Goal: Task Accomplishment & Management: Use online tool/utility

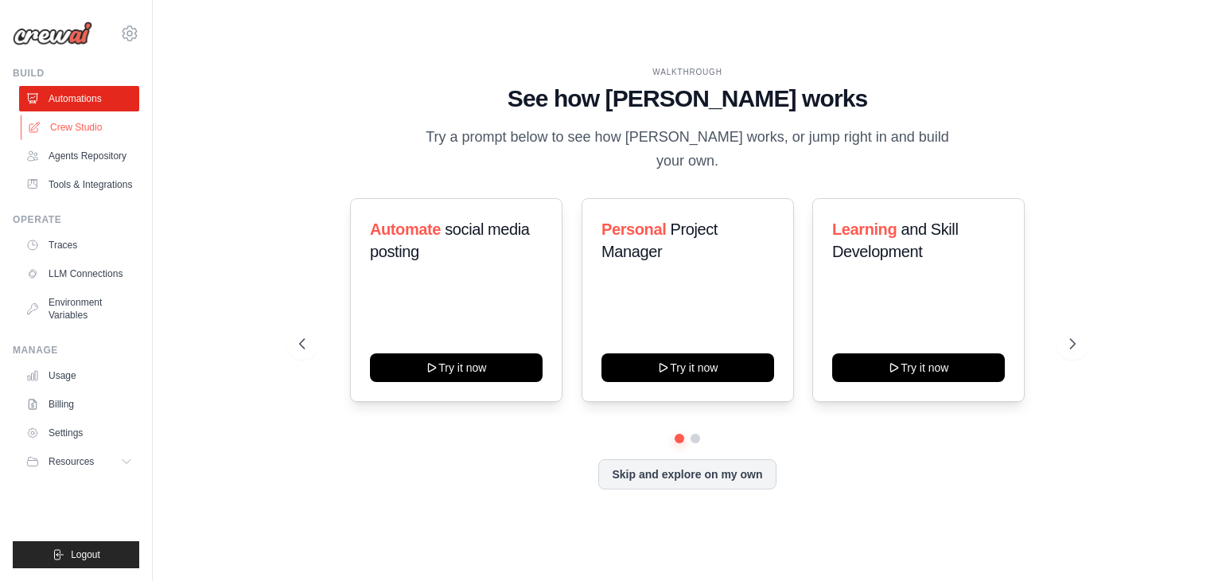
click at [58, 125] on link "Crew Studio" at bounding box center [81, 127] width 120 height 25
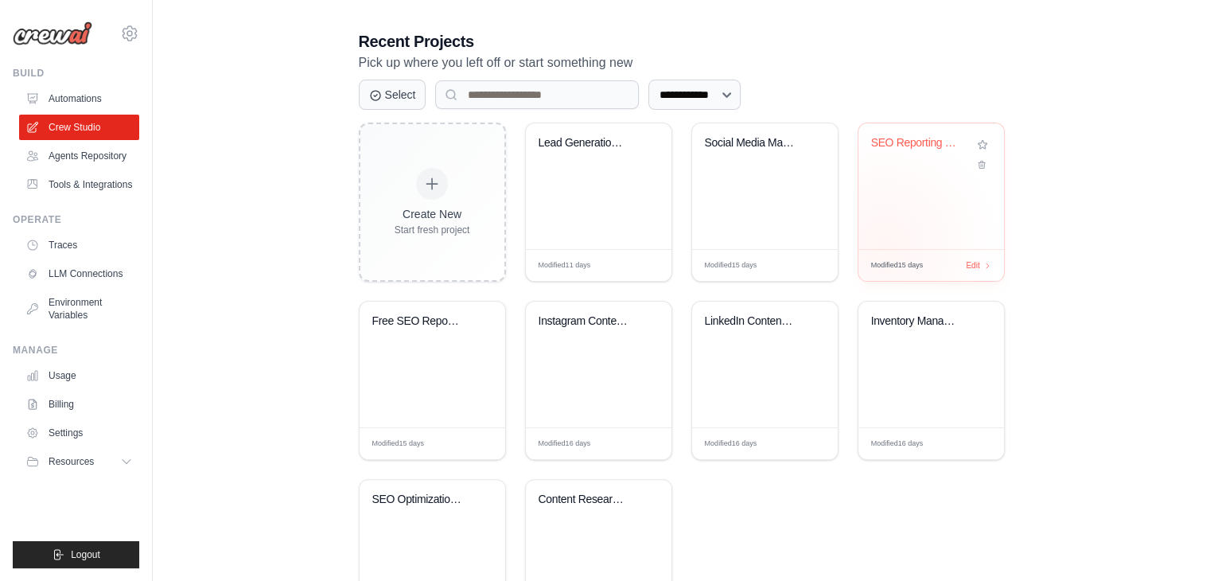
scroll to position [398, 0]
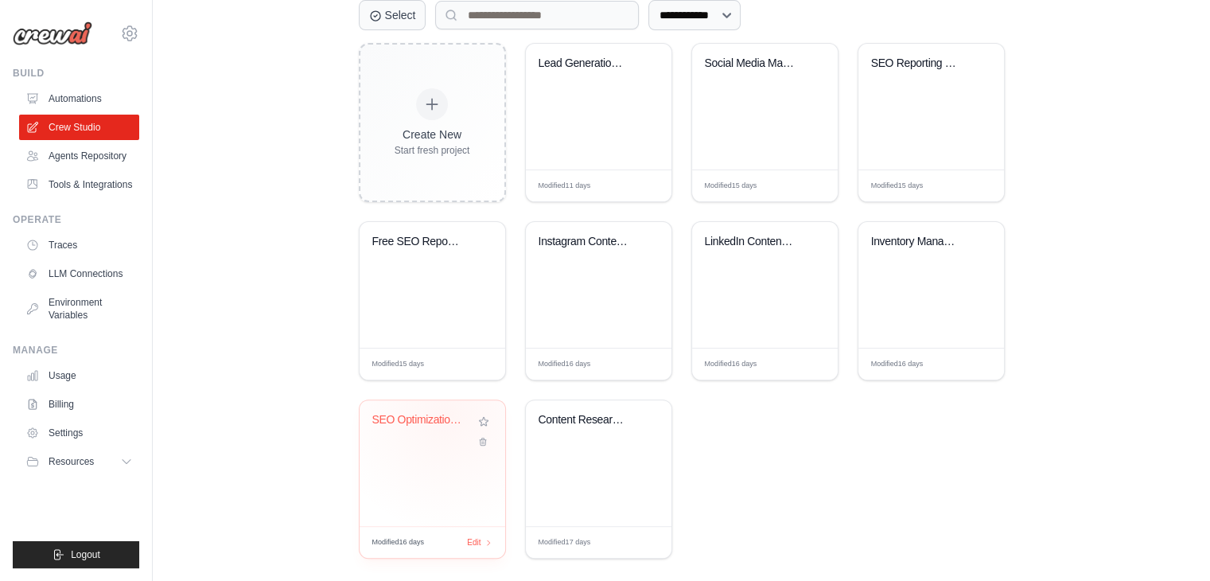
click at [447, 413] on div "SEO Optimization Workflow" at bounding box center [420, 420] width 96 height 14
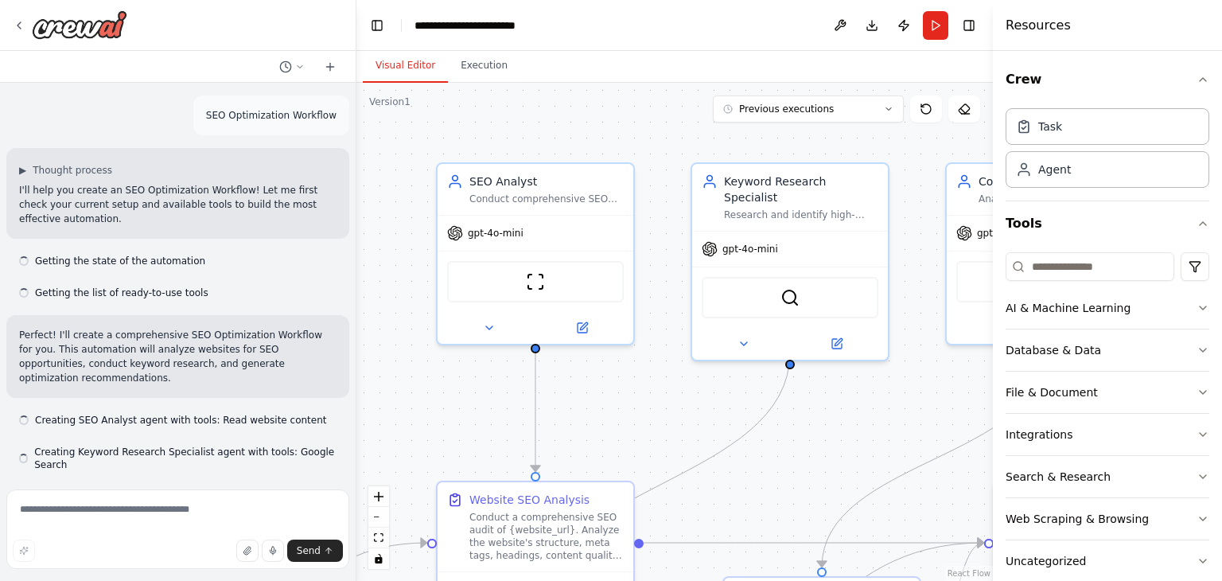
scroll to position [4743, 0]
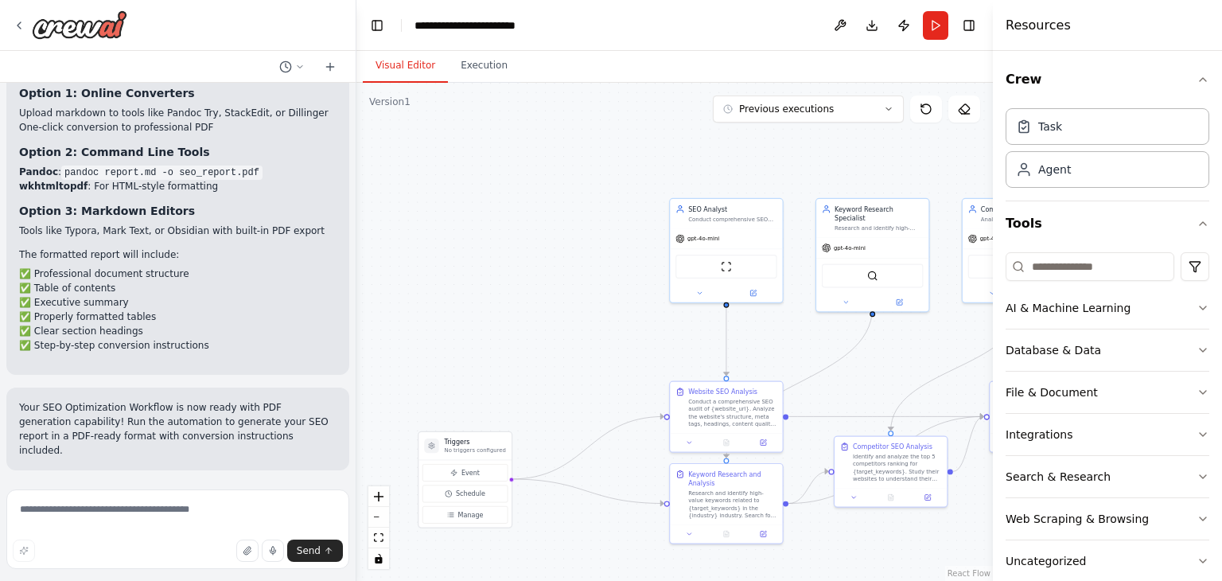
drag, startPoint x: 733, startPoint y: 212, endPoint x: 836, endPoint y: 131, distance: 131.5
click at [836, 131] on div ".deletable-edge-delete-btn { width: 20px; height: 20px; border: 0px solid #ffff…" at bounding box center [675, 332] width 637 height 498
click at [935, 27] on button "Run" at bounding box center [935, 25] width 25 height 29
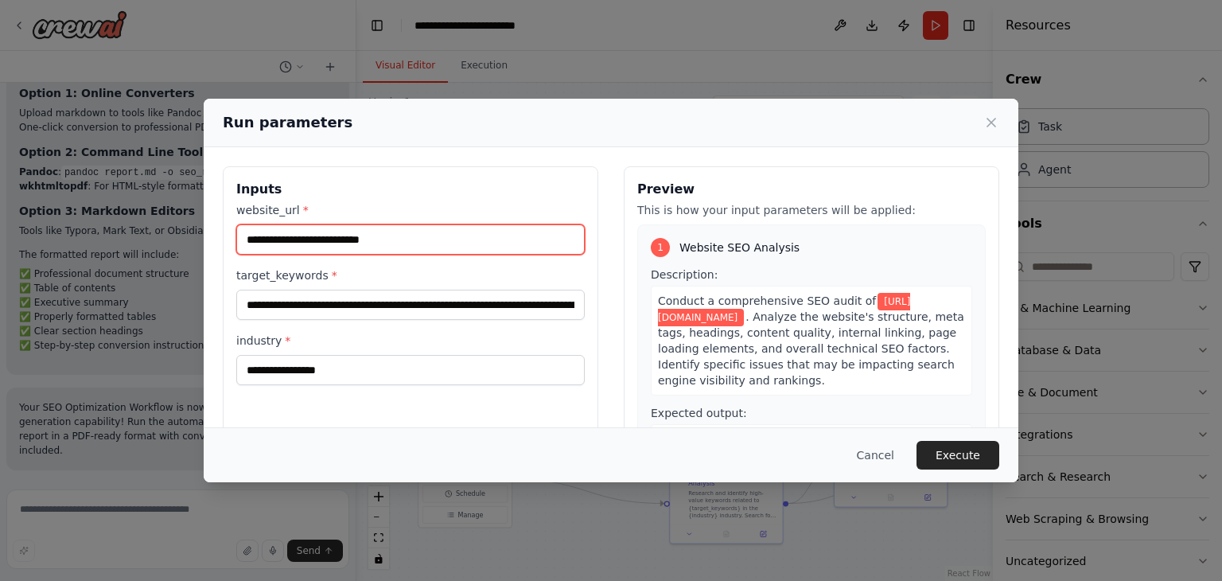
drag, startPoint x: 397, startPoint y: 237, endPoint x: 216, endPoint y: 238, distance: 180.7
click at [216, 238] on div "**********" at bounding box center [611, 354] width 815 height 415
drag, startPoint x: 353, startPoint y: 233, endPoint x: 297, endPoint y: 238, distance: 55.9
paste input "**********"
type input "**********"
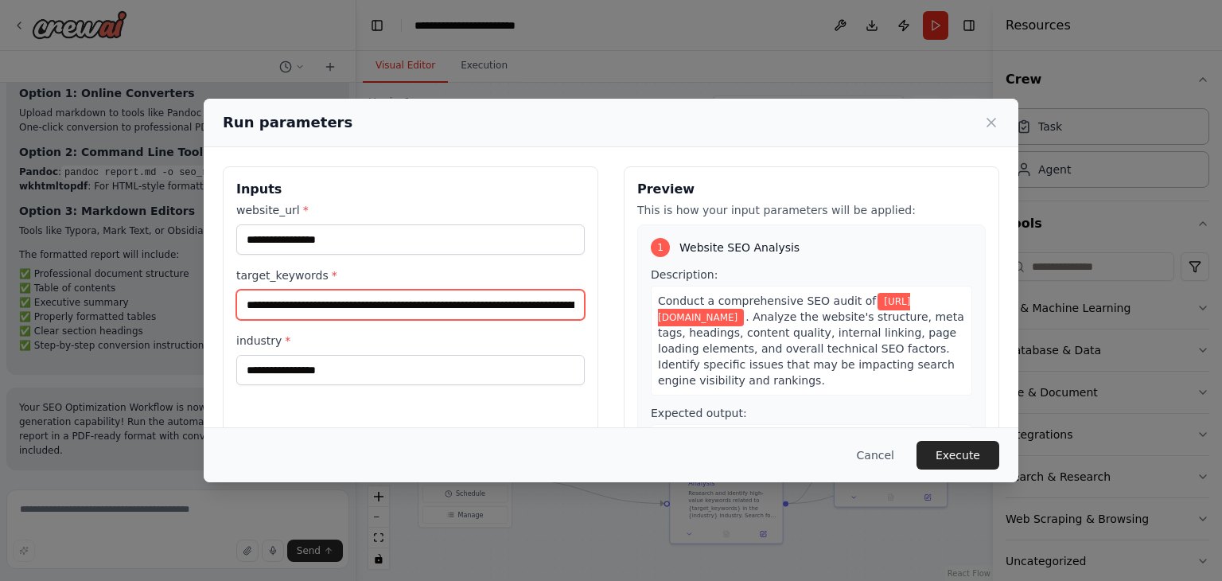
click at [313, 305] on input "**********" at bounding box center [410, 305] width 349 height 30
drag, startPoint x: 246, startPoint y: 306, endPoint x: 576, endPoint y: 326, distance: 330.9
click at [576, 326] on div "**********" at bounding box center [410, 293] width 349 height 183
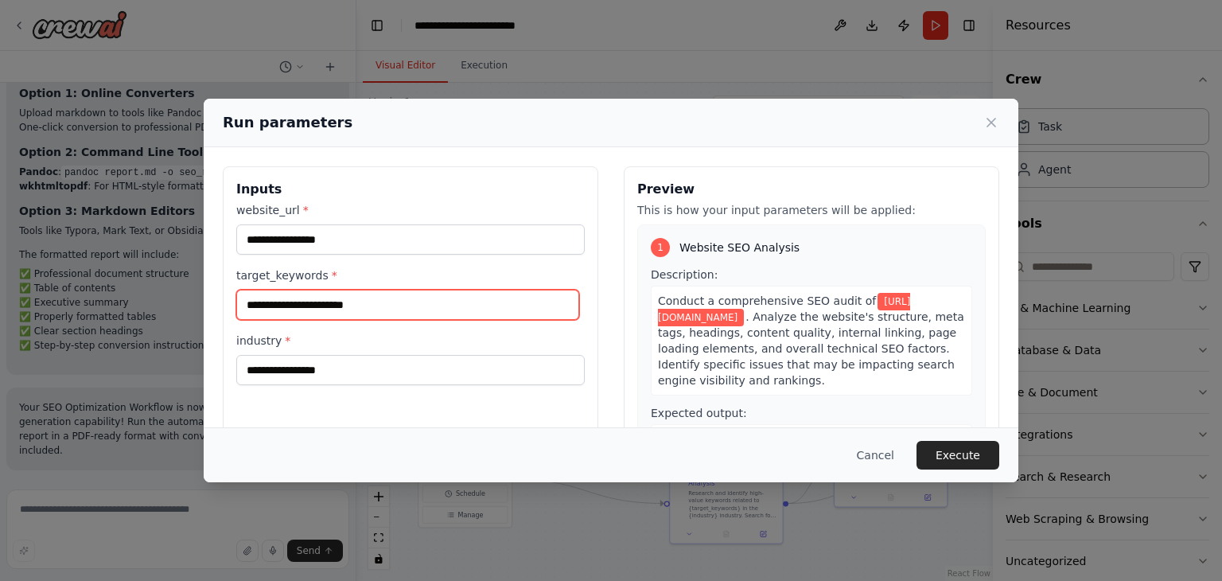
paste input "**********"
type input "**********"
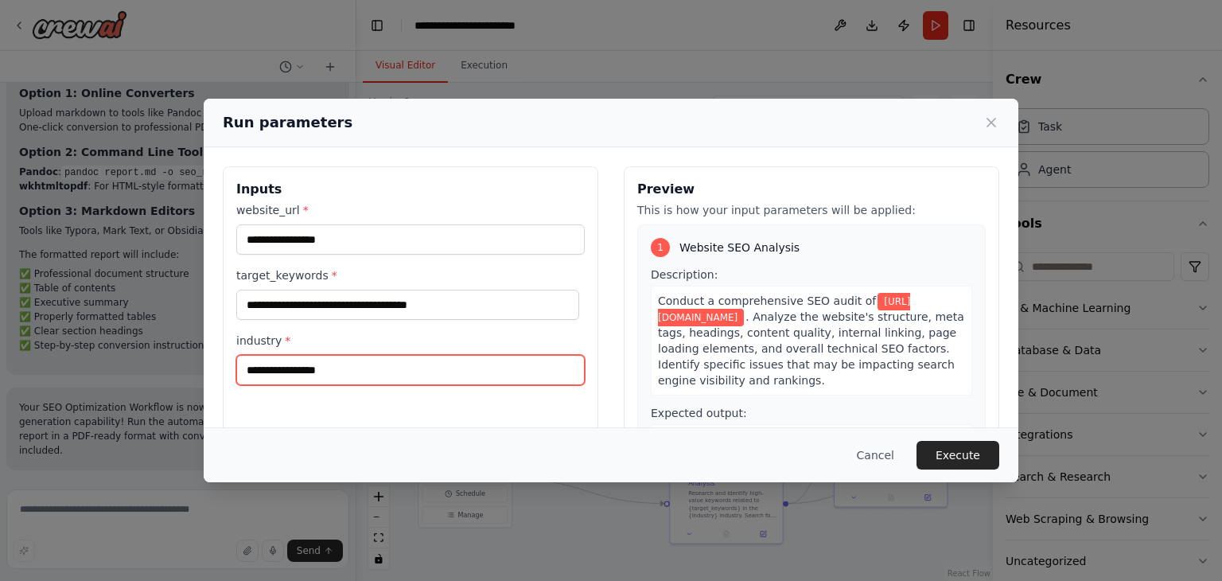
click at [347, 367] on input "**********" at bounding box center [410, 370] width 349 height 30
type input "**********"
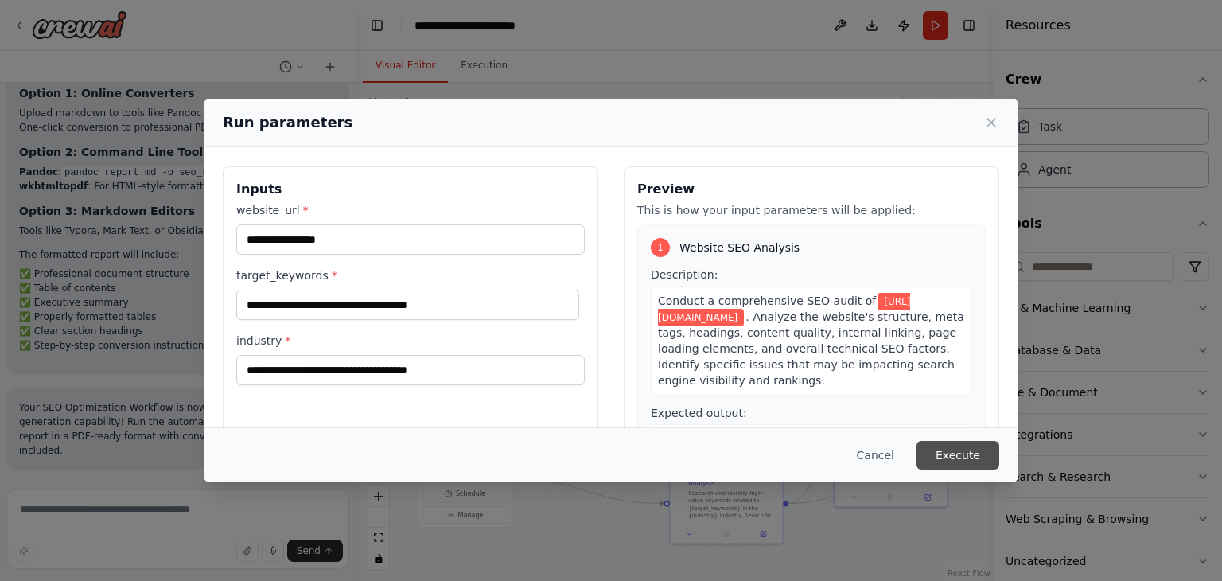
click at [954, 458] on button "Execute" at bounding box center [958, 455] width 83 height 29
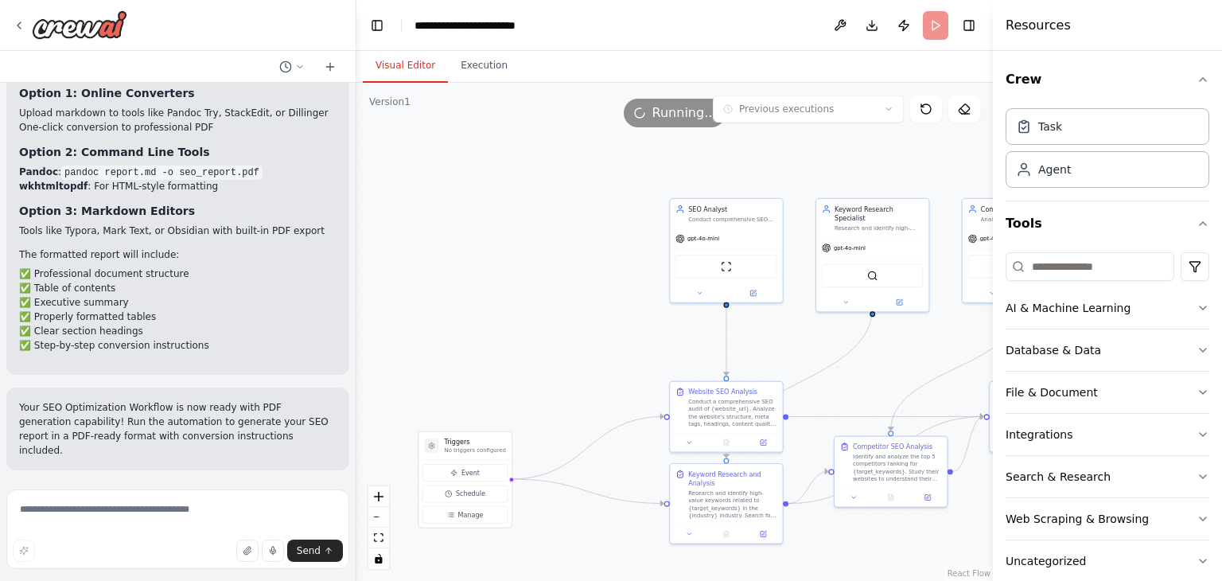
click at [383, 64] on button "Visual Editor" at bounding box center [405, 65] width 85 height 33
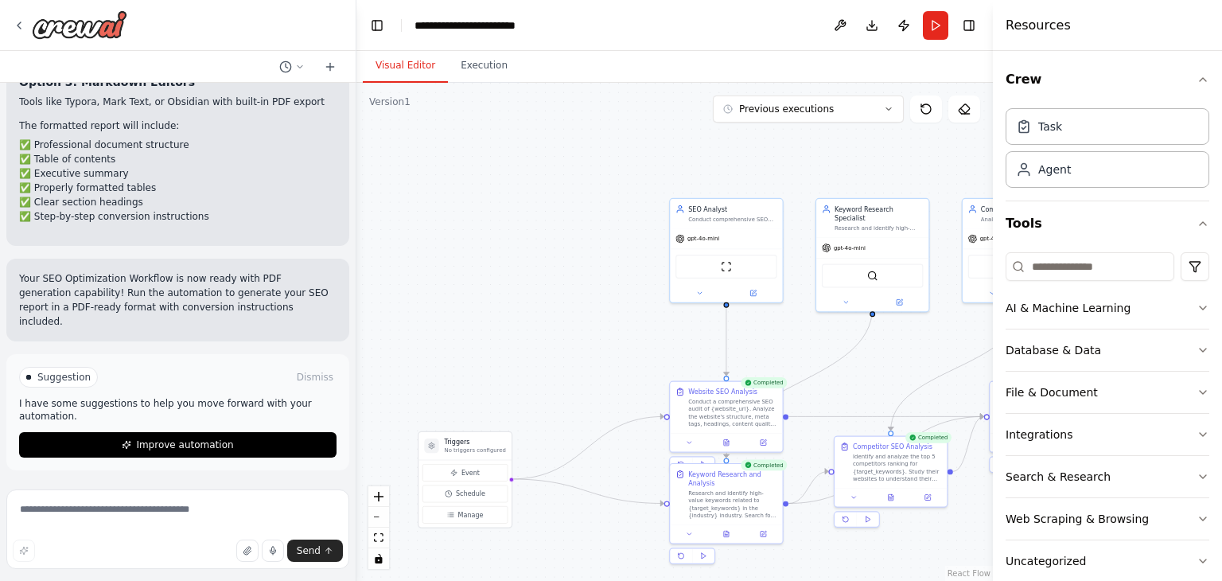
scroll to position [4872, 0]
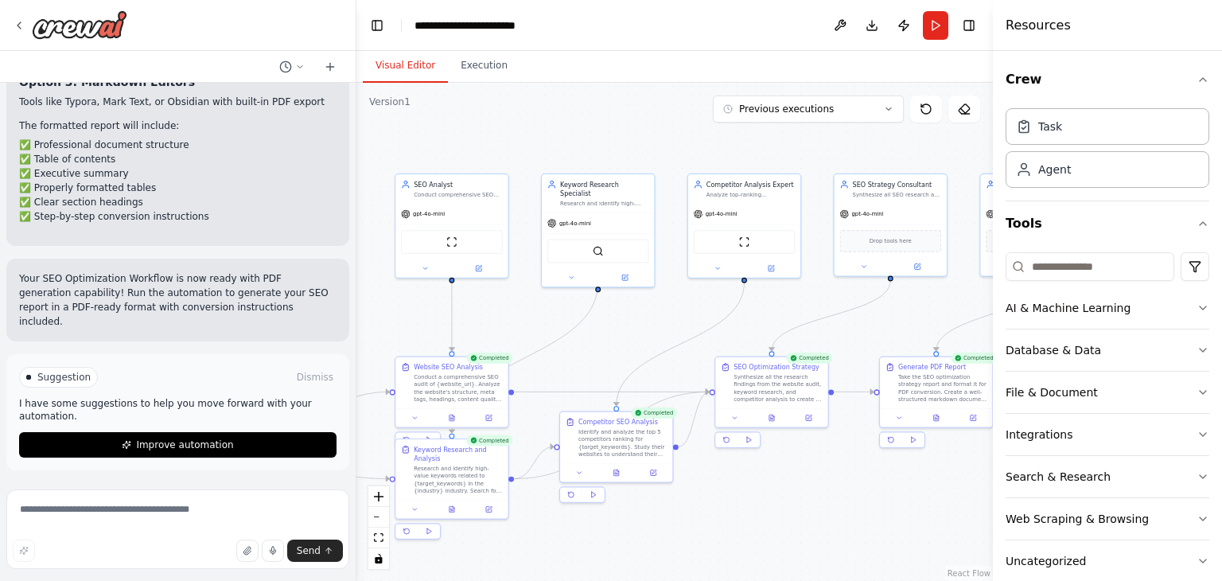
drag, startPoint x: 647, startPoint y: 202, endPoint x: 390, endPoint y: 204, distance: 257.1
click at [374, 184] on div ".deletable-edge-delete-btn { width: 20px; height: 20px; border: 0px solid #ffff…" at bounding box center [675, 332] width 637 height 498
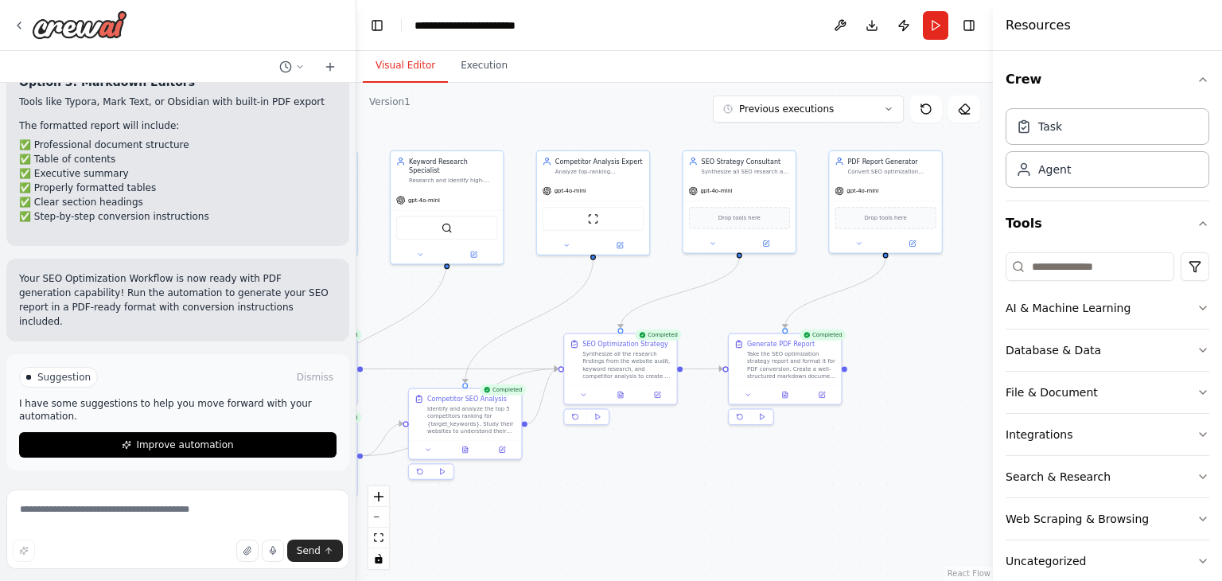
drag, startPoint x: 867, startPoint y: 333, endPoint x: 716, endPoint y: 303, distance: 154.0
click at [716, 303] on div ".deletable-edge-delete-btn { width: 20px; height: 20px; border: 0px solid #ffff…" at bounding box center [675, 332] width 637 height 498
click at [785, 396] on icon at bounding box center [785, 393] width 5 height 6
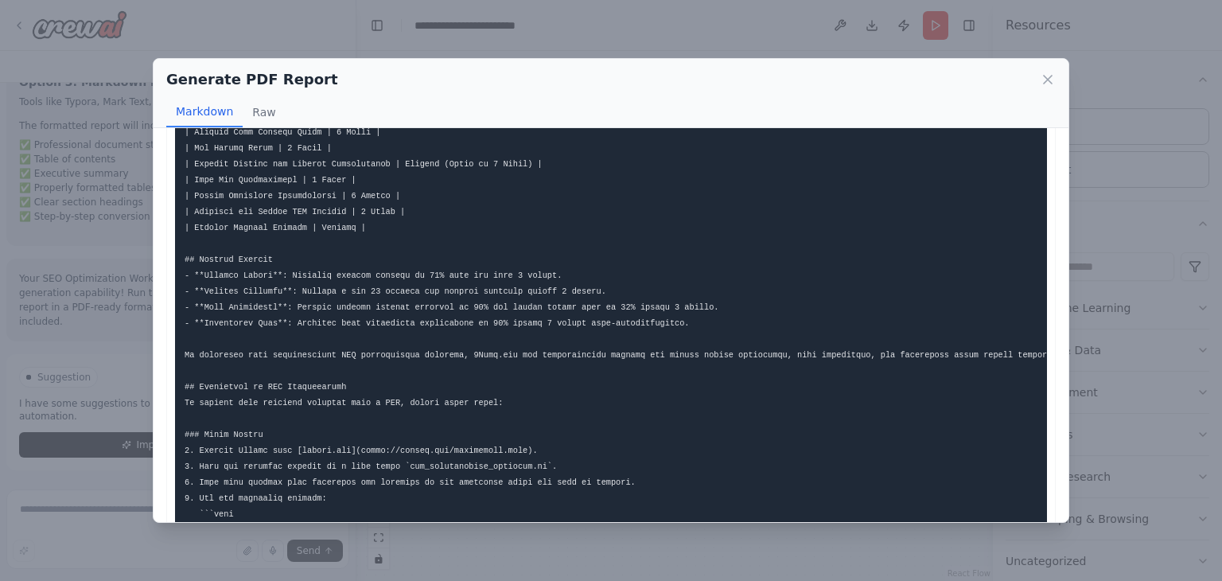
scroll to position [1353, 0]
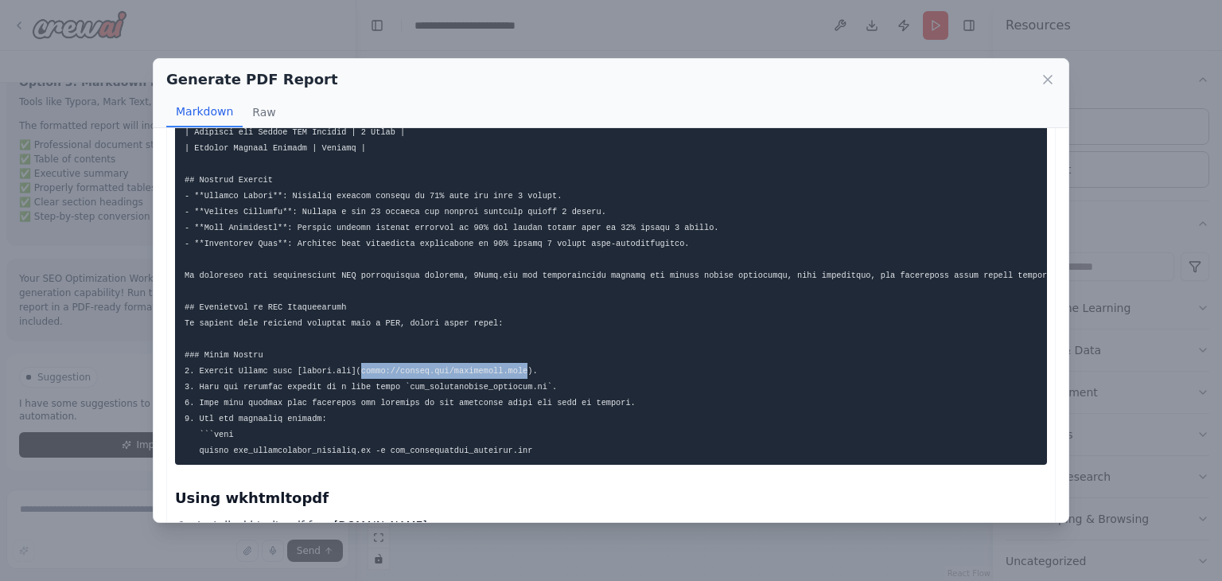
drag, startPoint x: 345, startPoint y: 372, endPoint x: 500, endPoint y: 370, distance: 155.2
copy code "https://pandoc.org/installing.html"
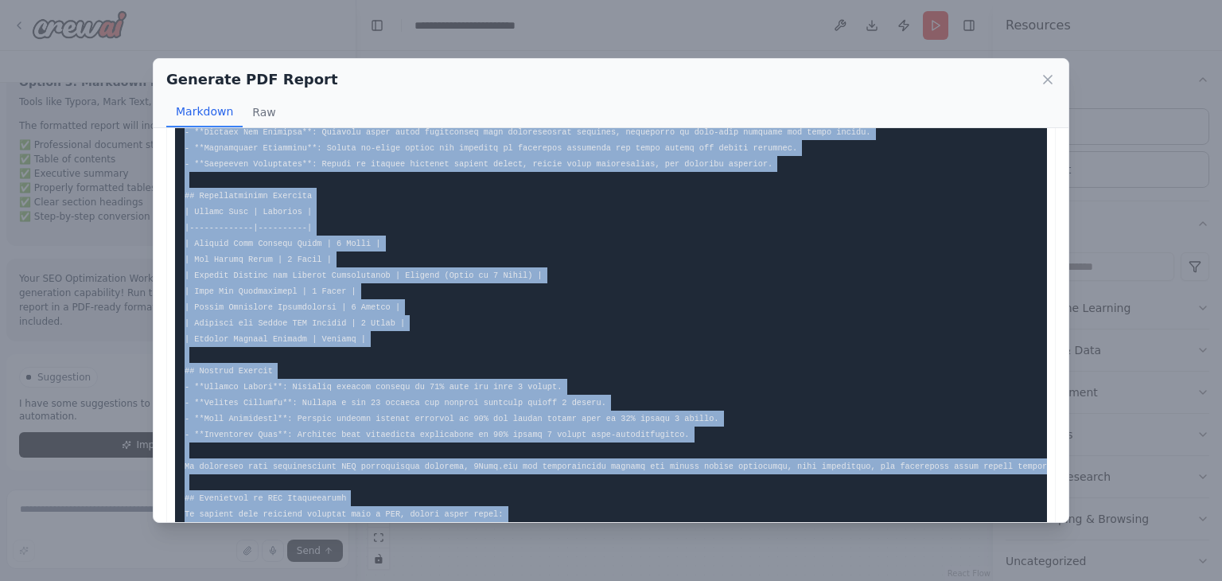
scroll to position [1217, 0]
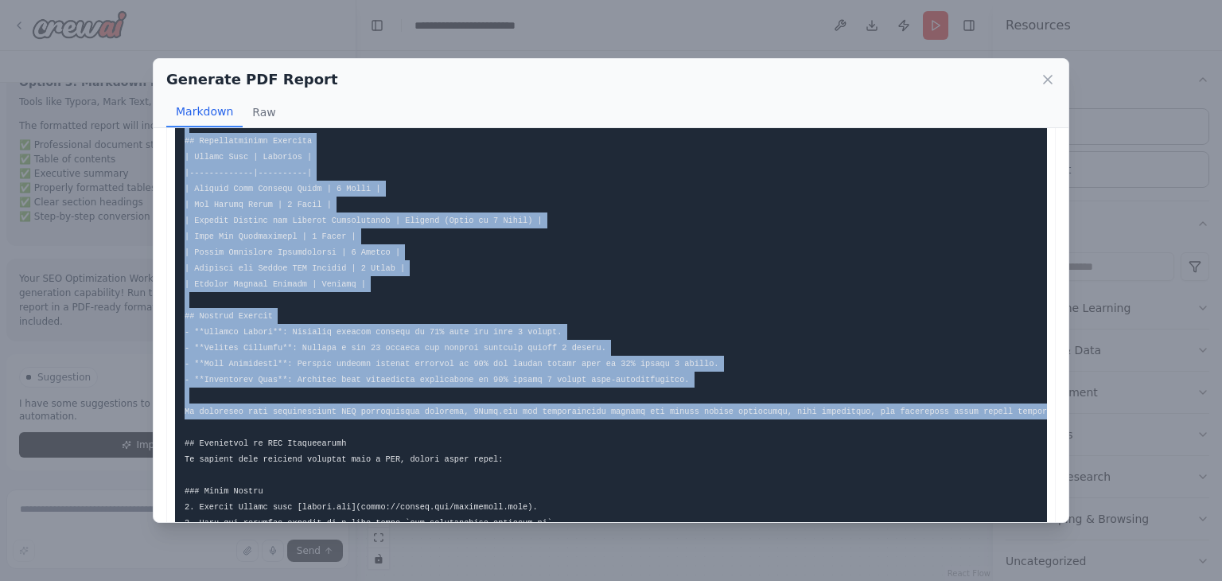
drag, startPoint x: 185, startPoint y: 161, endPoint x: 792, endPoint y: 430, distance: 664.1
copy code "# SEO Optimization Strategy for 9Xero.com ## Table of Contents - [Executive Sum…"
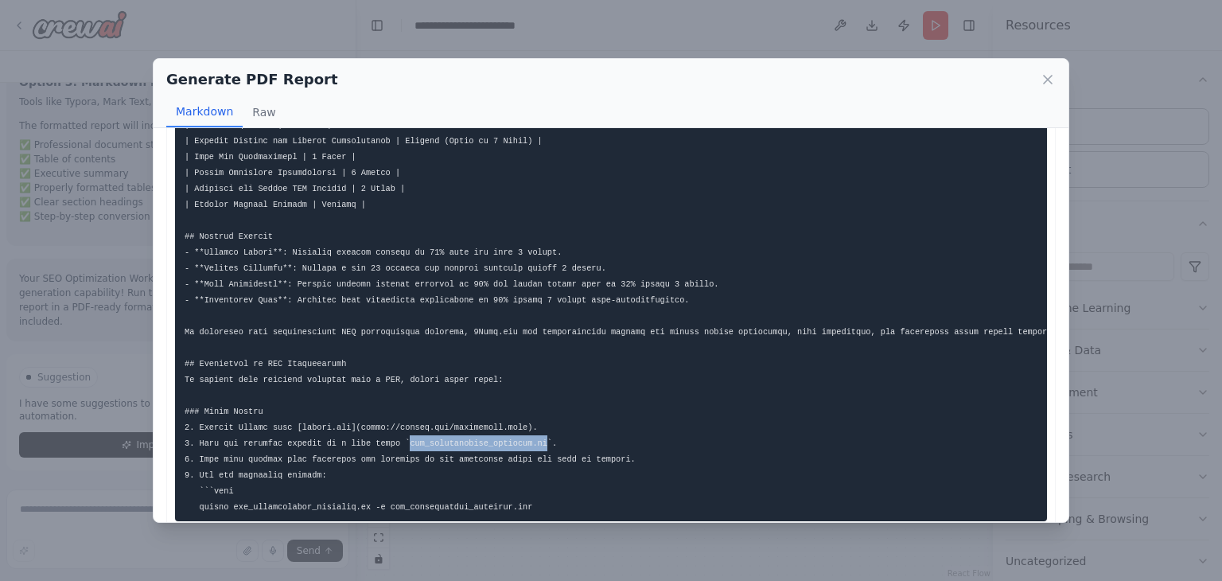
drag, startPoint x: 390, startPoint y: 441, endPoint x: 518, endPoint y: 439, distance: 128.1
drag, startPoint x: 385, startPoint y: 437, endPoint x: 520, endPoint y: 443, distance: 134.6
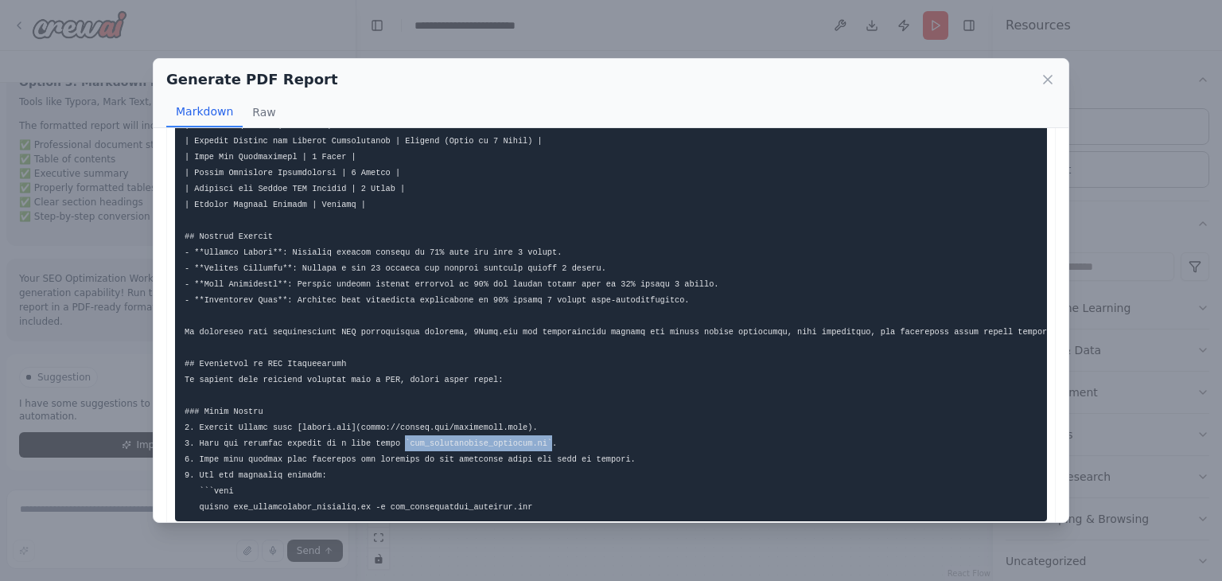
copy code "`seo_optimization_strategy.md`"
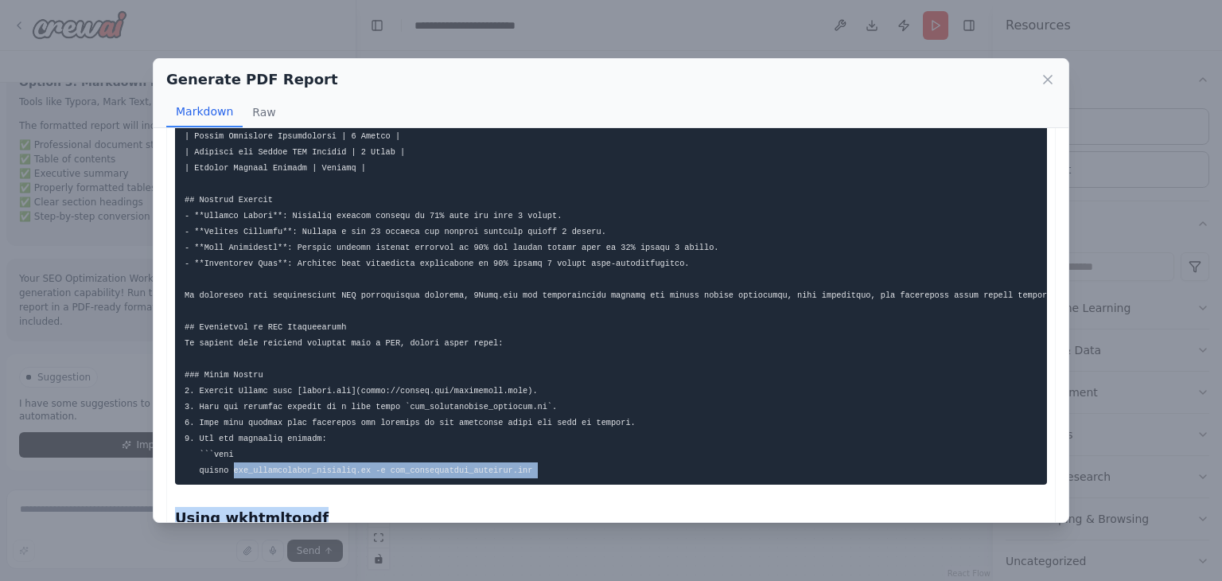
scroll to position [1350, 0]
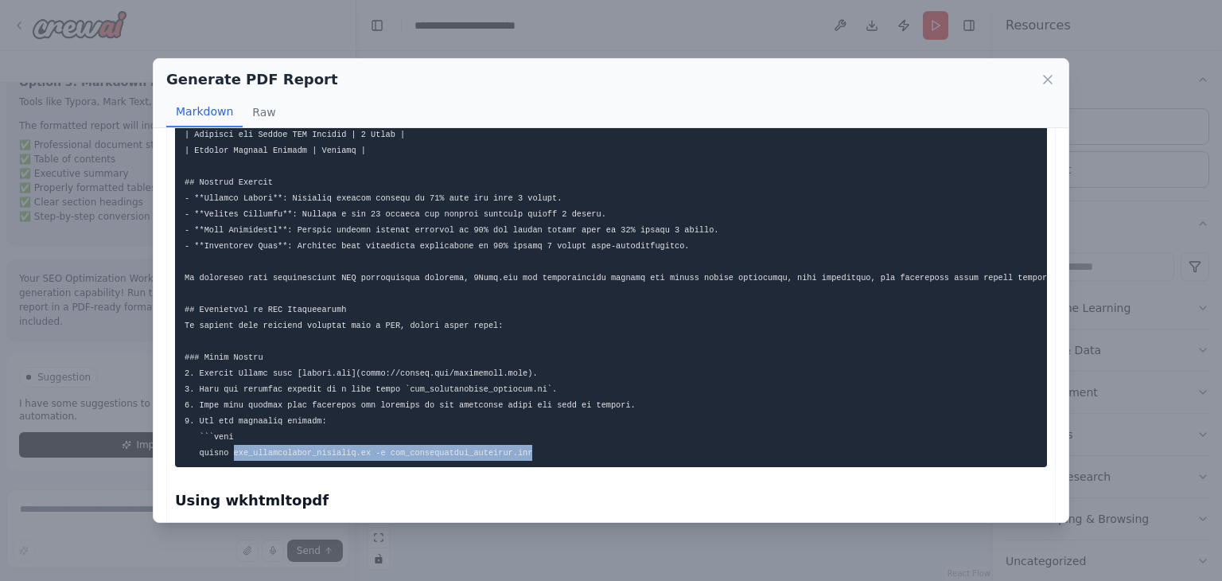
drag, startPoint x: 231, startPoint y: 504, endPoint x: 528, endPoint y: 446, distance: 303.1
drag, startPoint x: 197, startPoint y: 439, endPoint x: 509, endPoint y: 449, distance: 311.3
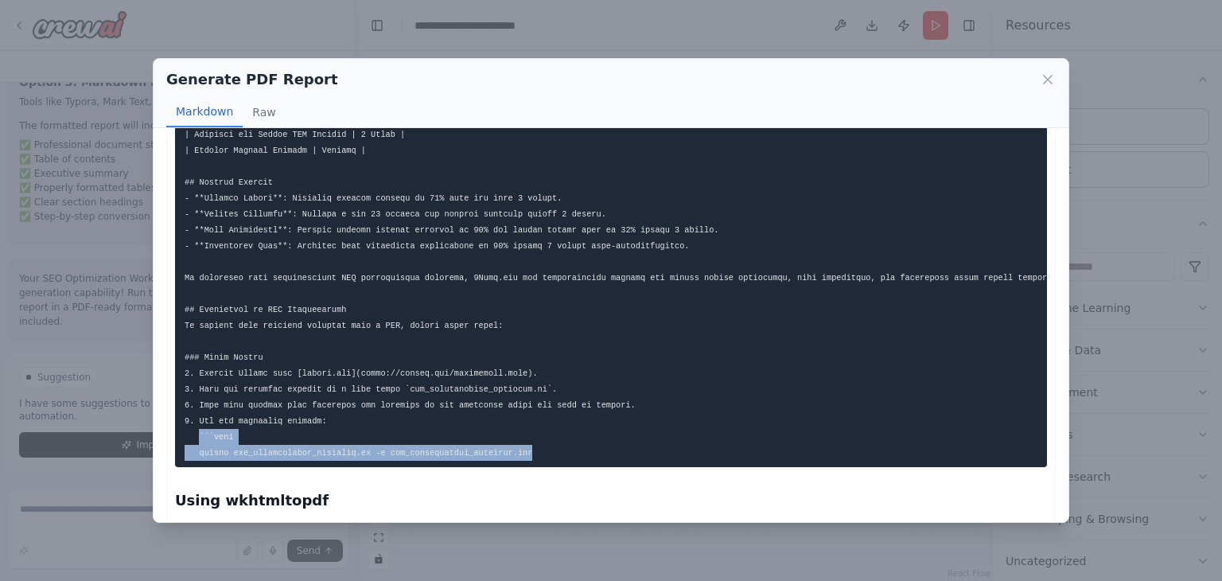
copy code "```bash pandoc seo_optimization_strategy.md -o seo_optimization_strategy.pdf"
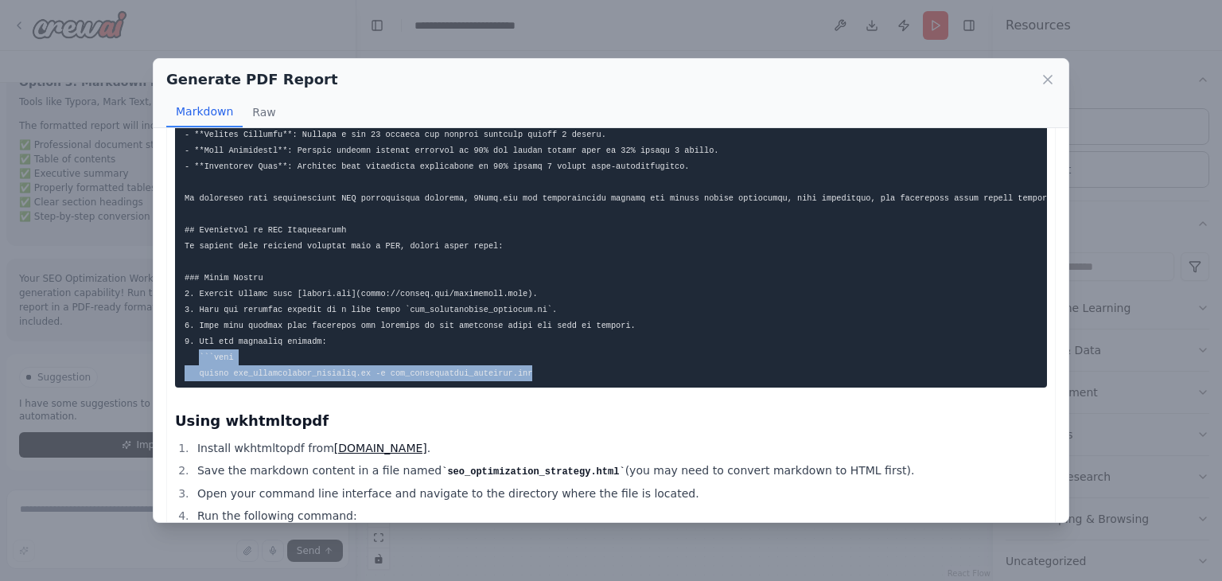
copy code "```bash pandoc seo_optimization_strategy.md -o seo_optimization_strategy.pdf"
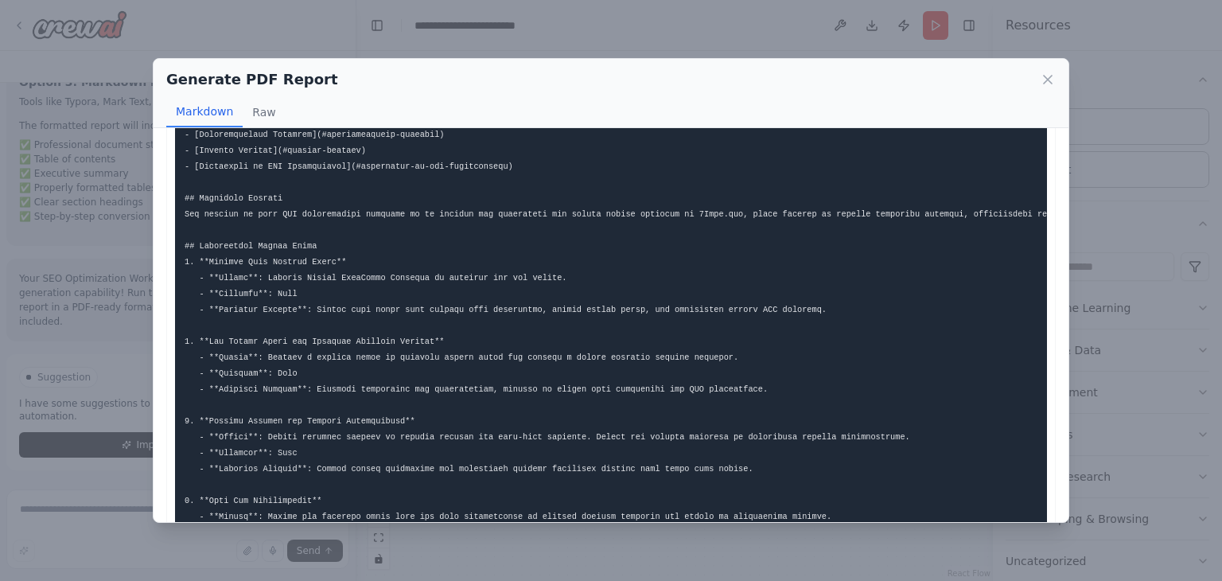
scroll to position [0, 0]
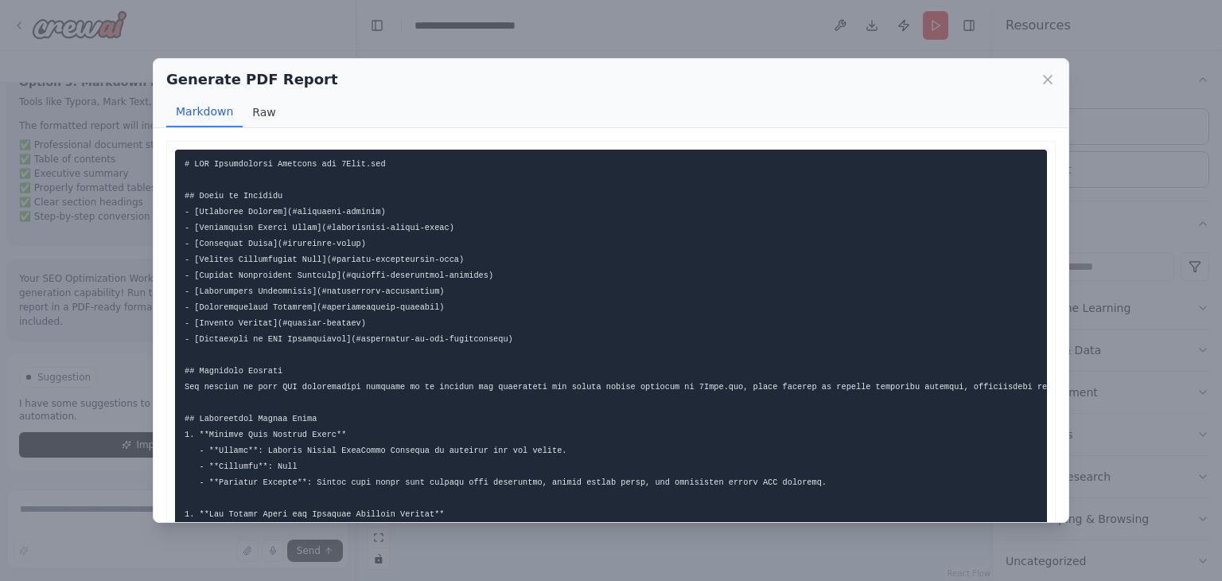
click at [264, 107] on button "Raw" at bounding box center [264, 112] width 42 height 30
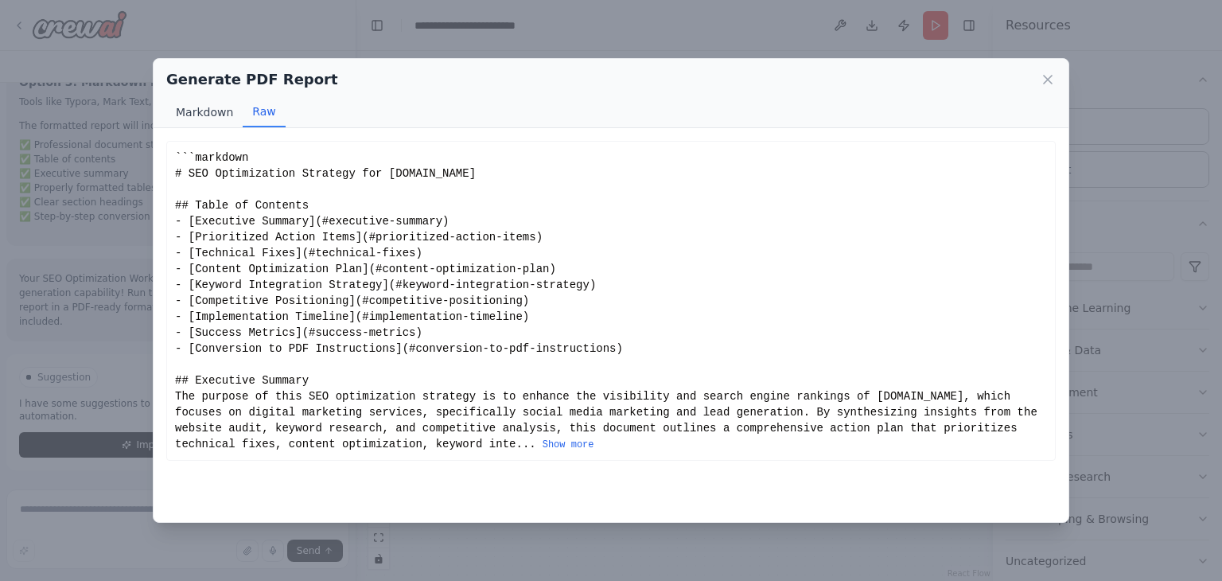
click at [202, 117] on button "Markdown" at bounding box center [204, 112] width 76 height 30
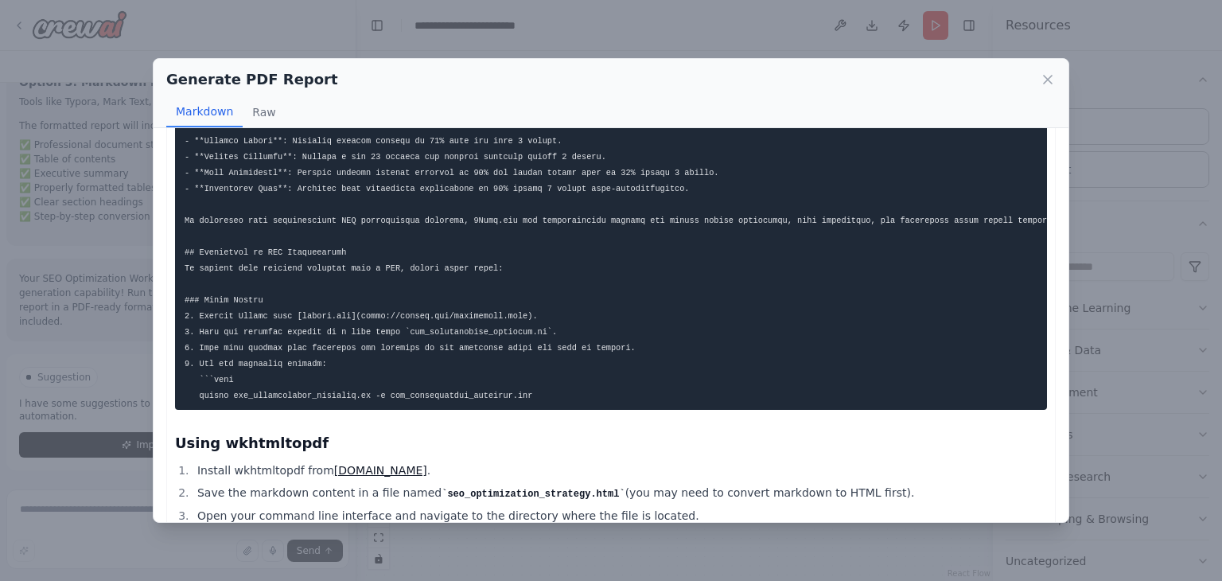
scroll to position [1288, 0]
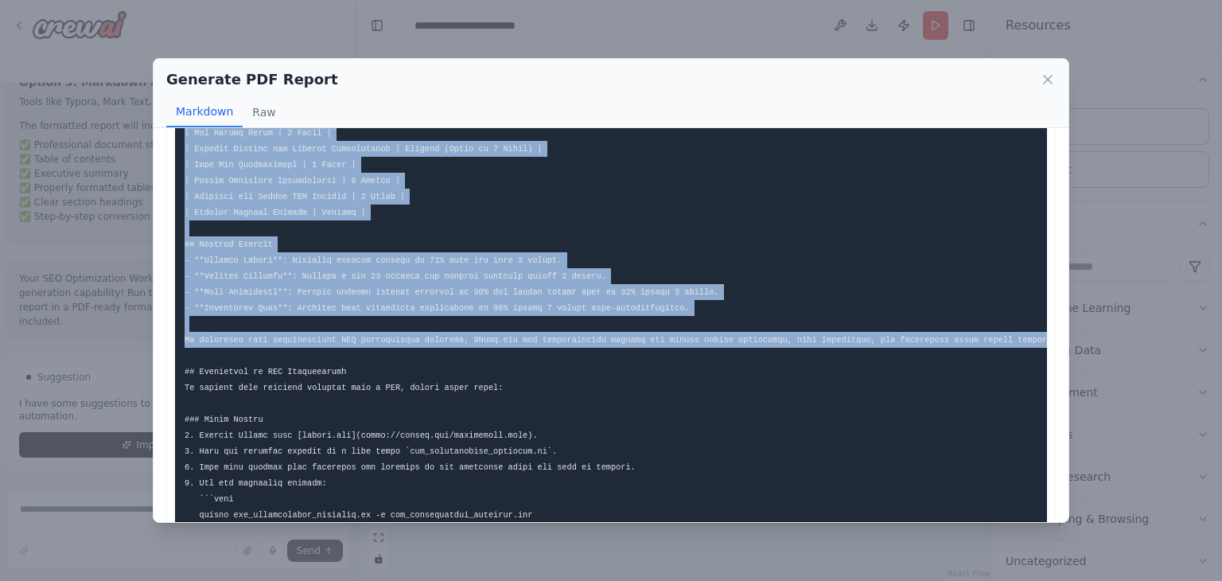
drag, startPoint x: 183, startPoint y: 162, endPoint x: 634, endPoint y: 357, distance: 491.9
copy code "# SEO Optimization Strategy for 9Xero.com ## Table of Contents - [Executive Sum…"
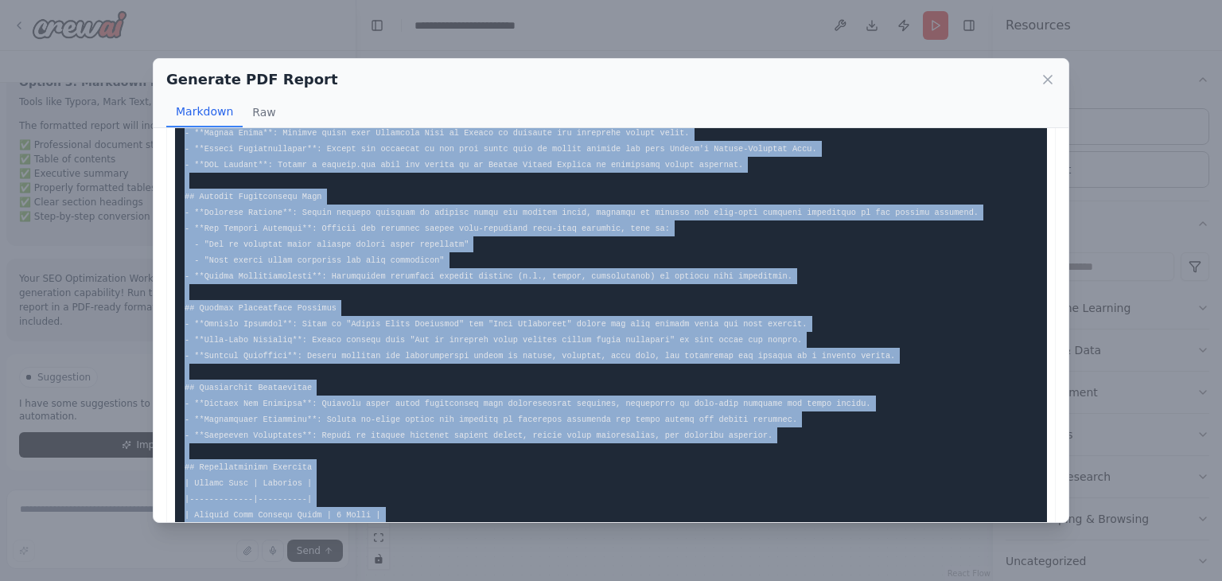
scroll to position [652, 0]
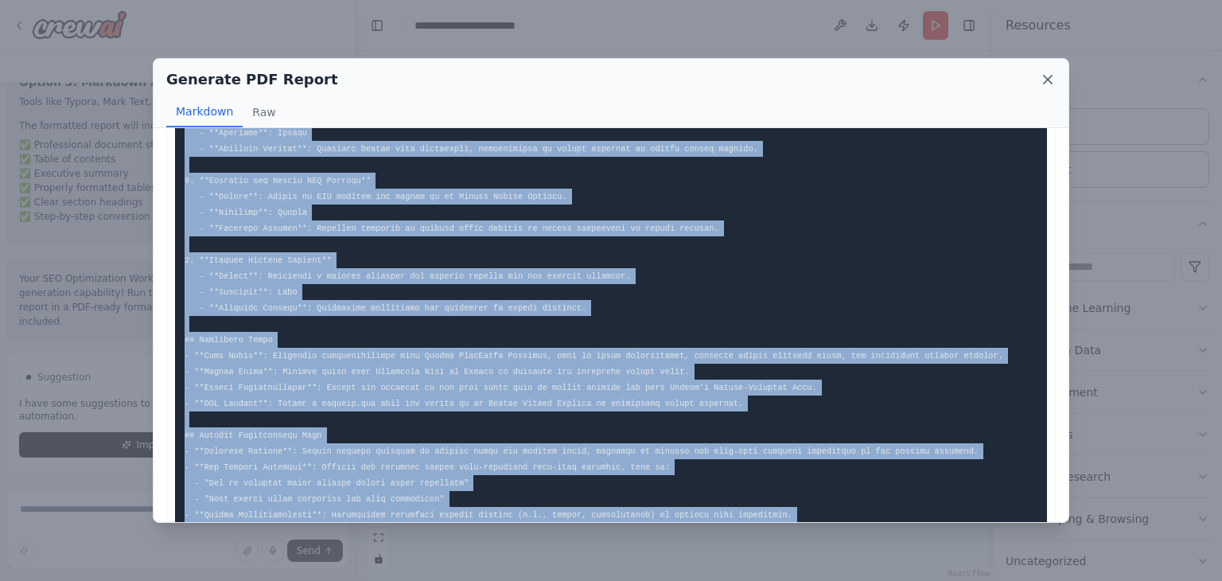
click at [1047, 75] on icon at bounding box center [1048, 80] width 16 height 16
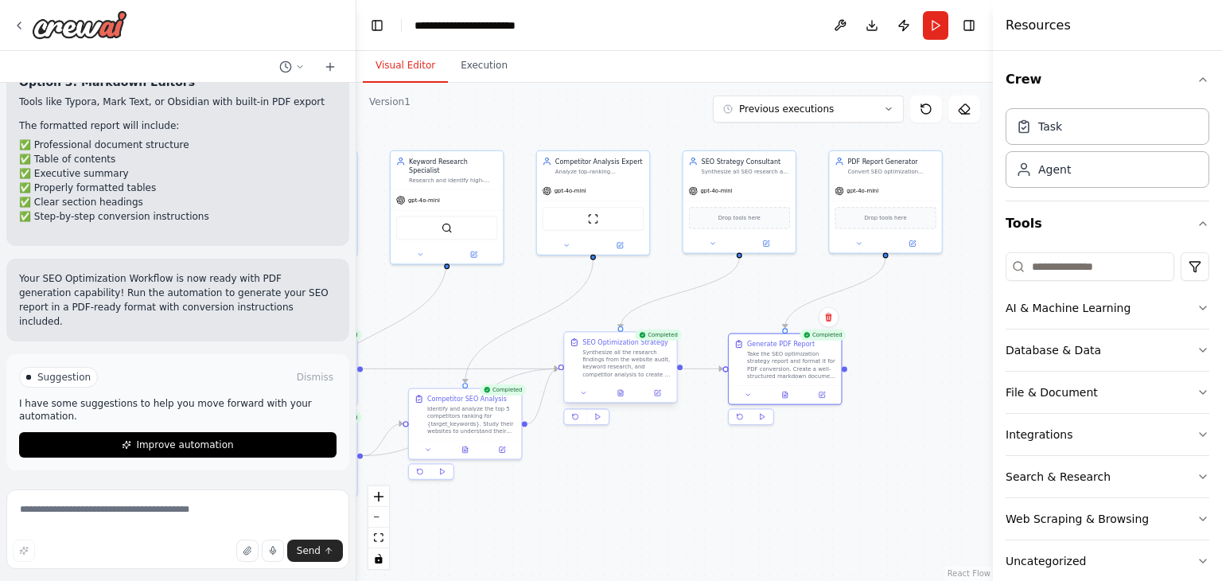
click at [621, 402] on div "SEO Optimization Strategy Synthesize all the research findings from the website…" at bounding box center [620, 367] width 115 height 72
click at [621, 396] on icon at bounding box center [620, 392] width 7 height 7
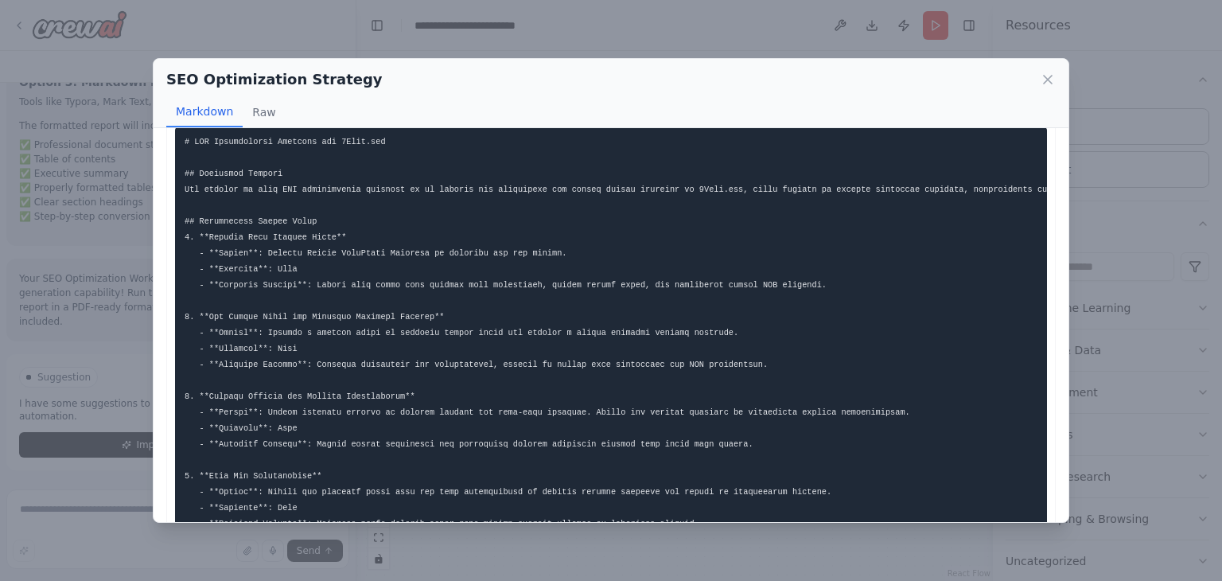
scroll to position [0, 0]
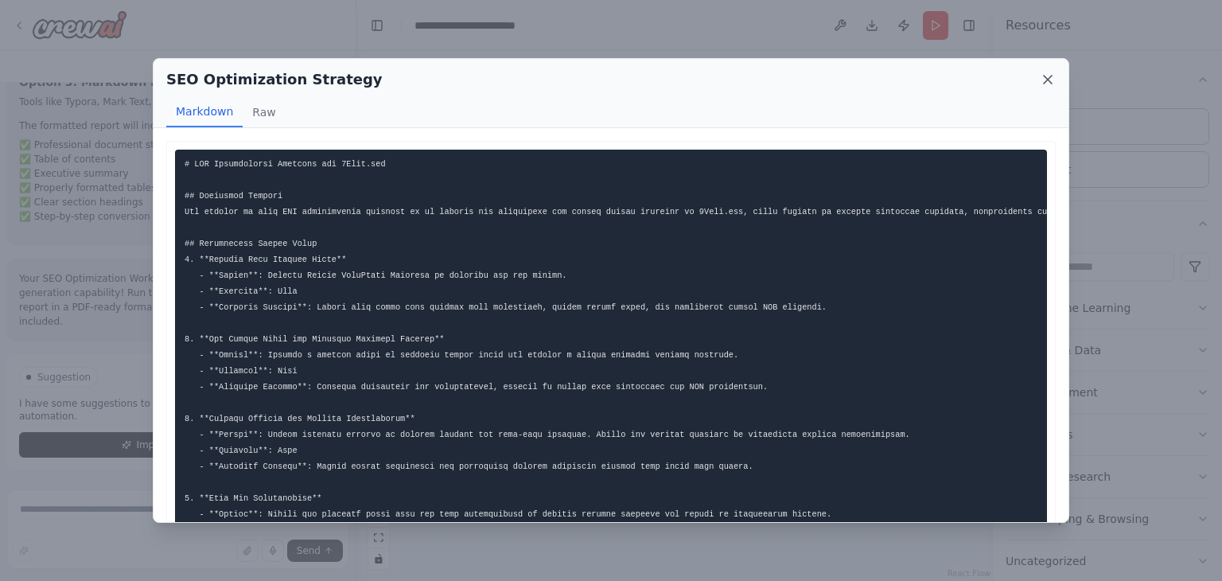
click at [1047, 74] on icon at bounding box center [1048, 80] width 16 height 16
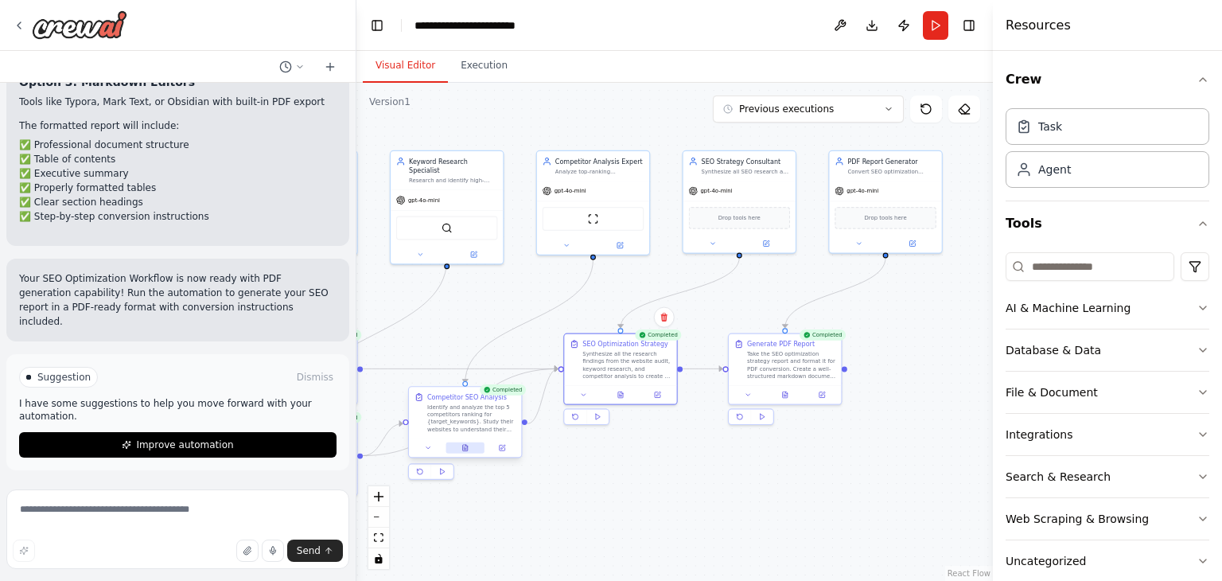
click at [462, 447] on icon at bounding box center [465, 447] width 7 height 7
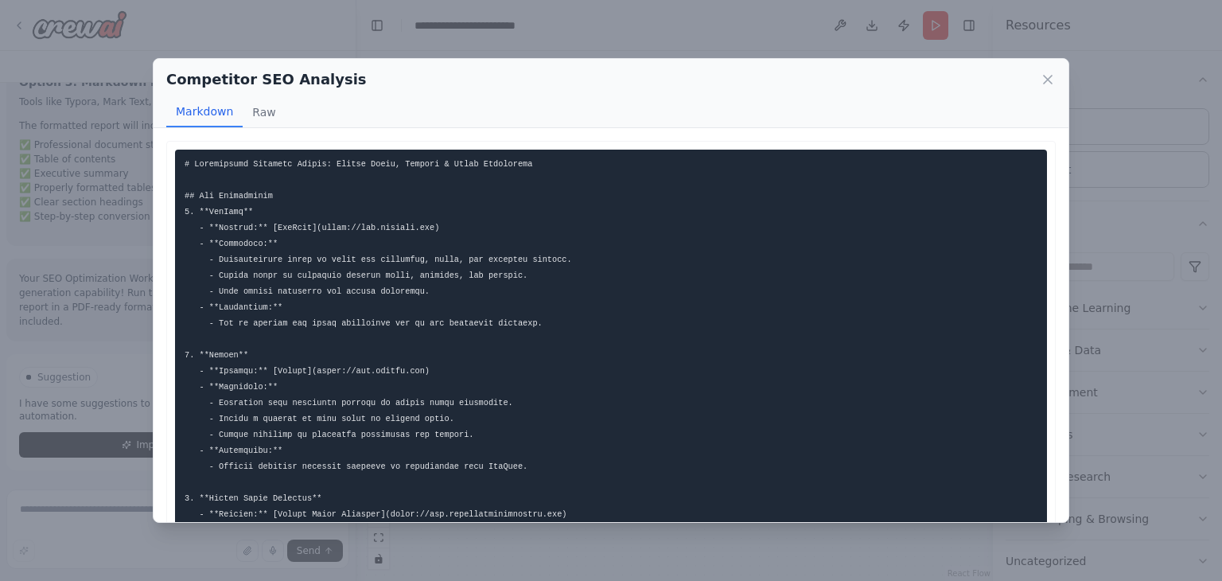
scroll to position [80, 0]
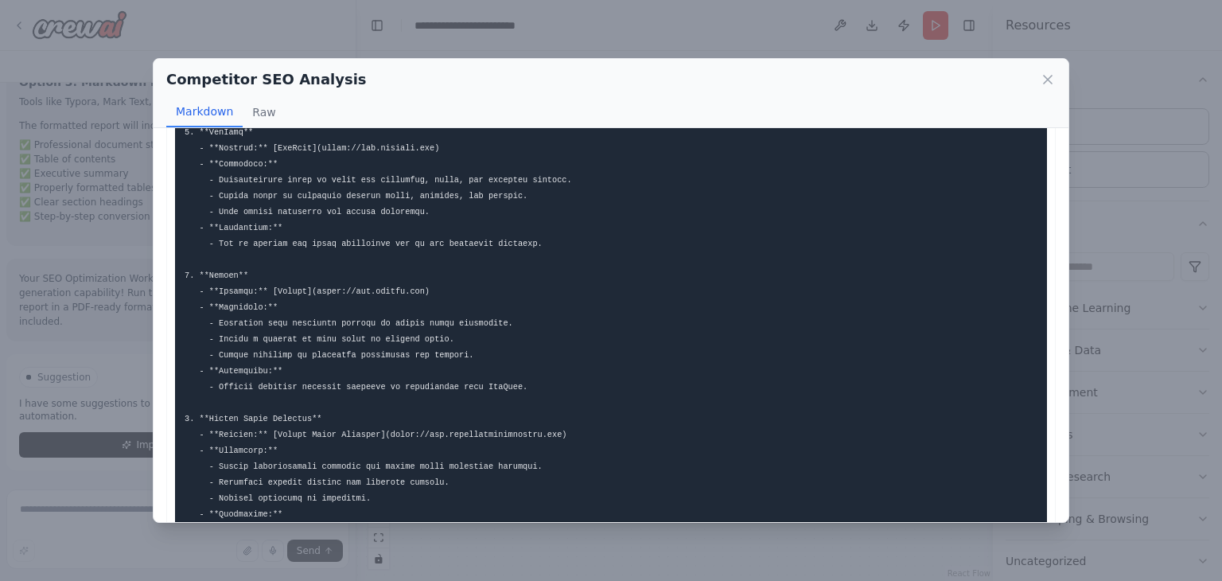
click at [1054, 67] on div "Competitor SEO Analysis Markdown Raw" at bounding box center [611, 93] width 915 height 69
click at [1047, 73] on icon at bounding box center [1048, 80] width 16 height 16
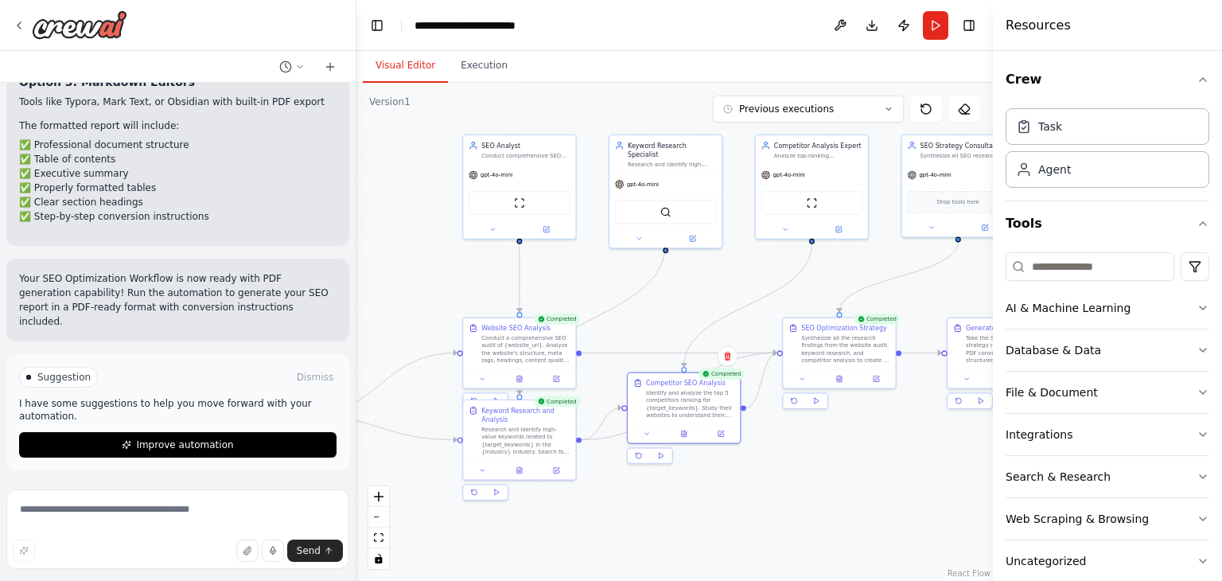
drag, startPoint x: 458, startPoint y: 307, endPoint x: 676, endPoint y: 291, distance: 219.4
click at [676, 291] on div ".deletable-edge-delete-btn { width: 20px; height: 20px; border: 0px solid #ffff…" at bounding box center [675, 332] width 637 height 498
click at [522, 478] on div "Completed Keyword Research and Analysis Research and identify high-value keywor…" at bounding box center [519, 449] width 115 height 101
click at [520, 466] on icon at bounding box center [521, 467] width 2 height 2
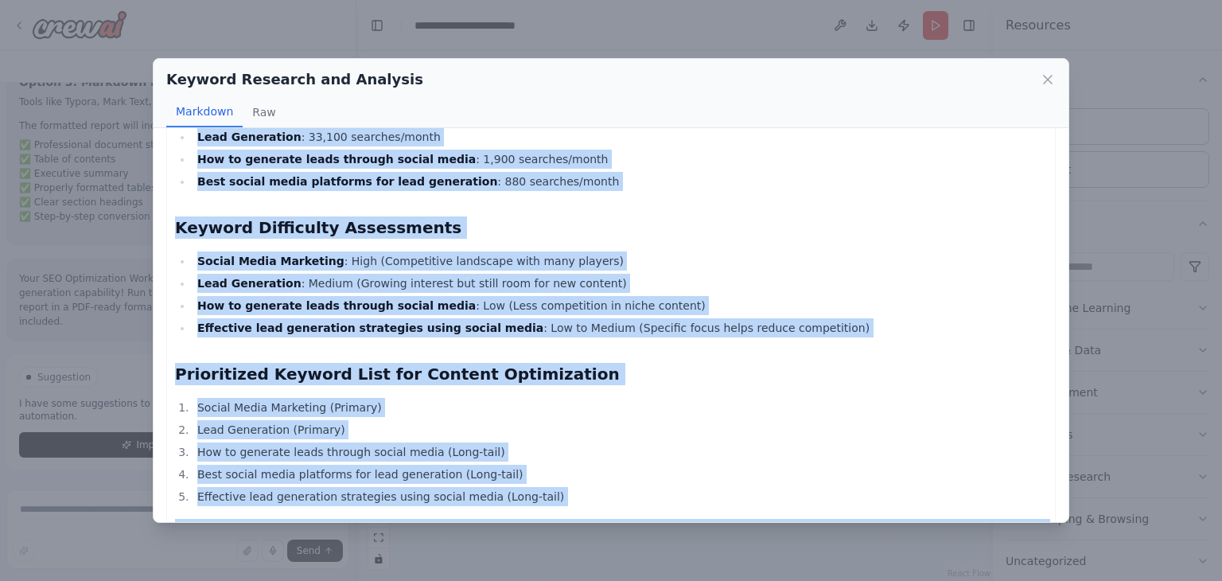
scroll to position [583, 0]
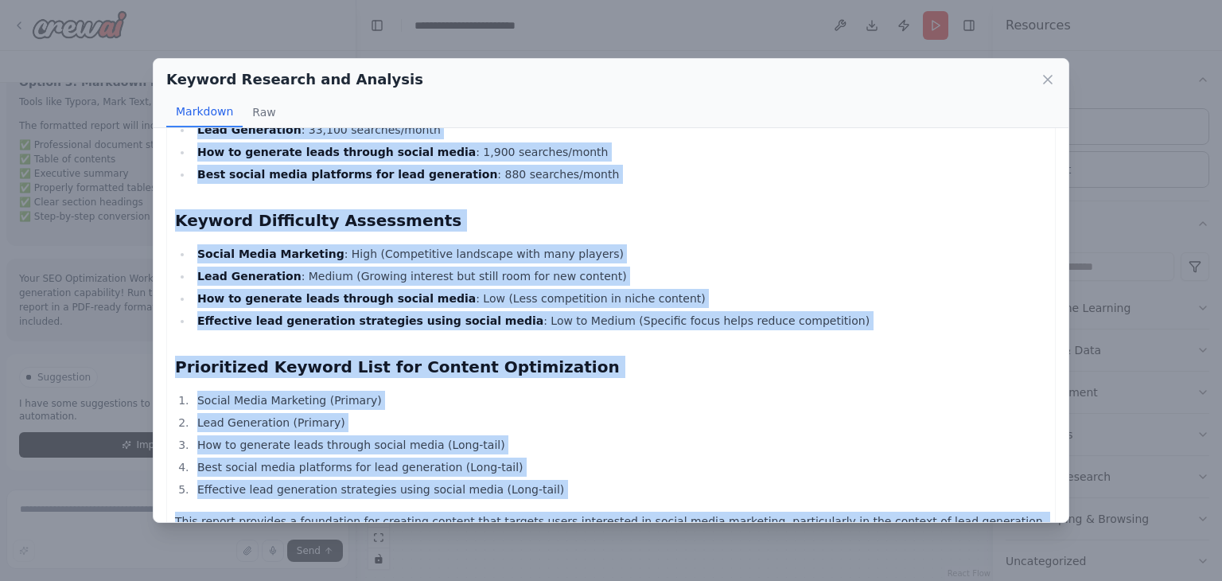
drag, startPoint x: 175, startPoint y: 158, endPoint x: 749, endPoint y: 515, distance: 675.9
click at [749, 515] on div "Keyword Research Report: Social Media Marketing & Lead Generation Primary Targe…" at bounding box center [611, 325] width 915 height 394
copy div "Keyword Research Report: Social Media Marketing & Lead Generation Primary Targe…"
click at [725, 209] on h2 "Keyword Difficulty Assessments" at bounding box center [611, 220] width 872 height 22
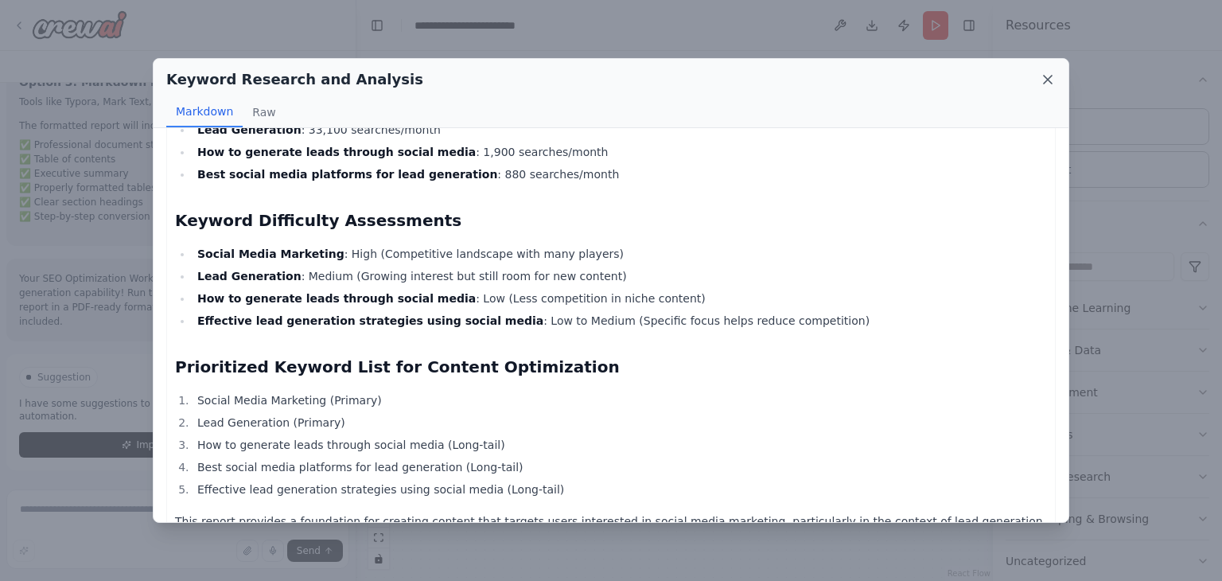
click at [1055, 74] on icon at bounding box center [1048, 80] width 16 height 16
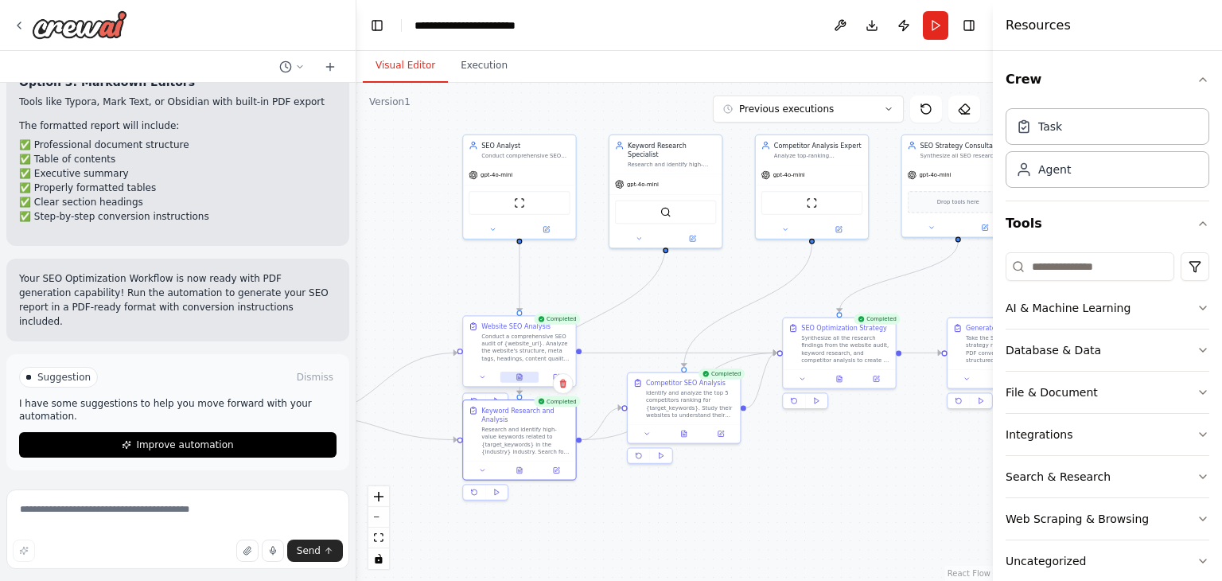
click at [529, 373] on button at bounding box center [520, 377] width 39 height 11
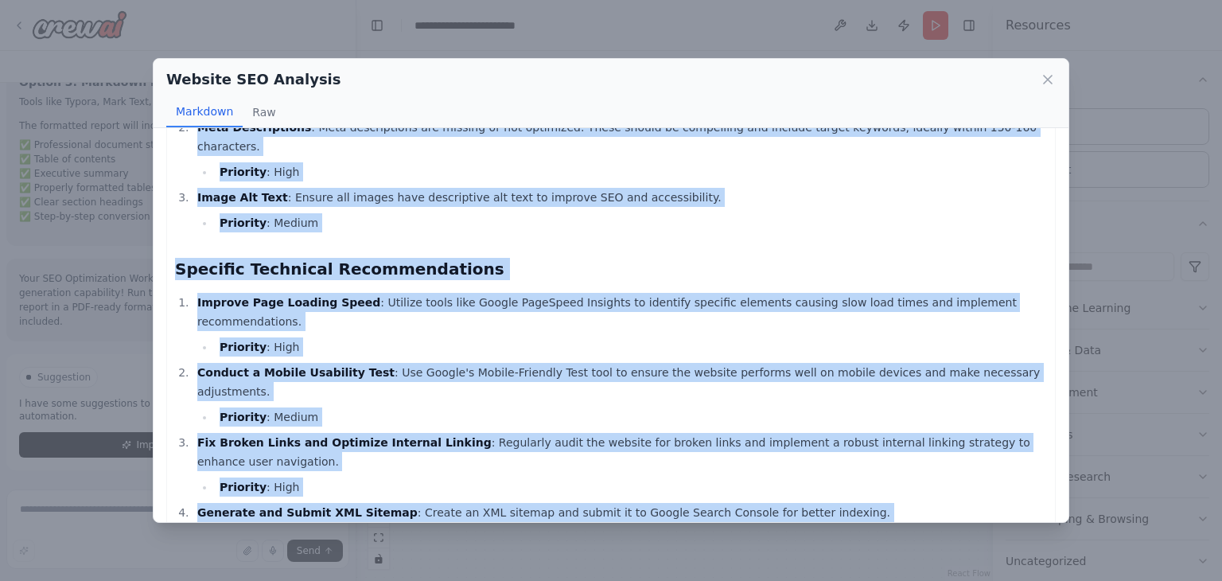
scroll to position [927, 0]
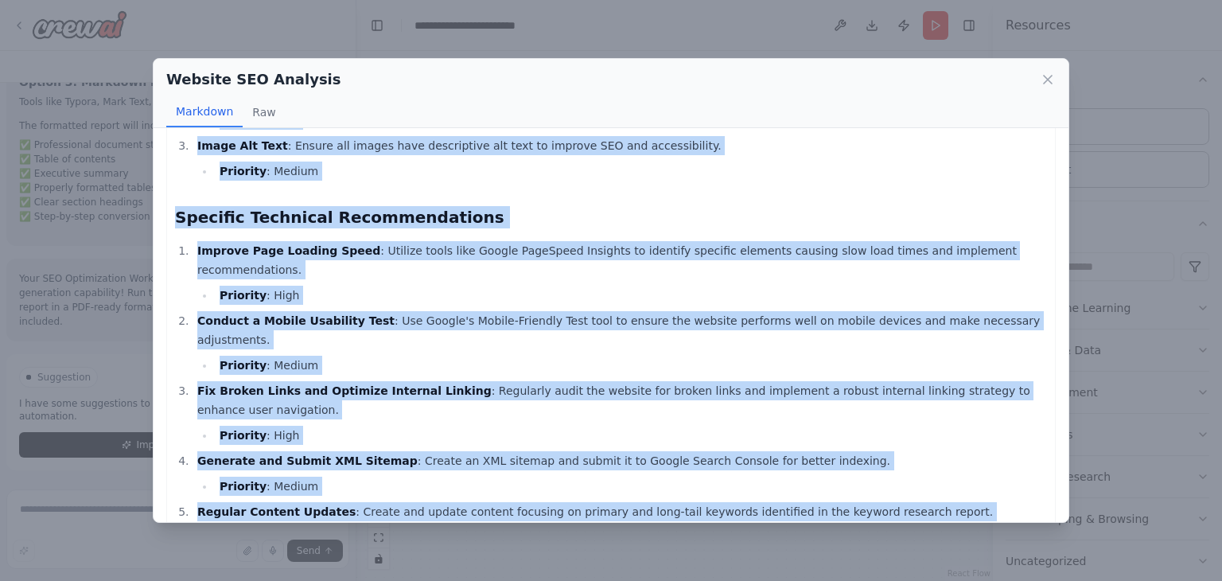
drag, startPoint x: 177, startPoint y: 160, endPoint x: 678, endPoint y: 526, distance: 620.1
click at [677, 526] on div "Website SEO Analysis Markdown Raw SEO Audit Report for 9Xero.com Current SEO St…" at bounding box center [611, 290] width 1222 height 581
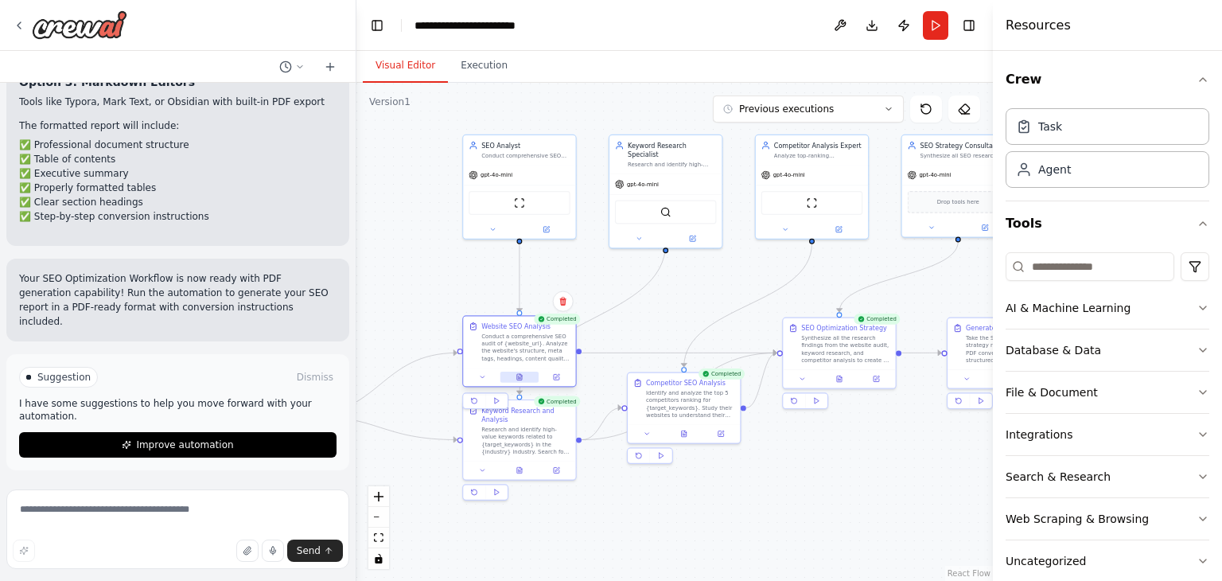
click at [528, 378] on button at bounding box center [520, 377] width 39 height 11
click at [527, 377] on button at bounding box center [520, 377] width 39 height 11
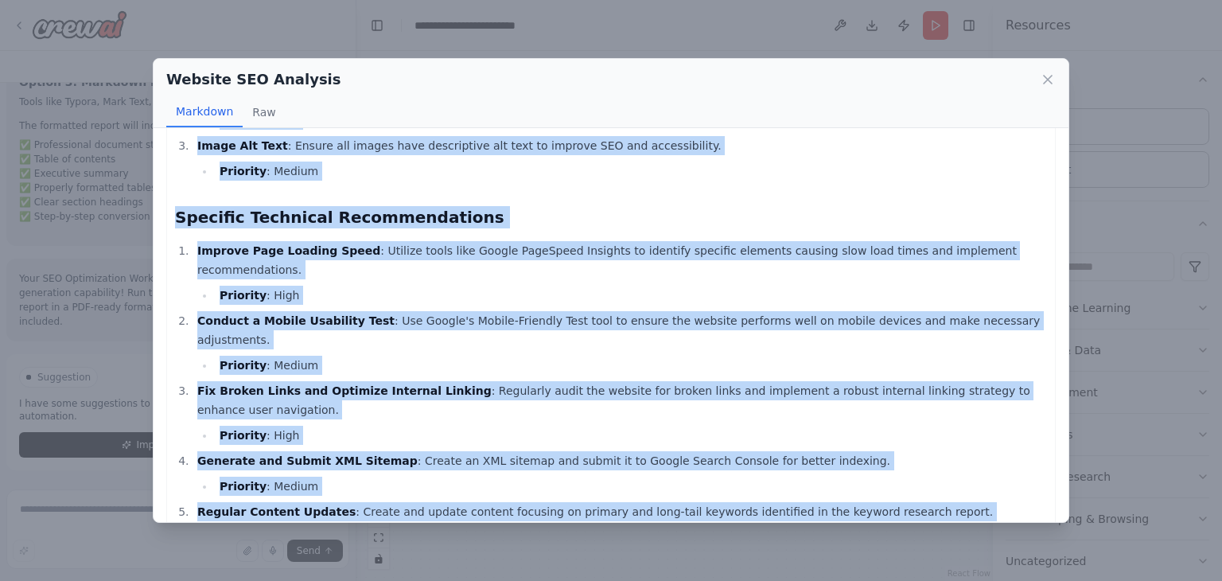
drag, startPoint x: 175, startPoint y: 166, endPoint x: 993, endPoint y: 486, distance: 878.4
copy div "SEO Audit Report for 9Xero.com Current SEO Status The website 9Xero.com is focu…"
click at [1054, 79] on icon at bounding box center [1048, 80] width 16 height 16
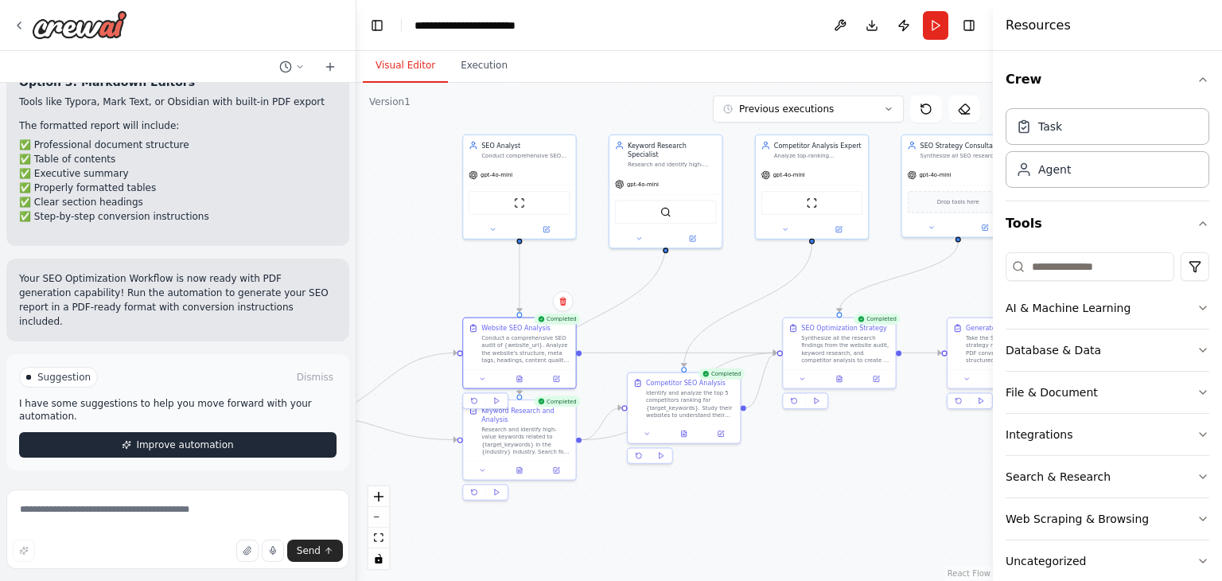
click at [259, 448] on button "Improve automation" at bounding box center [178, 444] width 318 height 25
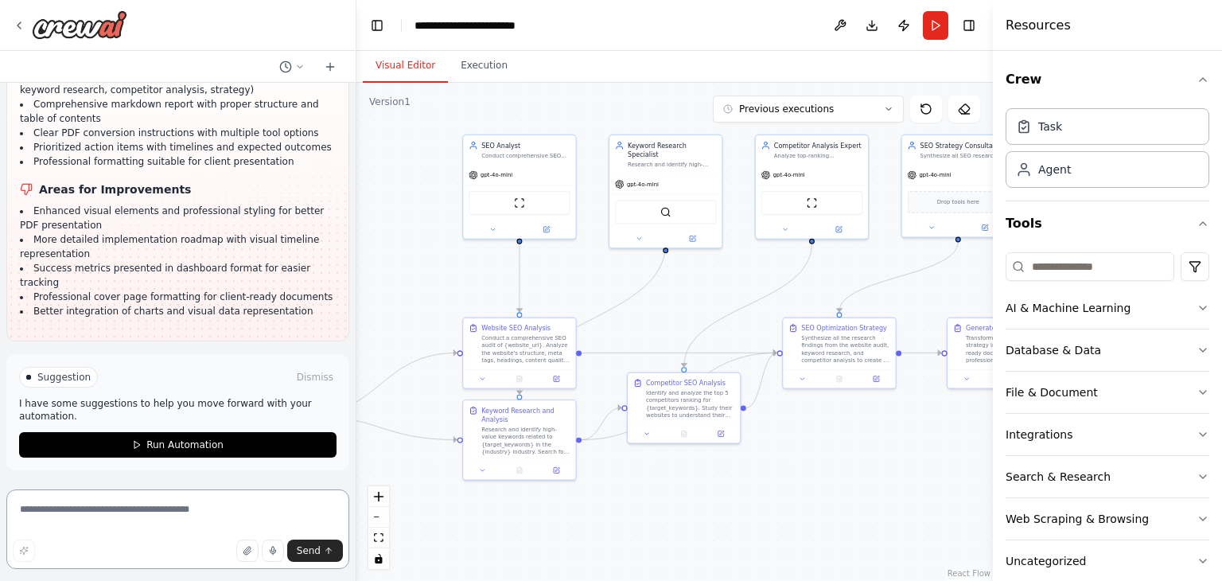
scroll to position [5365, 0]
click at [119, 528] on textarea at bounding box center [177, 529] width 343 height 80
type textarea "**********"
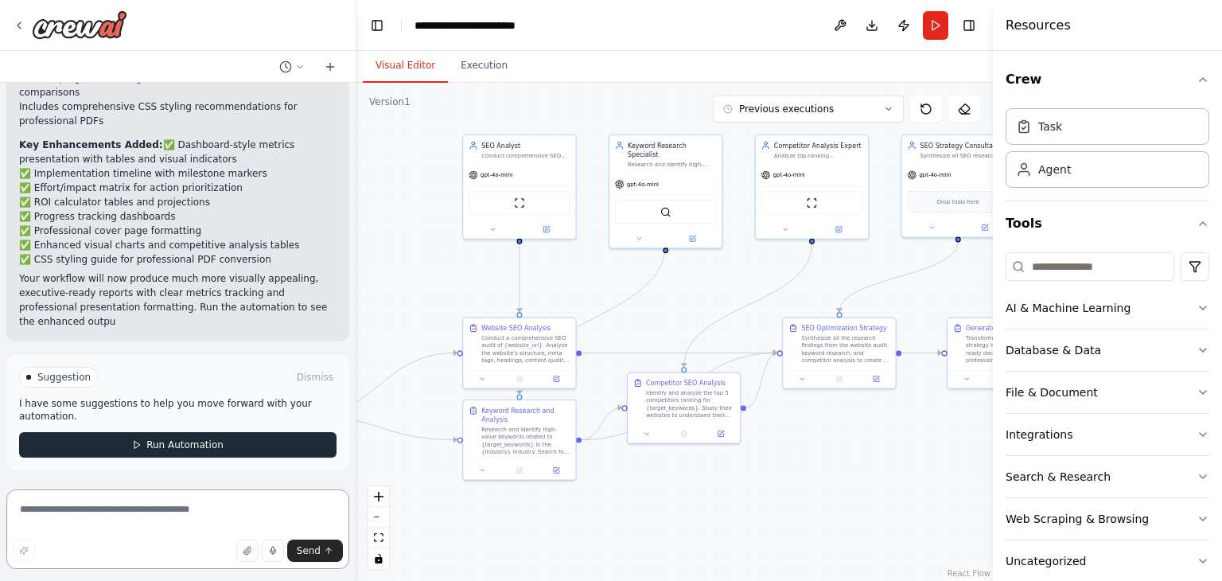
scroll to position [6282, 0]
click at [146, 443] on span "Run Automation" at bounding box center [184, 444] width 77 height 13
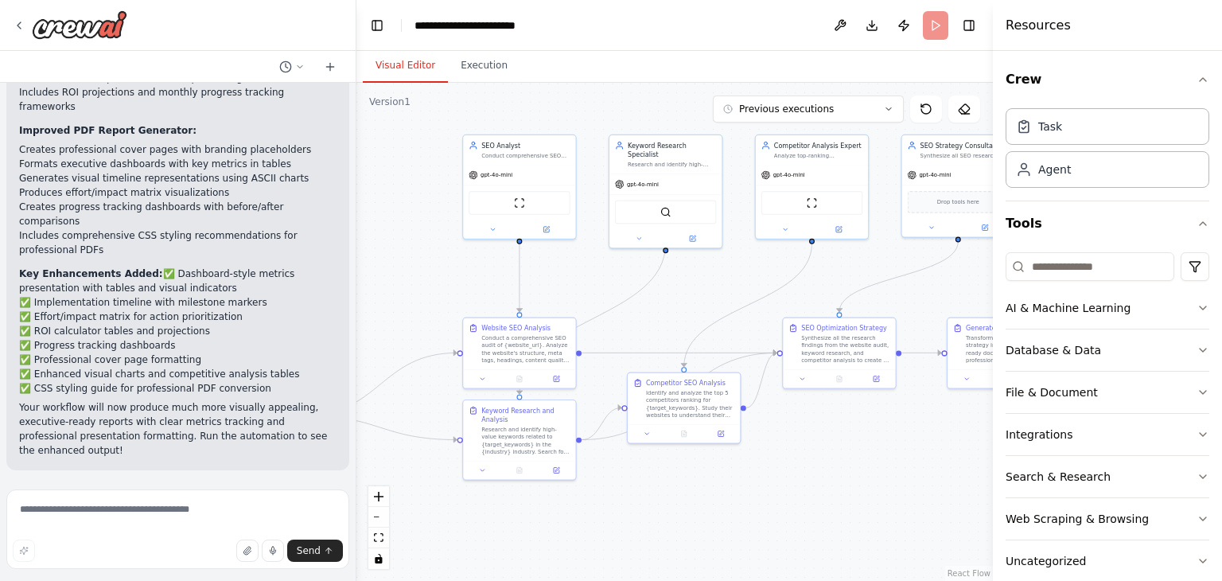
scroll to position [6153, 0]
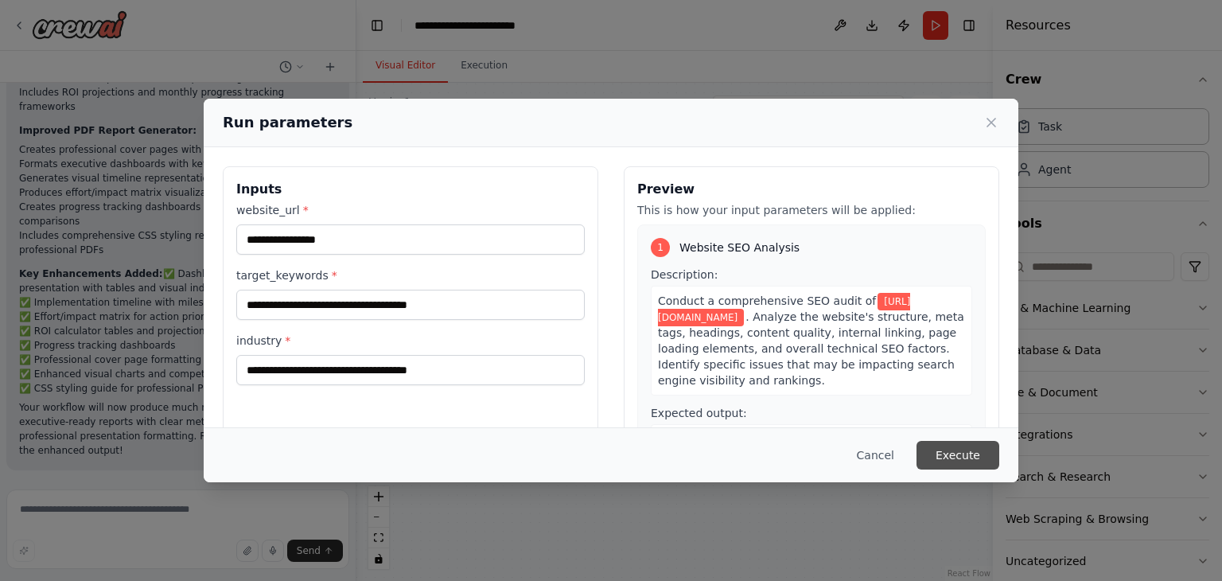
click at [952, 454] on button "Execute" at bounding box center [958, 455] width 83 height 29
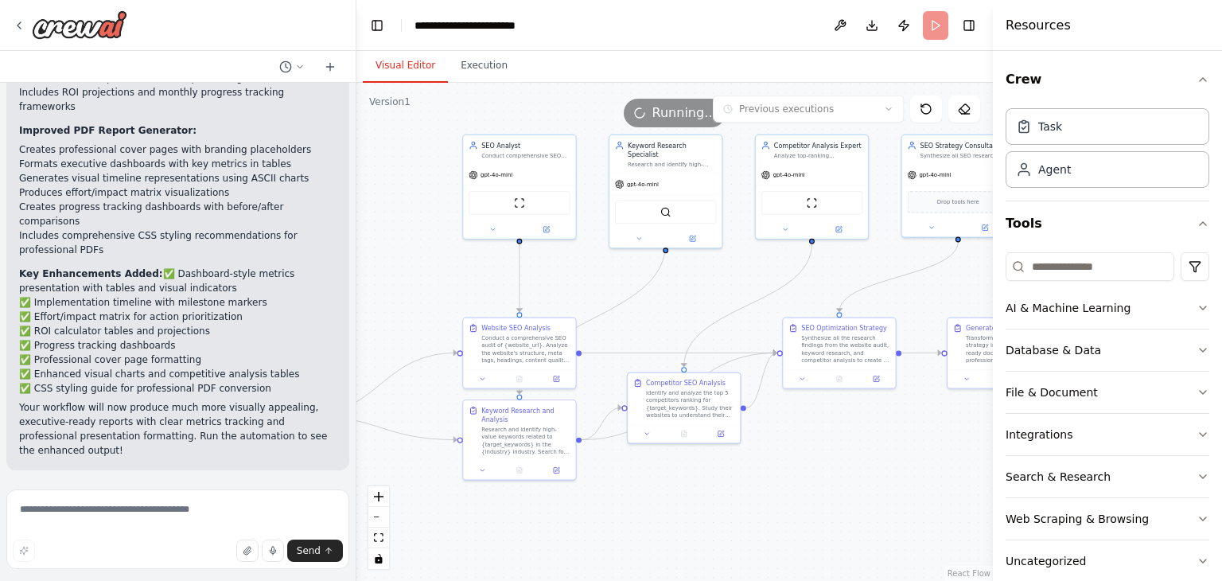
click at [386, 70] on button "Visual Editor" at bounding box center [405, 65] width 85 height 33
click at [375, 516] on icon "zoom out" at bounding box center [379, 517] width 10 height 2
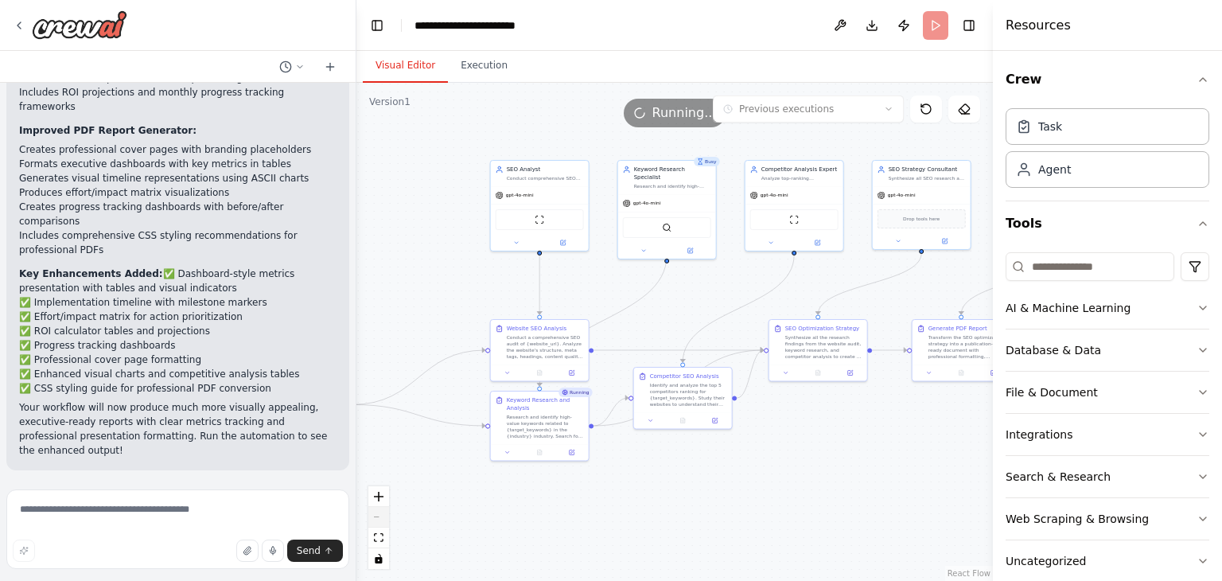
click at [375, 516] on div "React Flow controls" at bounding box center [378, 527] width 21 height 83
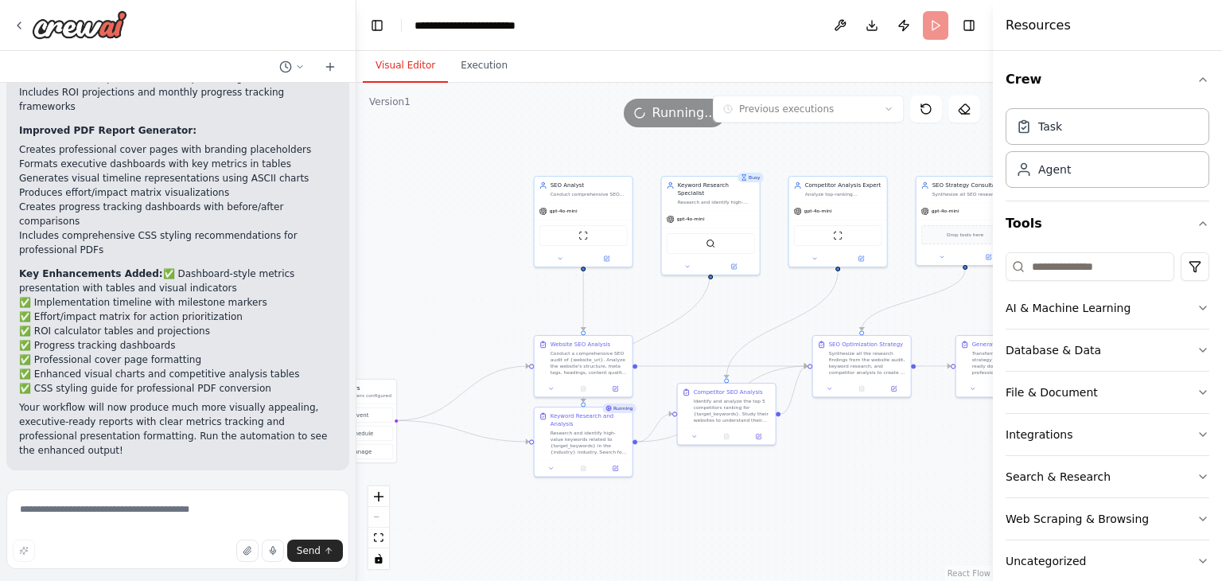
drag, startPoint x: 733, startPoint y: 287, endPoint x: 777, endPoint y: 303, distance: 46.6
click at [777, 303] on div ".deletable-edge-delete-btn { width: 20px; height: 20px; border: 0px solid #ffff…" at bounding box center [675, 332] width 637 height 498
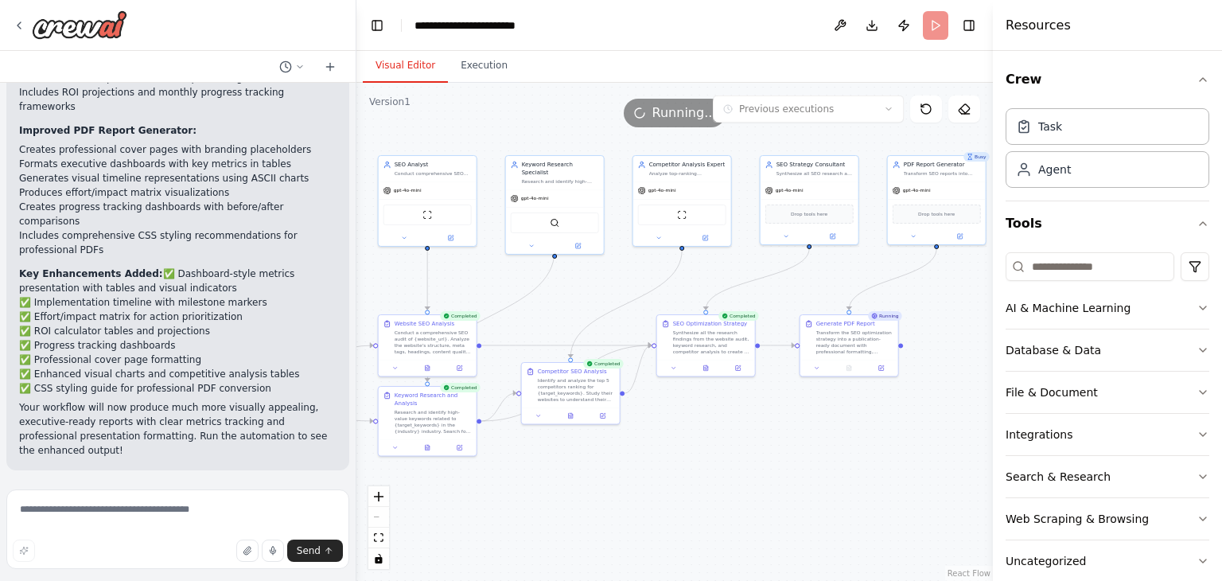
drag, startPoint x: 828, startPoint y: 472, endPoint x: 672, endPoint y: 451, distance: 157.3
click at [672, 451] on div ".deletable-edge-delete-btn { width: 20px; height: 20px; border: 0px solid #ffff…" at bounding box center [675, 332] width 637 height 498
click at [709, 367] on button at bounding box center [705, 366] width 33 height 10
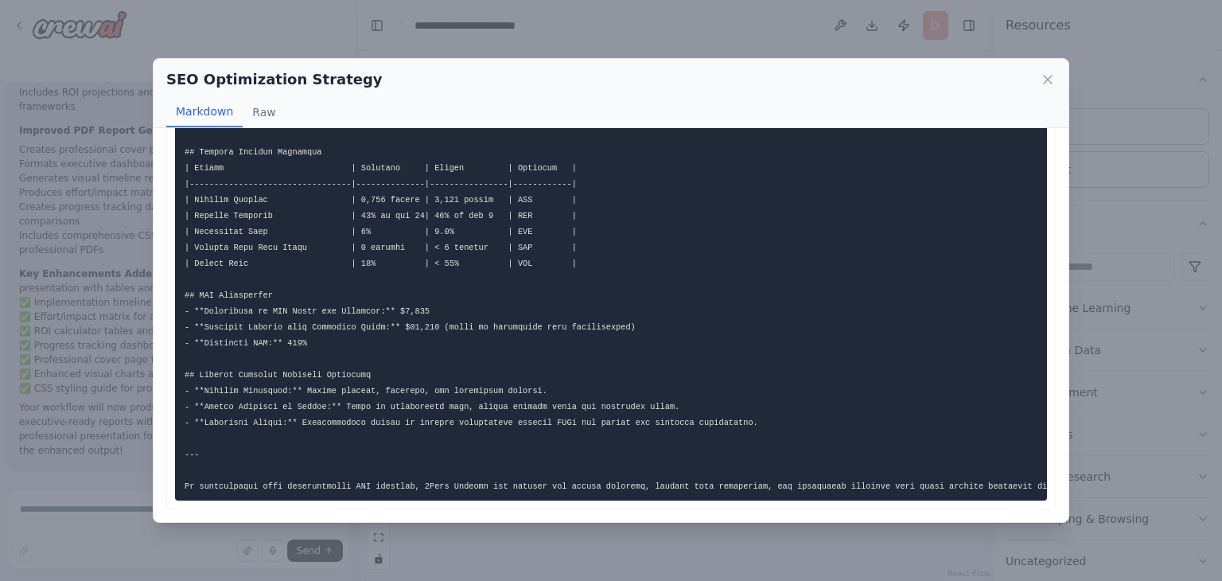
scroll to position [6282, 0]
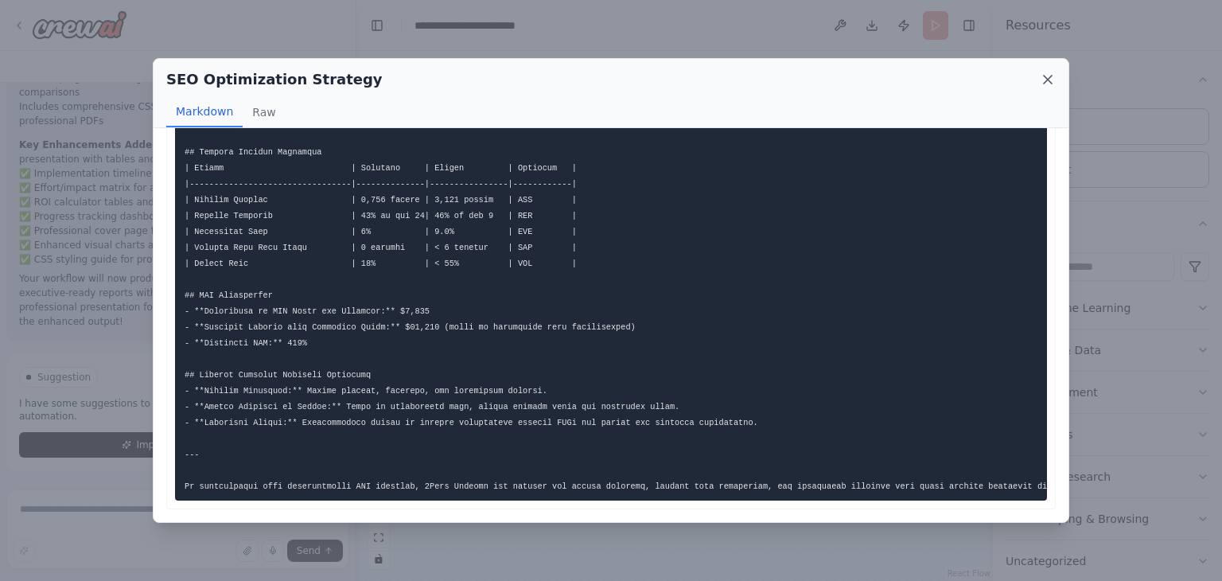
click at [1050, 80] on icon at bounding box center [1048, 80] width 8 height 8
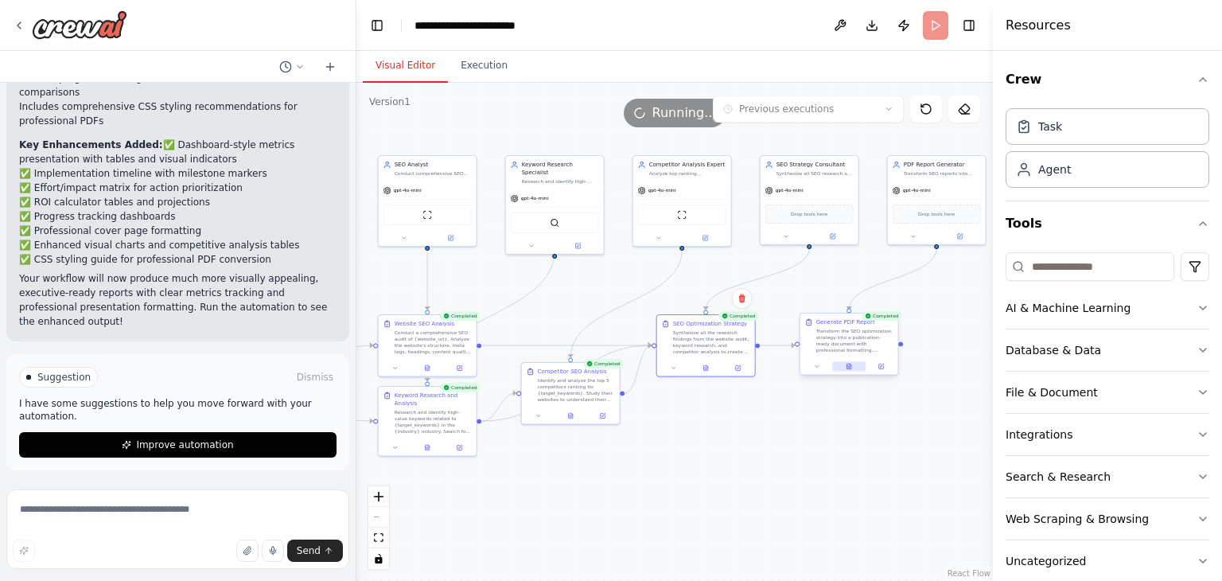
click at [849, 367] on icon at bounding box center [850, 367] width 4 height 6
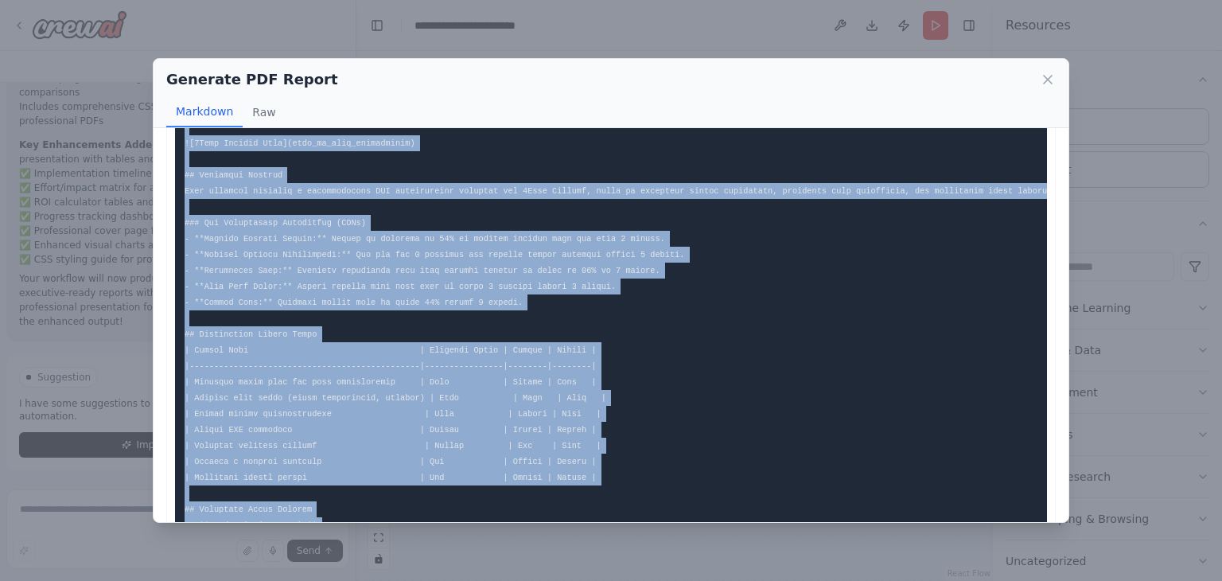
scroll to position [0, 0]
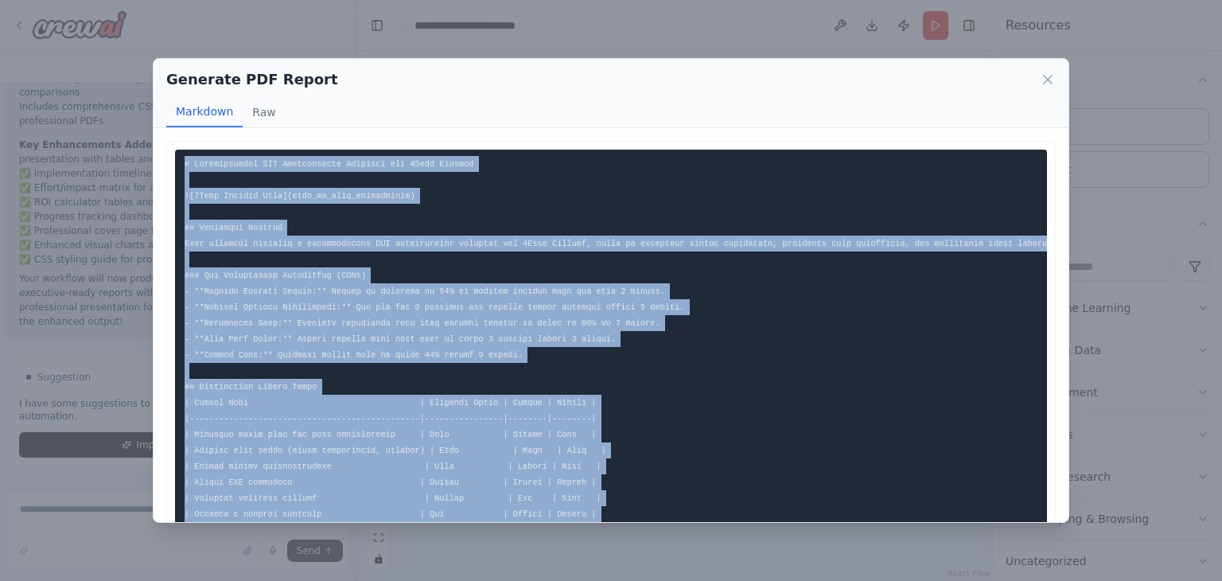
drag, startPoint x: 579, startPoint y: 363, endPoint x: 181, endPoint y: 142, distance: 455.6
copy code "# Comprehensive SEO Optimization Strategy for 9Xero Digital ![9Xero Digital Log…"
click at [1046, 81] on icon at bounding box center [1048, 80] width 8 height 8
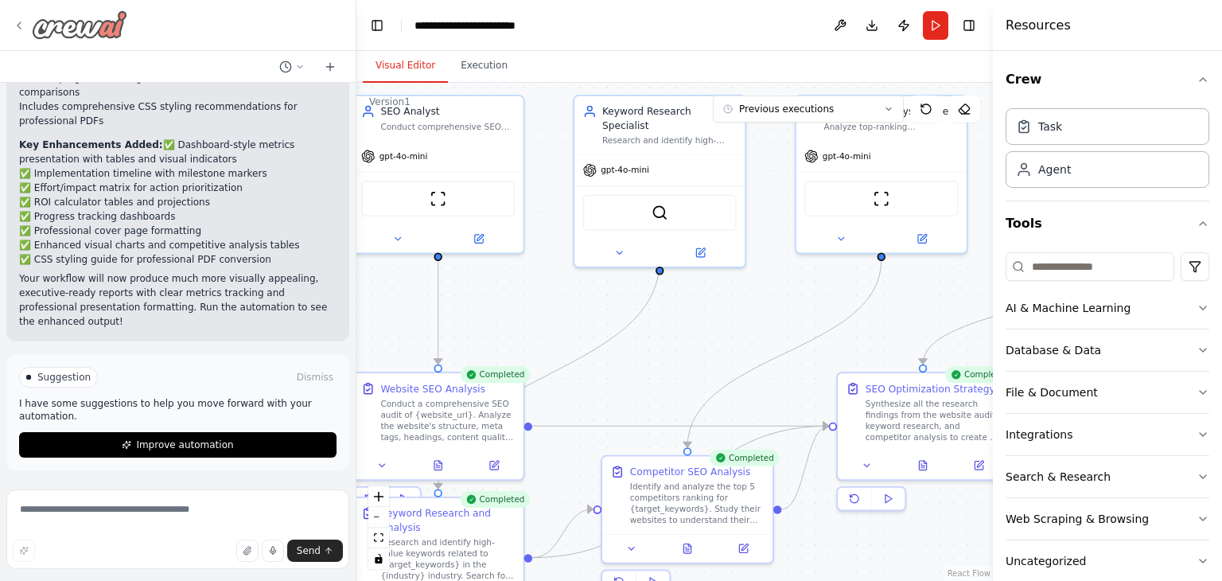
click at [54, 30] on img at bounding box center [79, 24] width 95 height 29
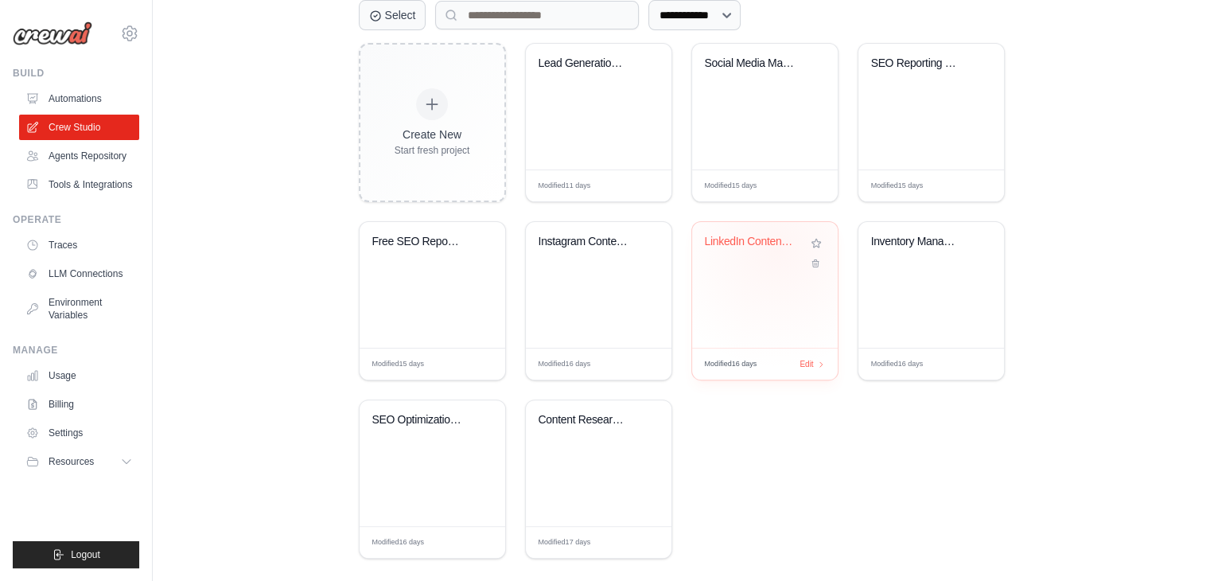
click at [777, 249] on div "LinkedIn Content Creator & Image Ge..." at bounding box center [753, 245] width 96 height 21
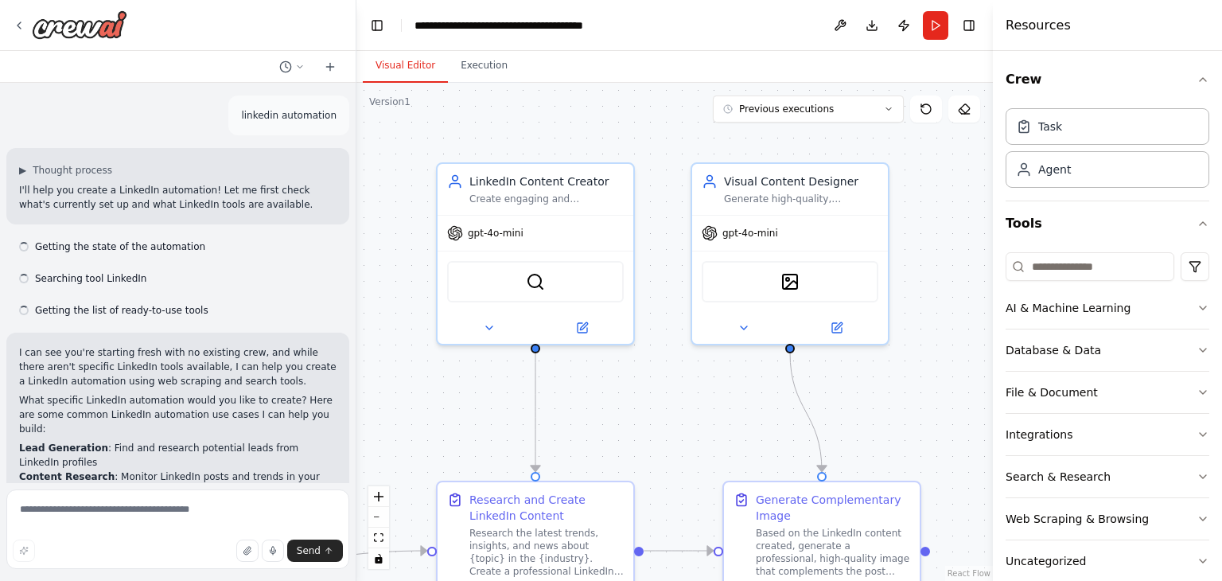
scroll to position [2750, 0]
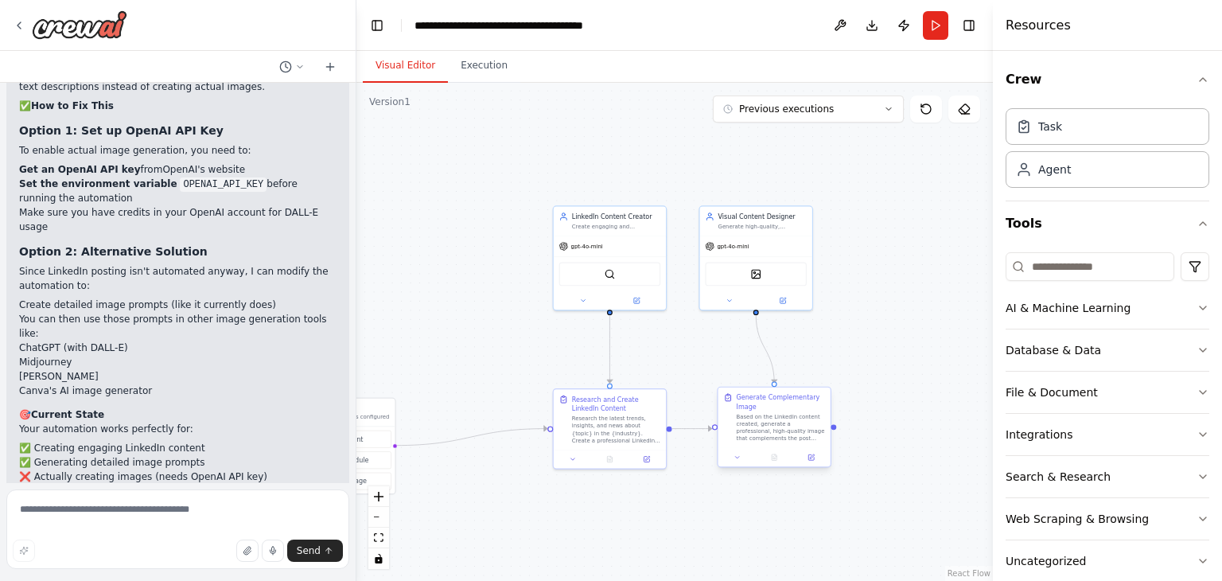
click at [832, 429] on div ".deletable-edge-delete-btn { width: 20px; height: 20px; border: 0px solid #ffff…" at bounding box center [675, 332] width 637 height 498
click at [832, 427] on div at bounding box center [834, 427] width 6 height 6
drag, startPoint x: 834, startPoint y: 427, endPoint x: 816, endPoint y: 170, distance: 257.7
click at [816, 170] on div ".deletable-edge-delete-btn { width: 20px; height: 20px; border: 0px solid #ffff…" at bounding box center [675, 332] width 637 height 498
click at [1090, 261] on input at bounding box center [1090, 266] width 169 height 29
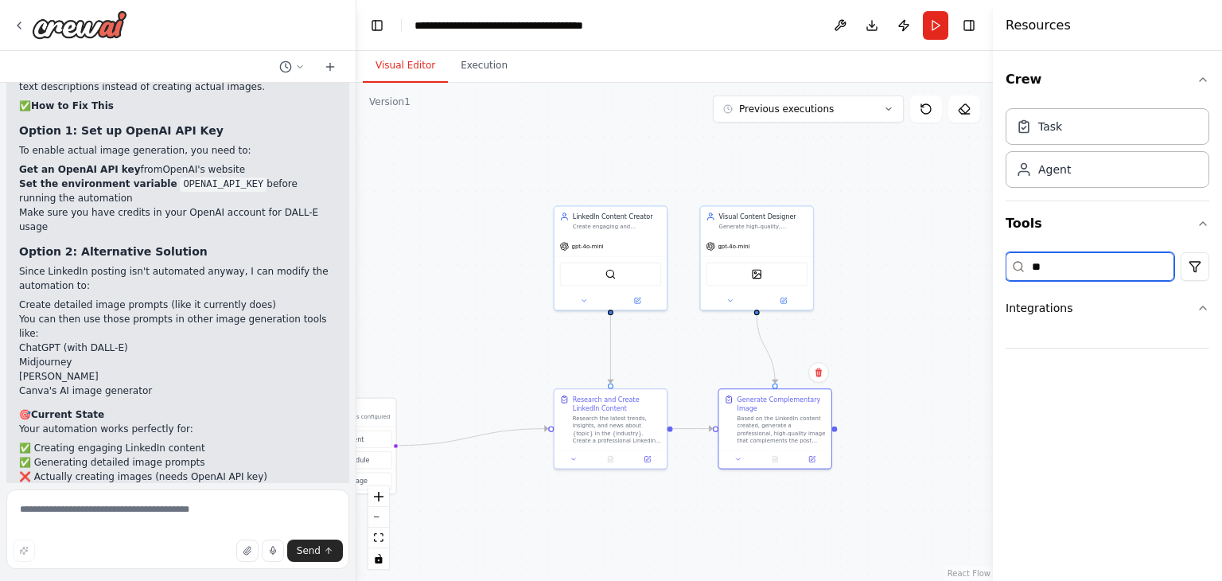
type input "*"
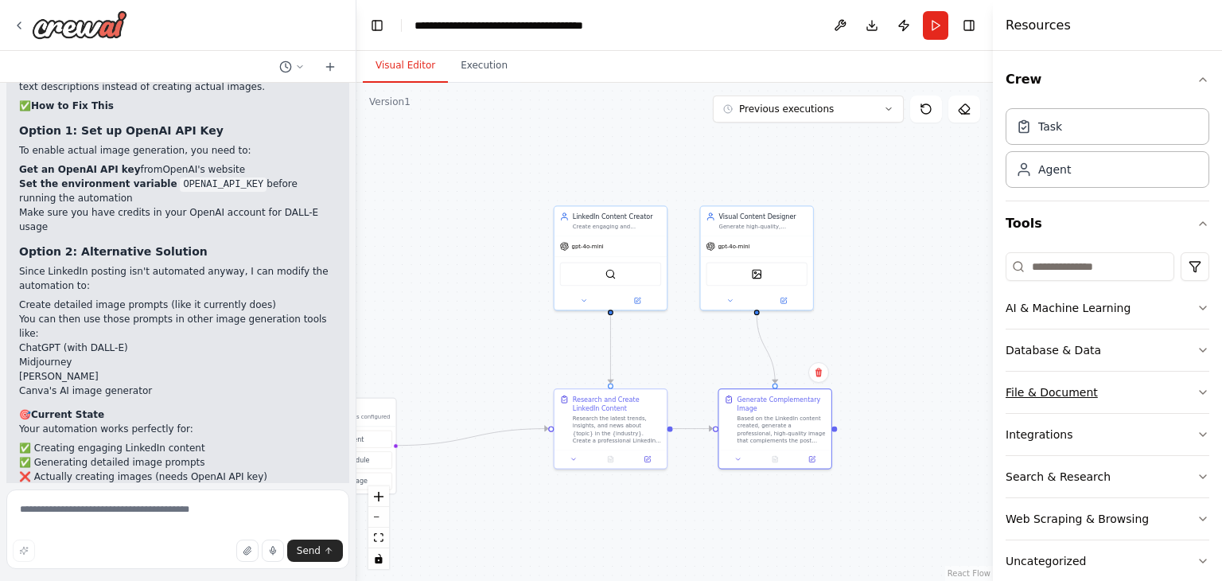
click at [1192, 403] on button "File & Document" at bounding box center [1108, 392] width 204 height 41
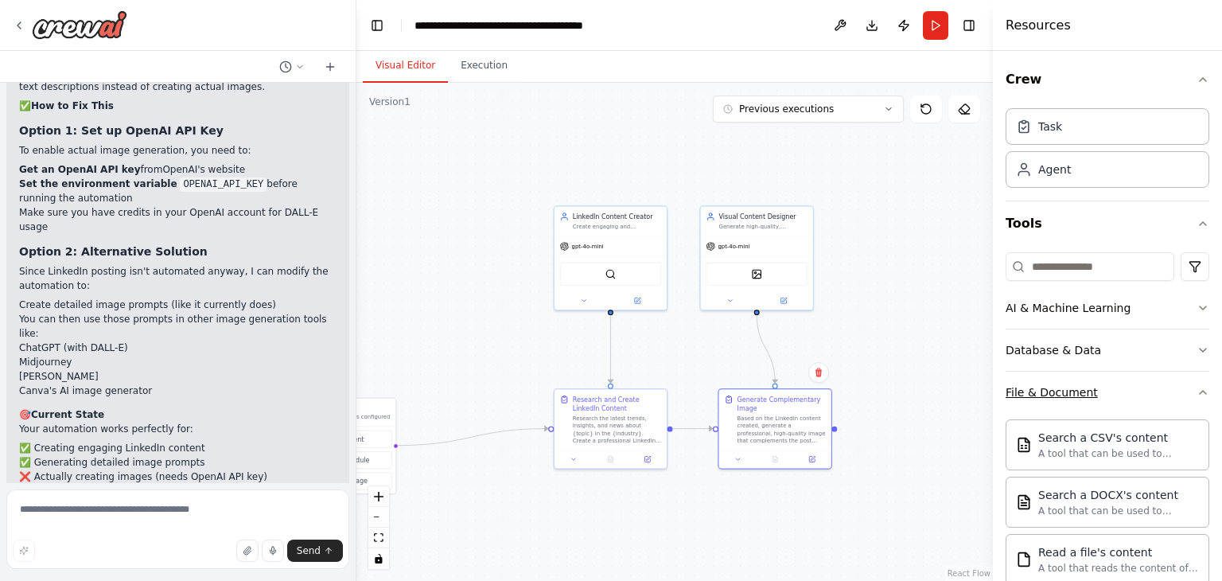
click at [1197, 392] on icon "button" at bounding box center [1203, 392] width 13 height 13
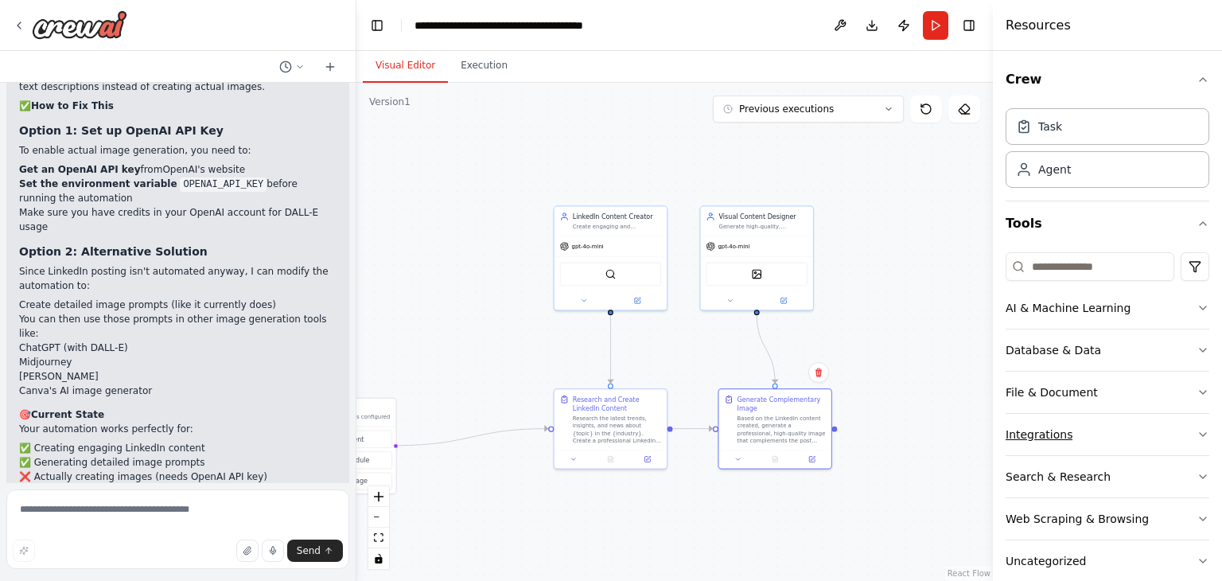
scroll to position [25, 0]
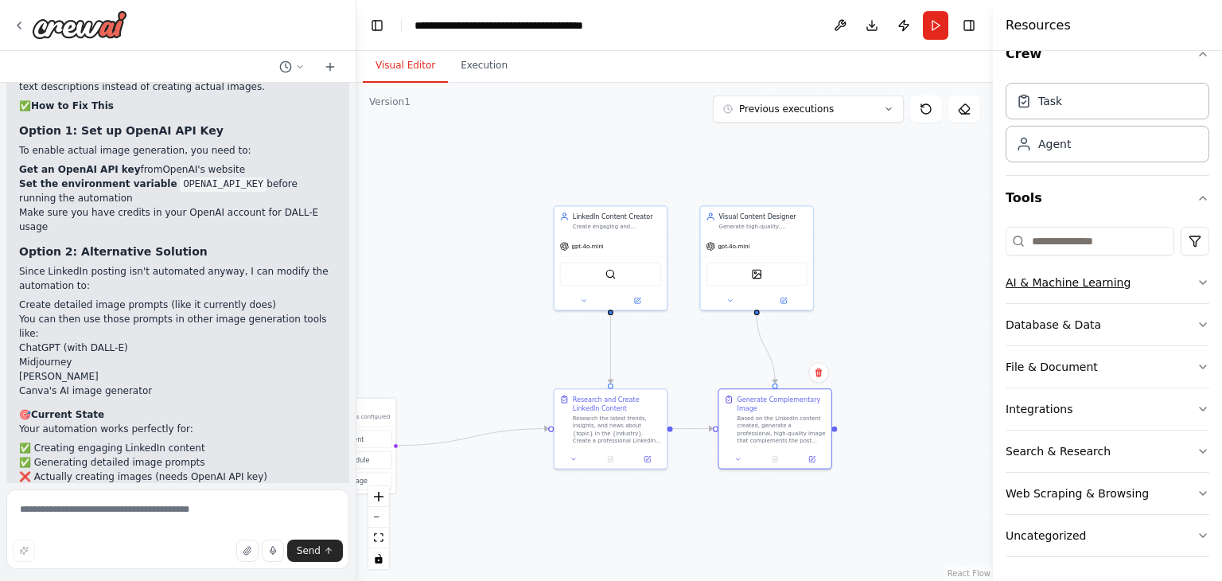
click at [1183, 284] on button "AI & Machine Learning" at bounding box center [1108, 282] width 204 height 41
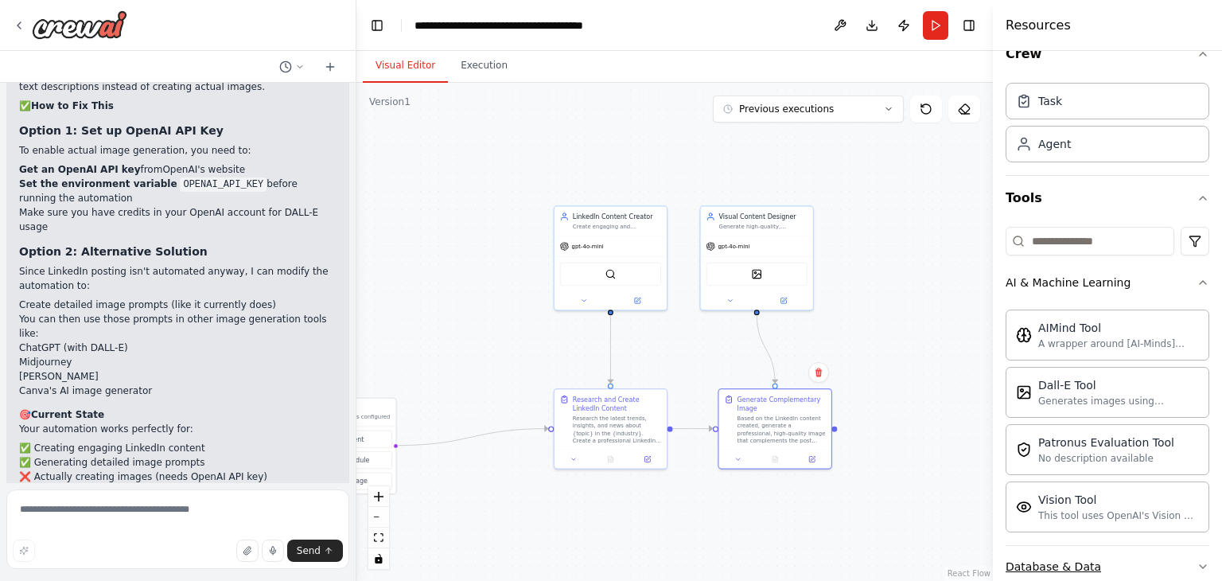
scroll to position [185, 0]
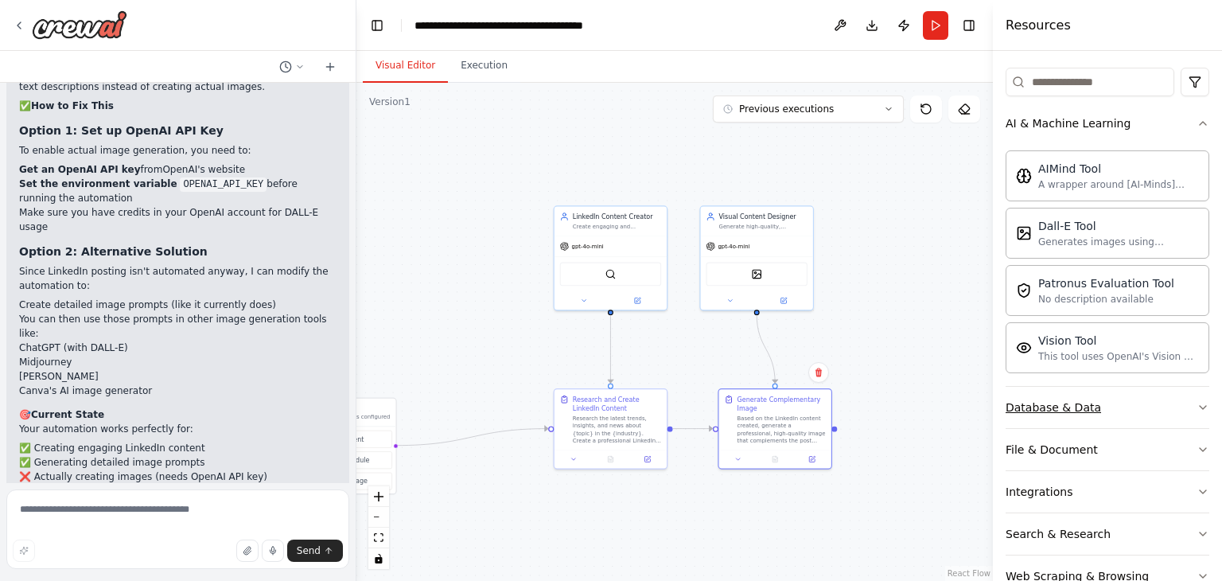
click at [1197, 410] on icon "button" at bounding box center [1203, 407] width 13 height 13
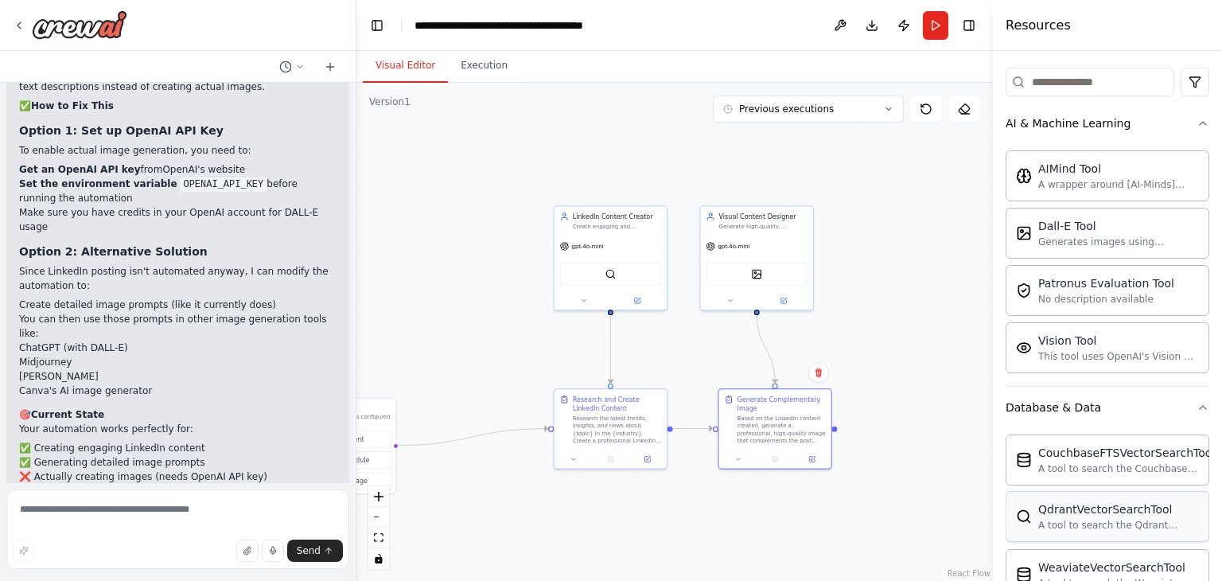
scroll to position [344, 0]
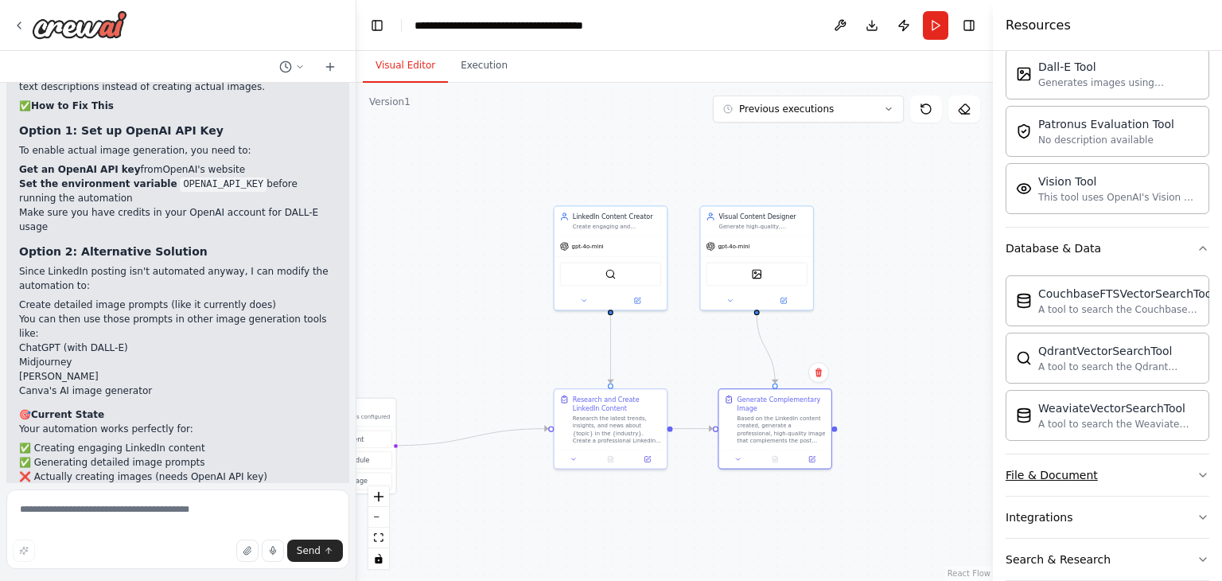
click at [1165, 478] on button "File & Document" at bounding box center [1108, 474] width 204 height 41
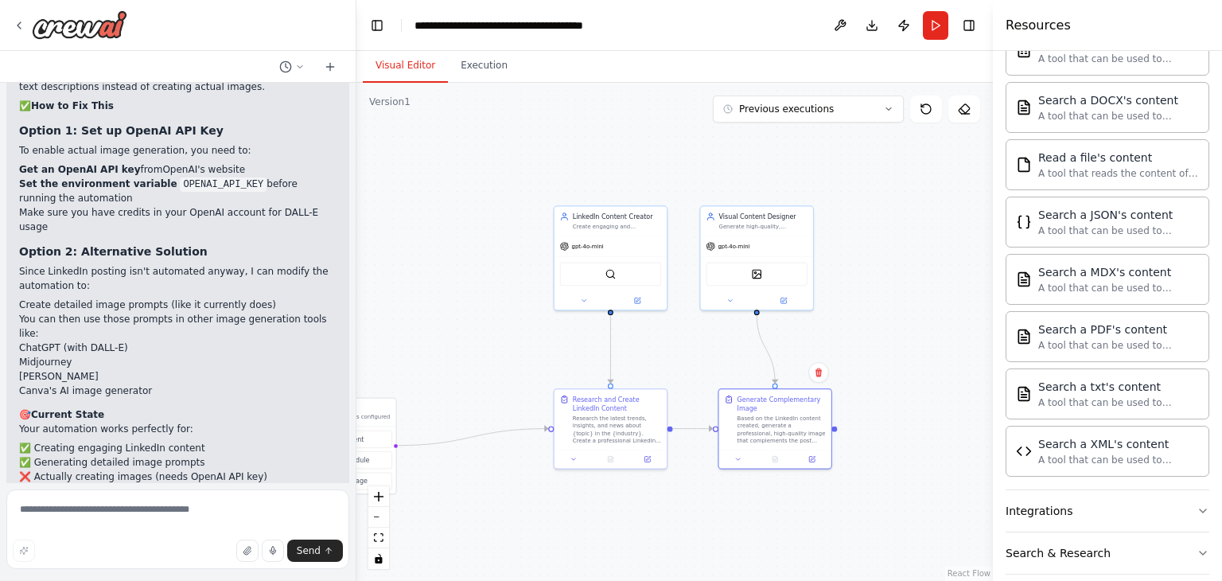
scroll to position [918, 0]
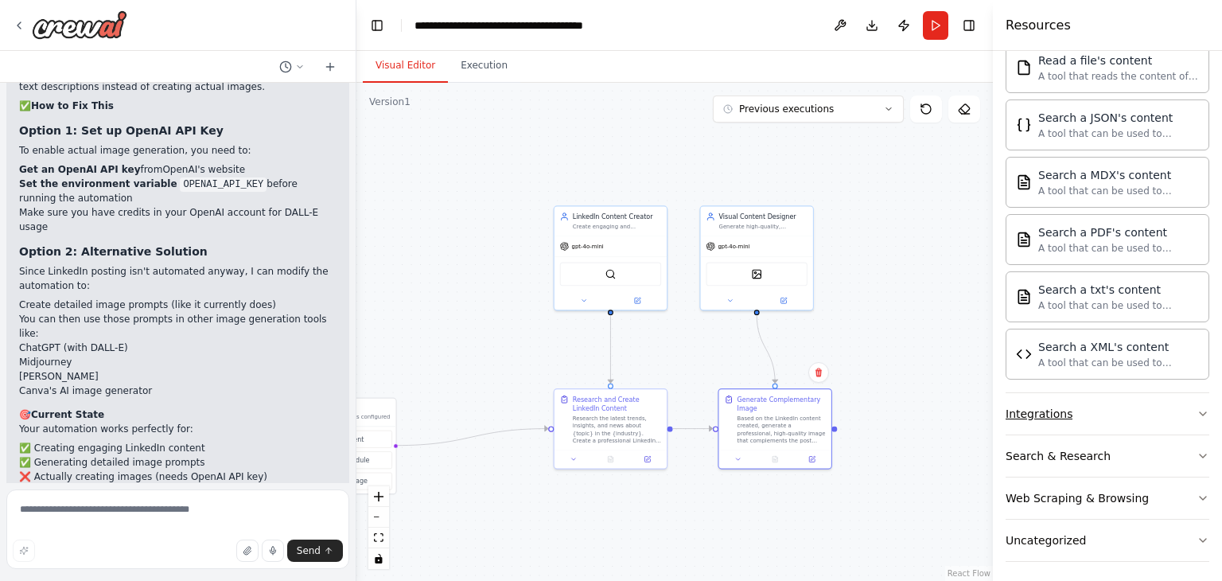
click at [1197, 412] on icon "button" at bounding box center [1203, 413] width 13 height 13
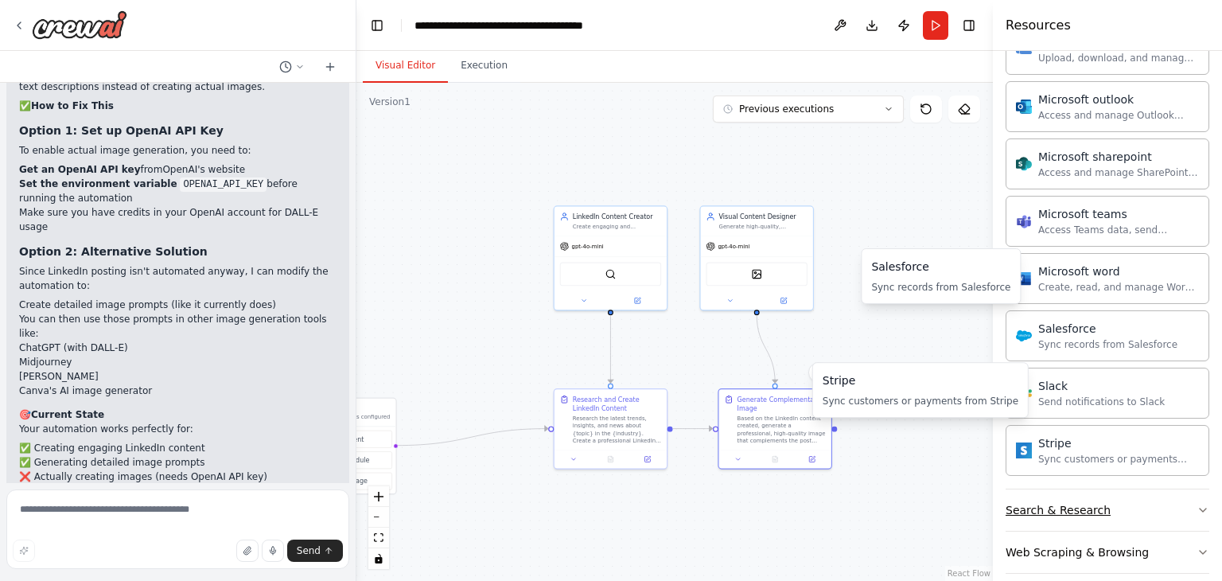
scroll to position [1843, 0]
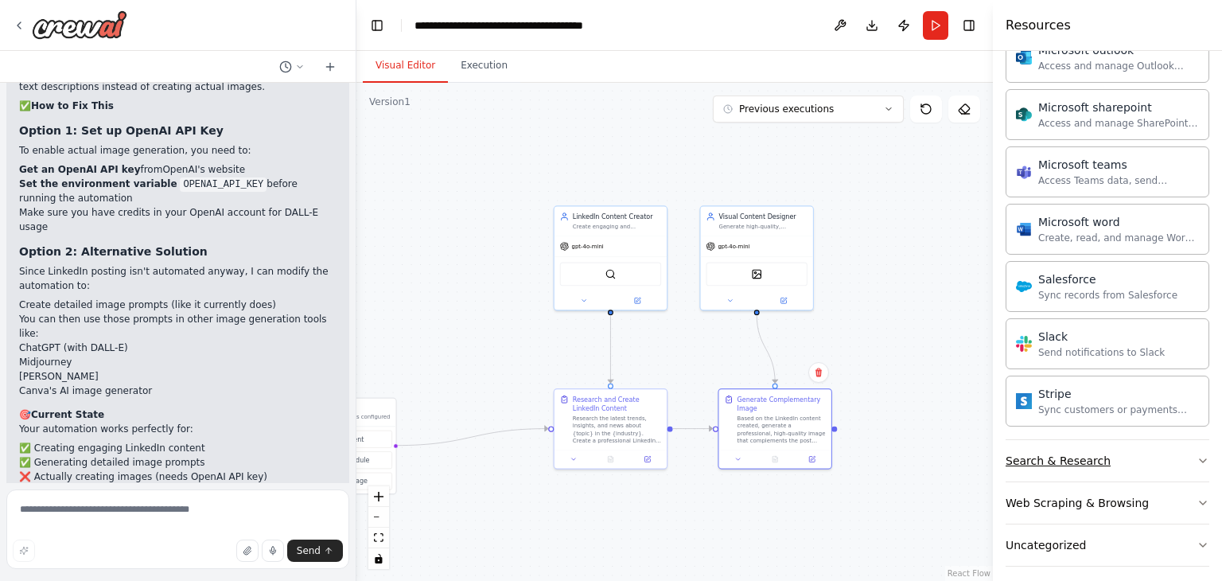
click at [1194, 461] on button "Search & Research" at bounding box center [1108, 460] width 204 height 41
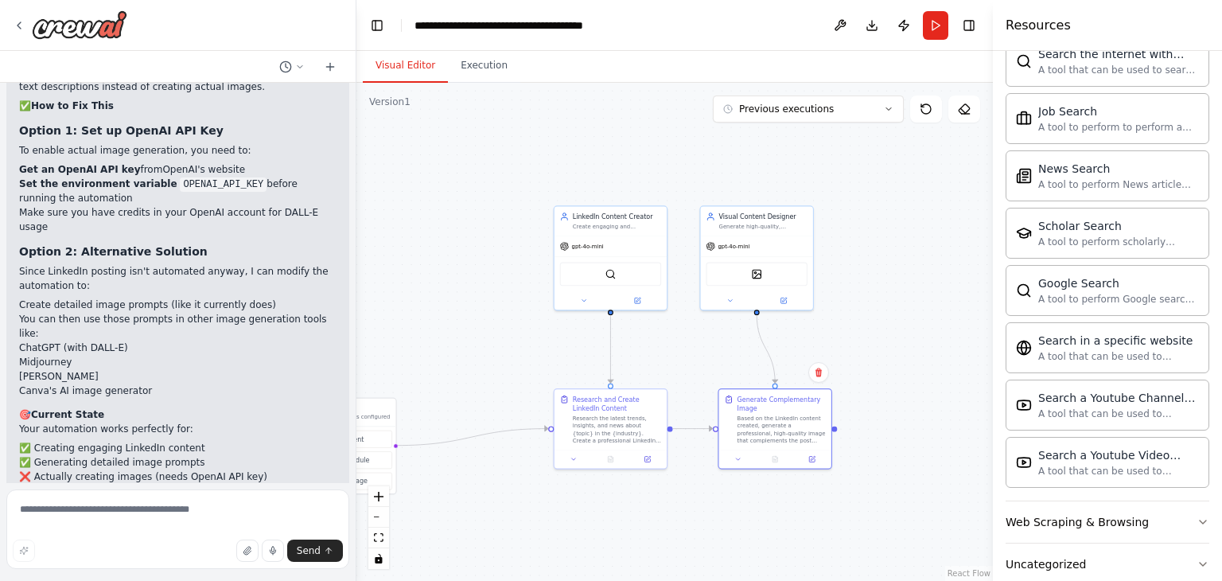
scroll to position [2653, 0]
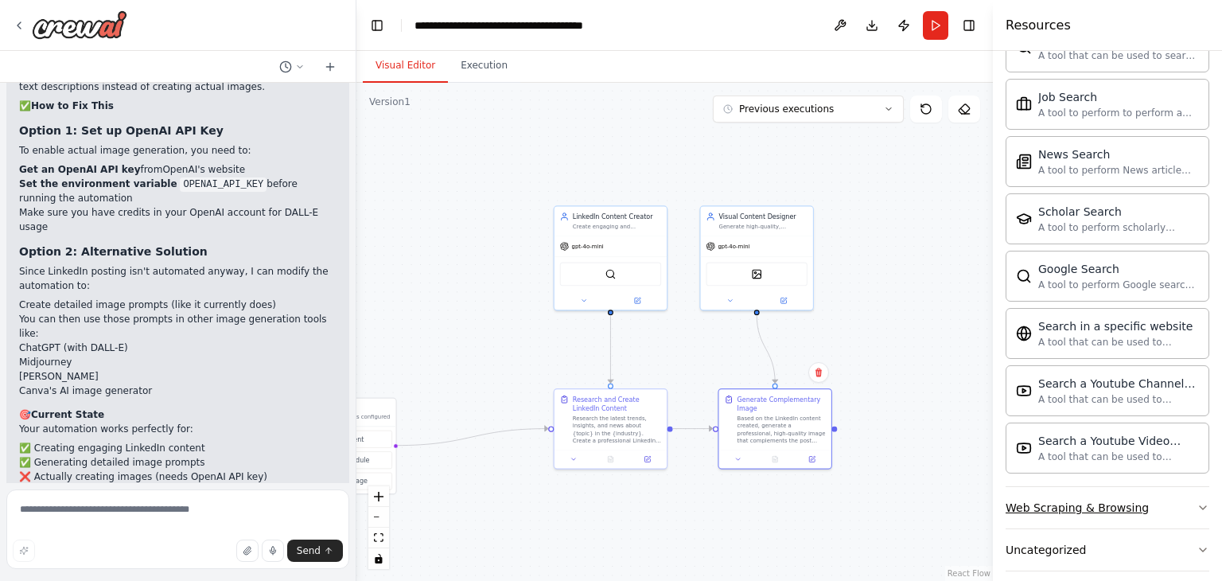
click at [1197, 501] on icon "button" at bounding box center [1203, 507] width 13 height 13
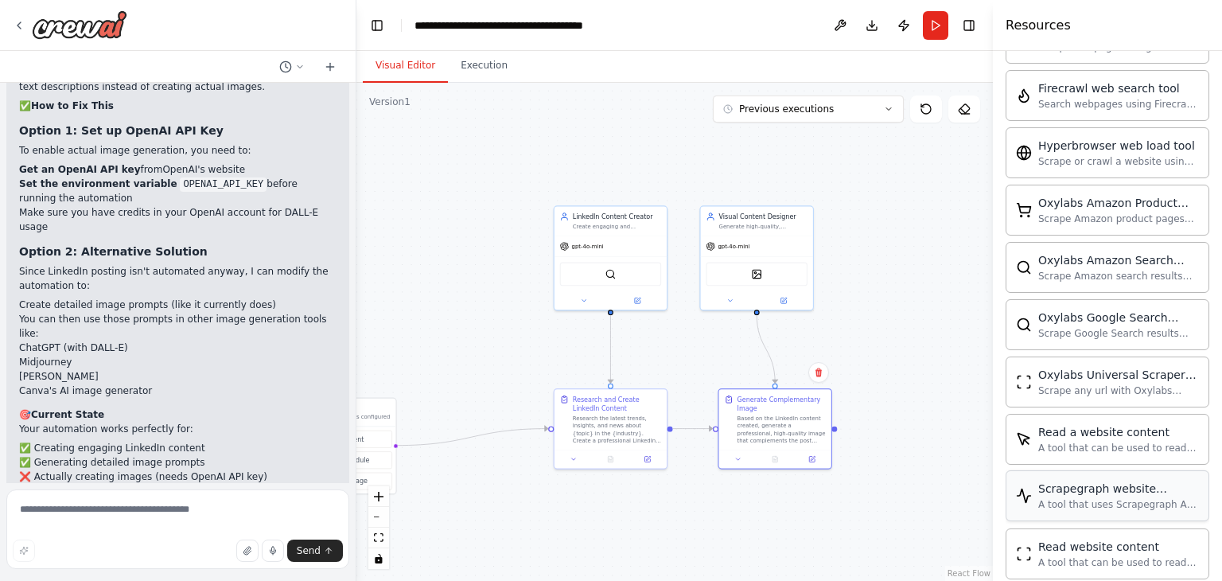
scroll to position [3521, 0]
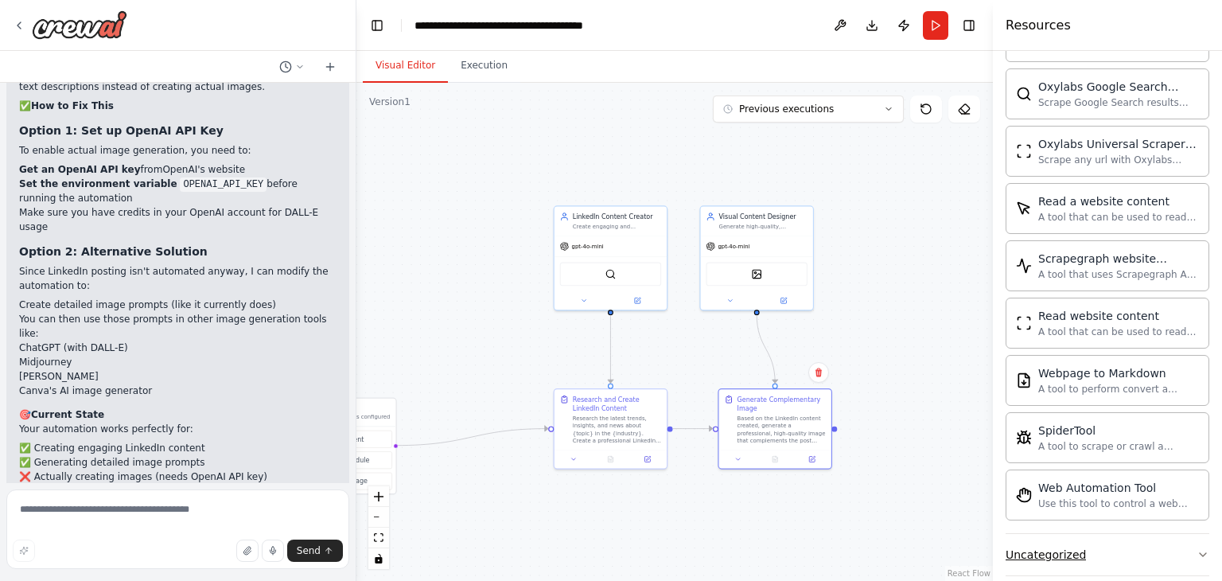
click at [1197, 548] on icon "button" at bounding box center [1203, 554] width 13 height 13
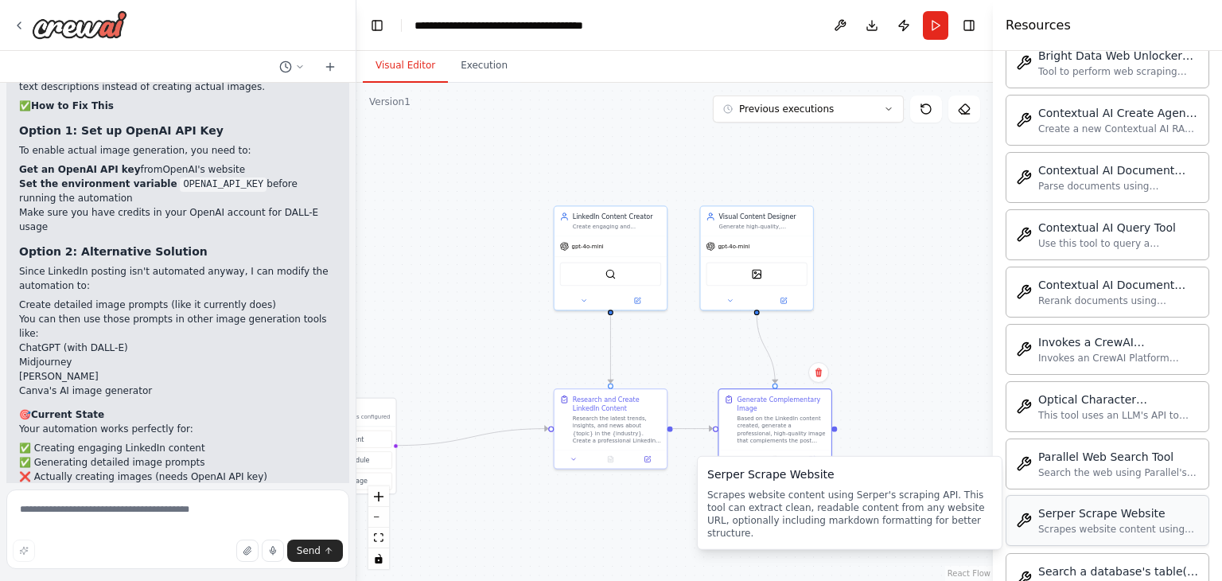
scroll to position [4388, 0]
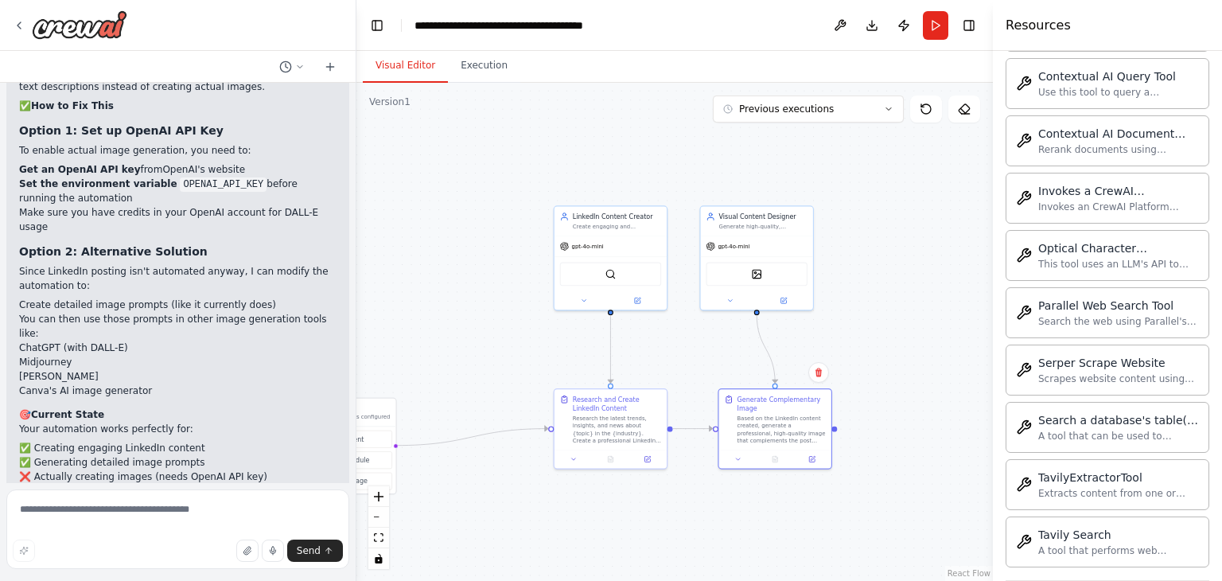
click at [930, 202] on div ".deletable-edge-delete-btn { width: 20px; height: 20px; border: 0px solid #ffff…" at bounding box center [675, 332] width 637 height 498
click at [939, 25] on button "Run" at bounding box center [935, 25] width 25 height 29
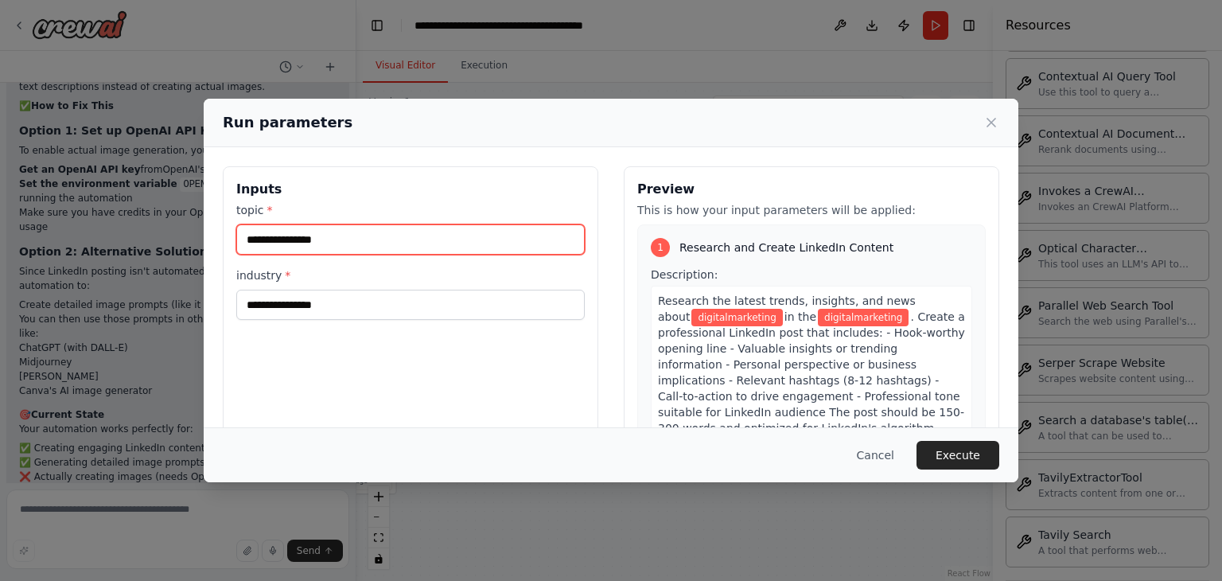
drag, startPoint x: 329, startPoint y: 244, endPoint x: 232, endPoint y: 234, distance: 97.6
click at [232, 234] on div "**********" at bounding box center [411, 354] width 376 height 377
paste input "**********"
type input "**********"
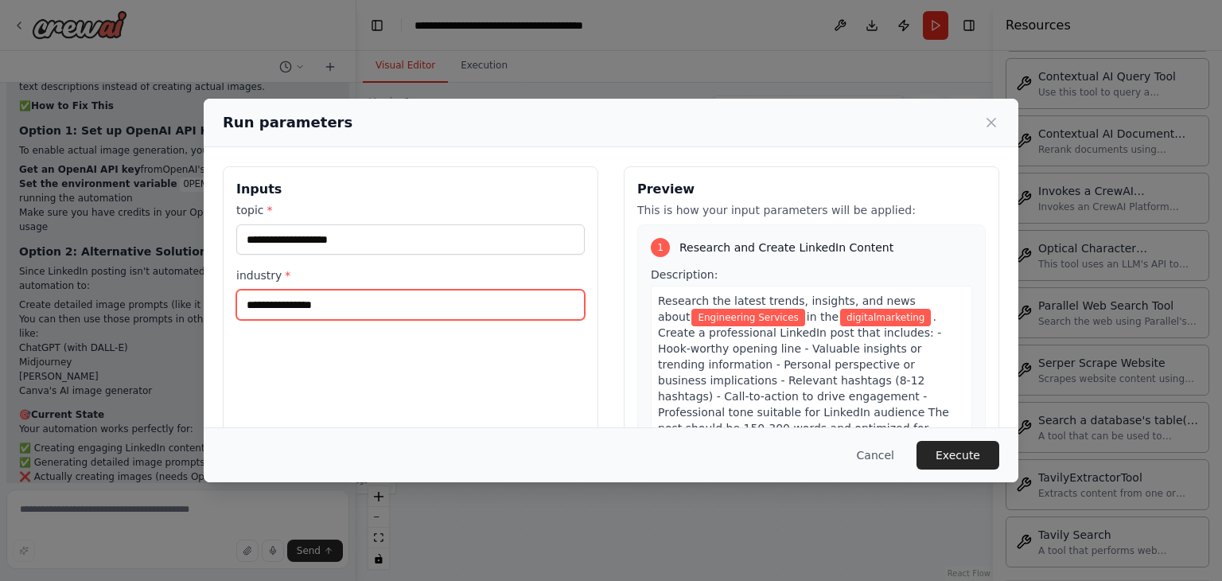
drag, startPoint x: 337, startPoint y: 311, endPoint x: 232, endPoint y: 294, distance: 107.3
click at [232, 294] on div "**********" at bounding box center [411, 354] width 376 height 377
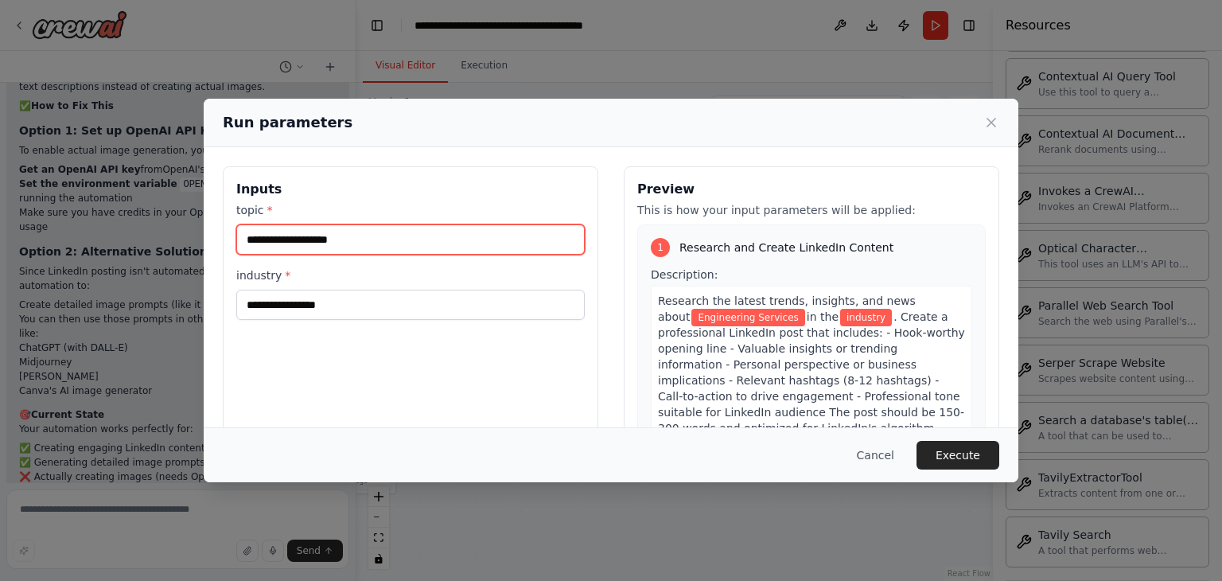
drag, startPoint x: 357, startPoint y: 242, endPoint x: 239, endPoint y: 235, distance: 118.0
click at [239, 235] on input "**********" at bounding box center [410, 239] width 349 height 30
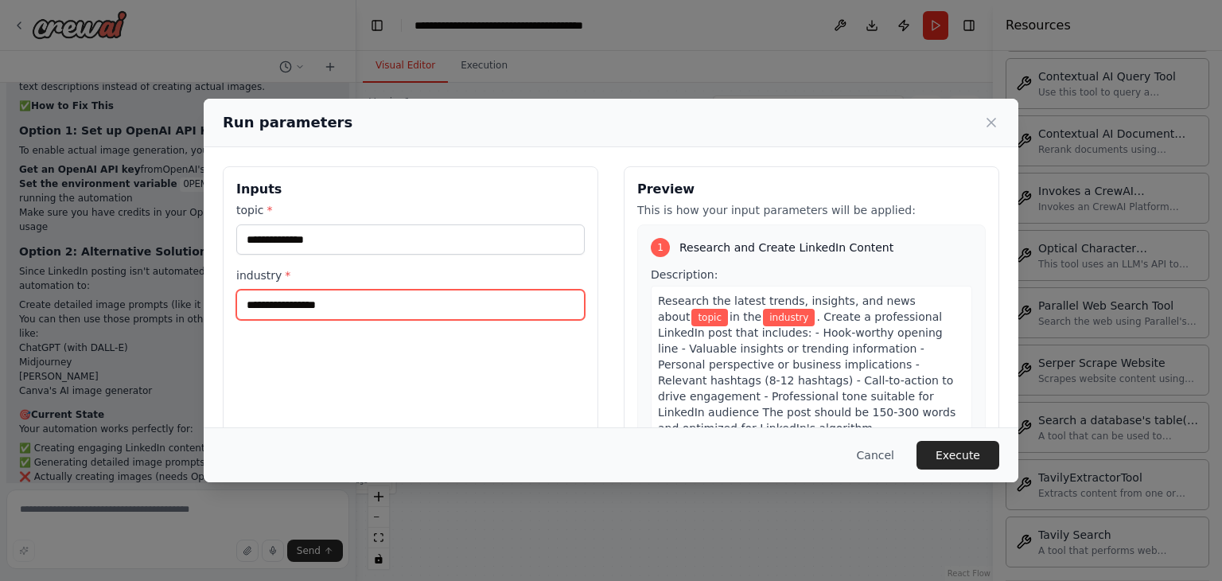
click at [272, 302] on input "industry *" at bounding box center [410, 305] width 349 height 30
paste input "**********"
type input "**********"
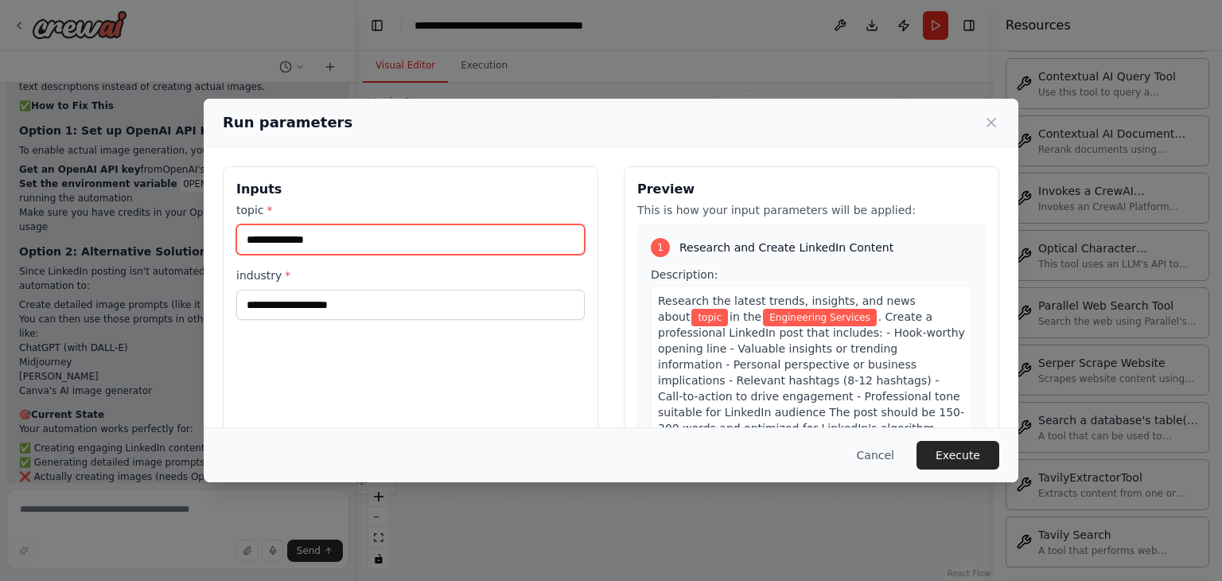
click at [349, 244] on input "topic *" at bounding box center [410, 239] width 349 height 30
paste input "**********"
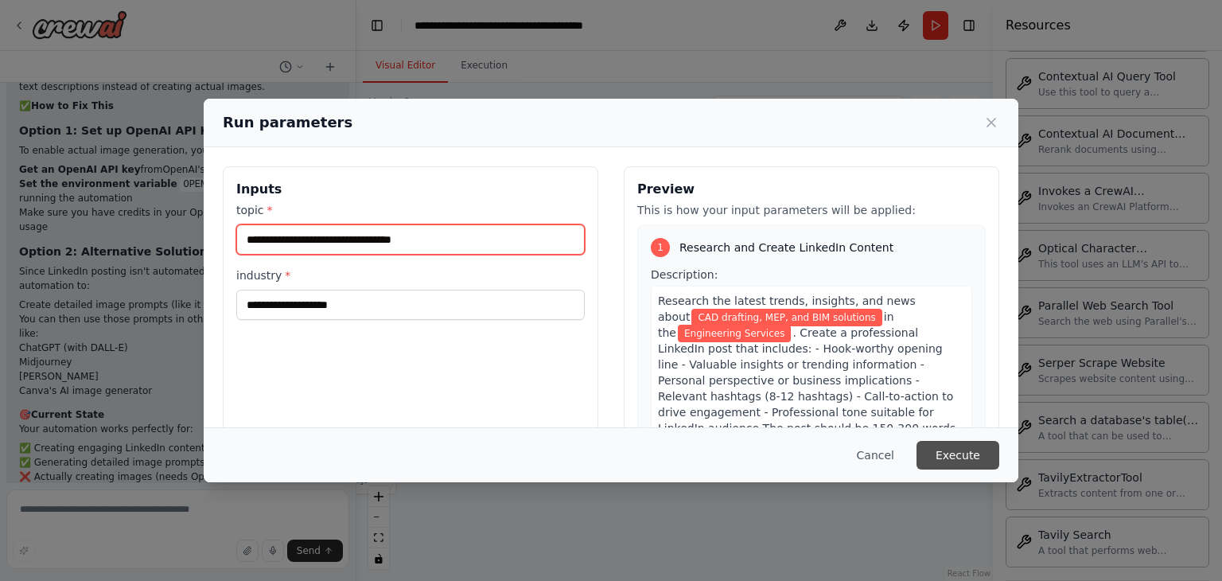
type input "**********"
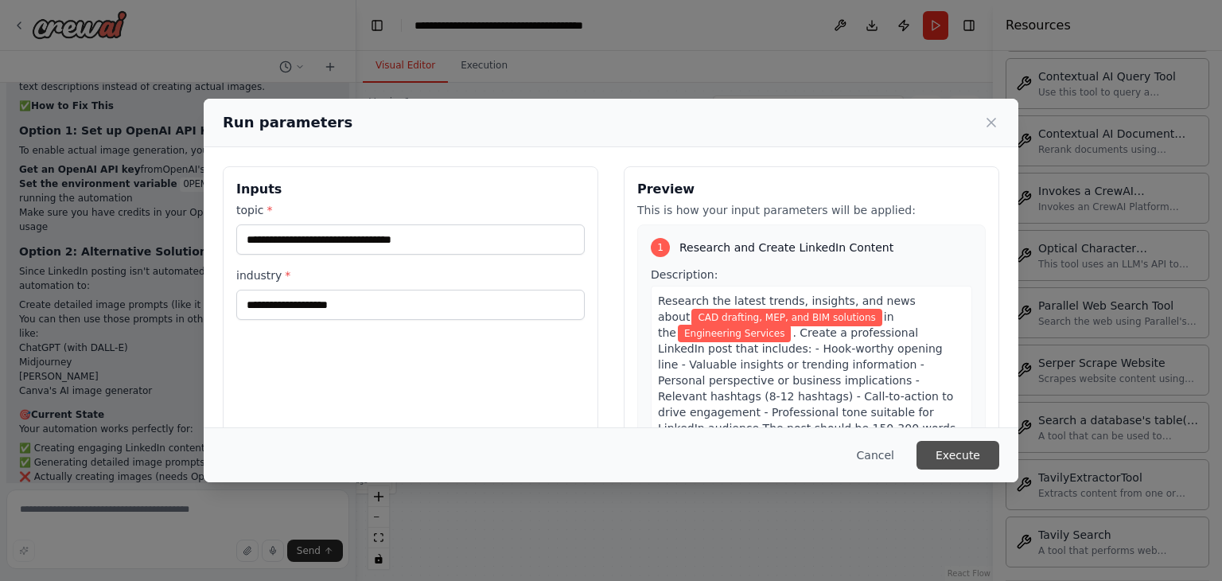
click at [957, 455] on button "Execute" at bounding box center [958, 455] width 83 height 29
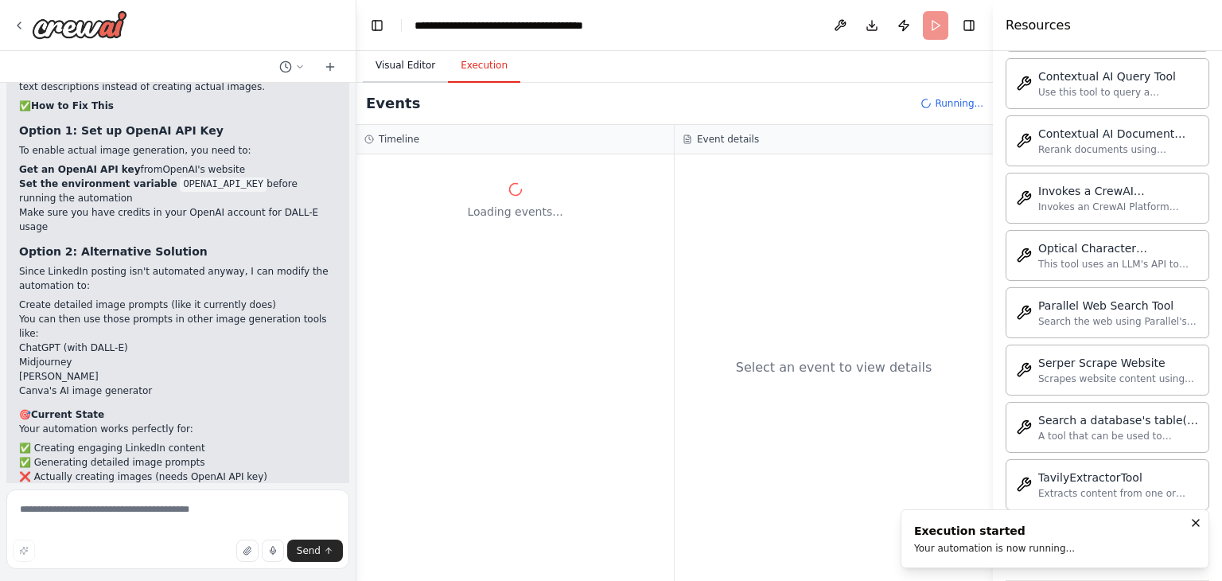
click at [398, 74] on button "Visual Editor" at bounding box center [405, 65] width 85 height 33
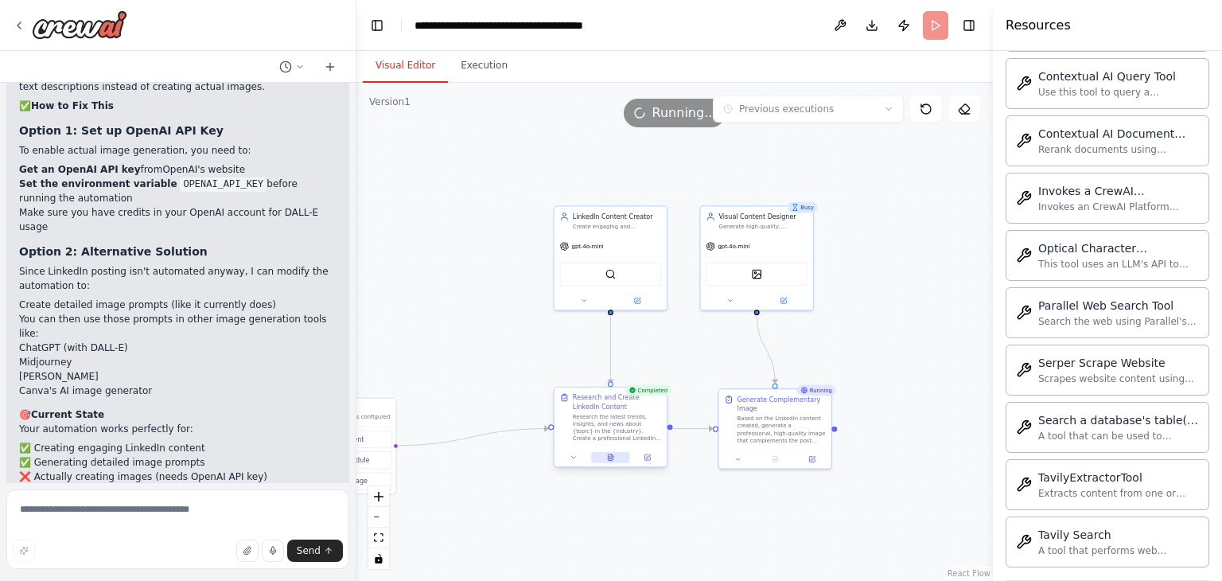
click at [615, 453] on button at bounding box center [610, 457] width 39 height 11
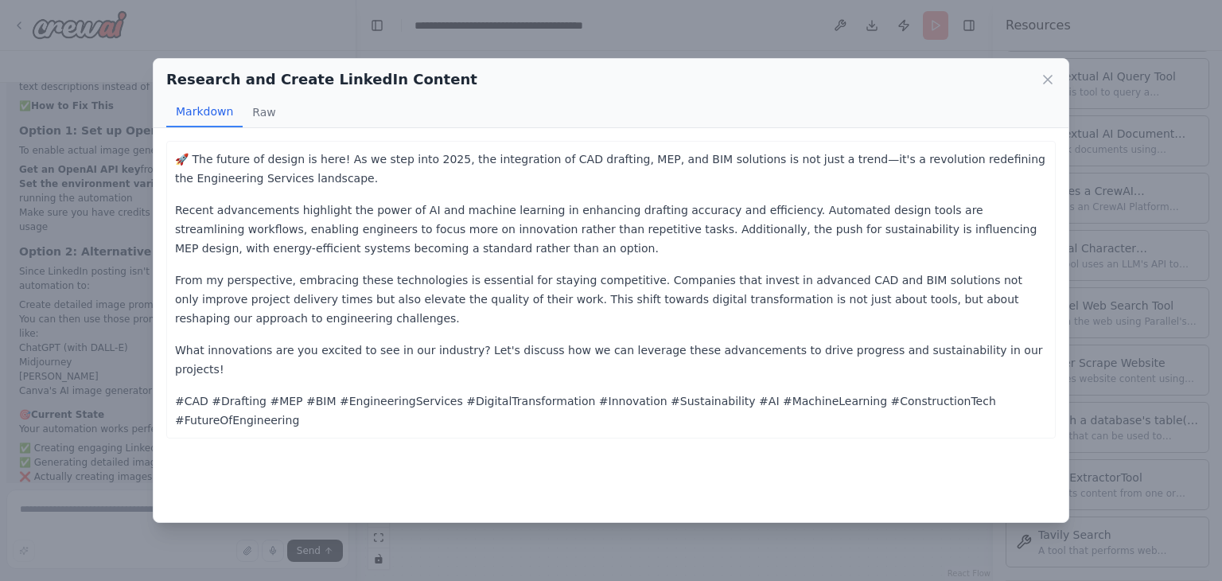
scroll to position [2878, 0]
click at [1049, 90] on div "Research and Create LinkedIn Content Markdown Raw" at bounding box center [611, 93] width 915 height 69
click at [1046, 82] on icon at bounding box center [1048, 80] width 8 height 8
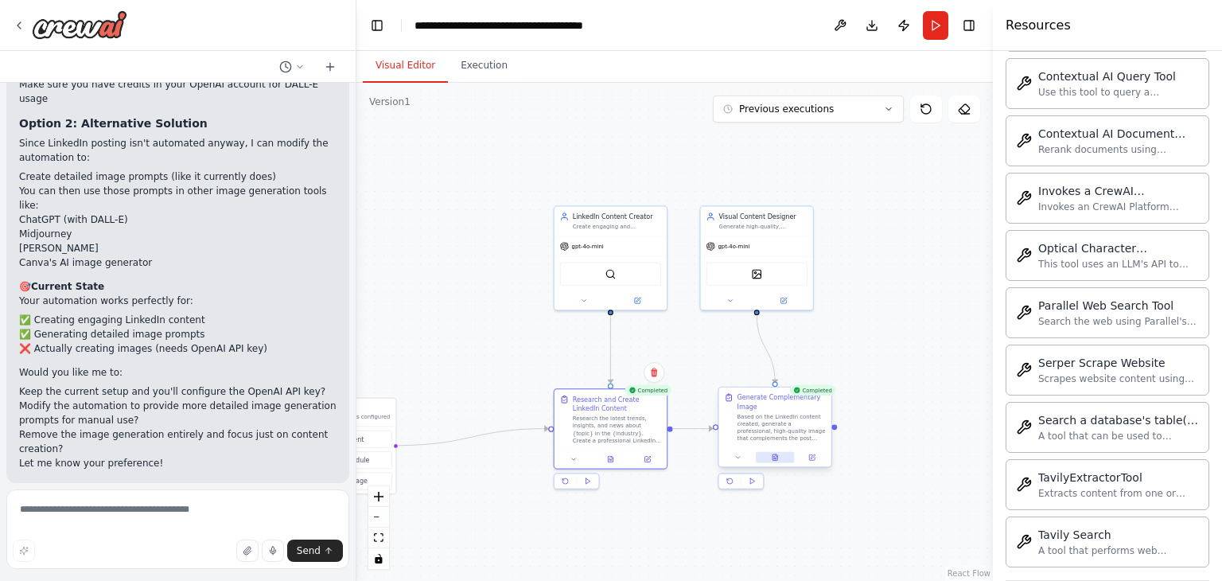
click at [777, 459] on icon at bounding box center [775, 459] width 2 height 0
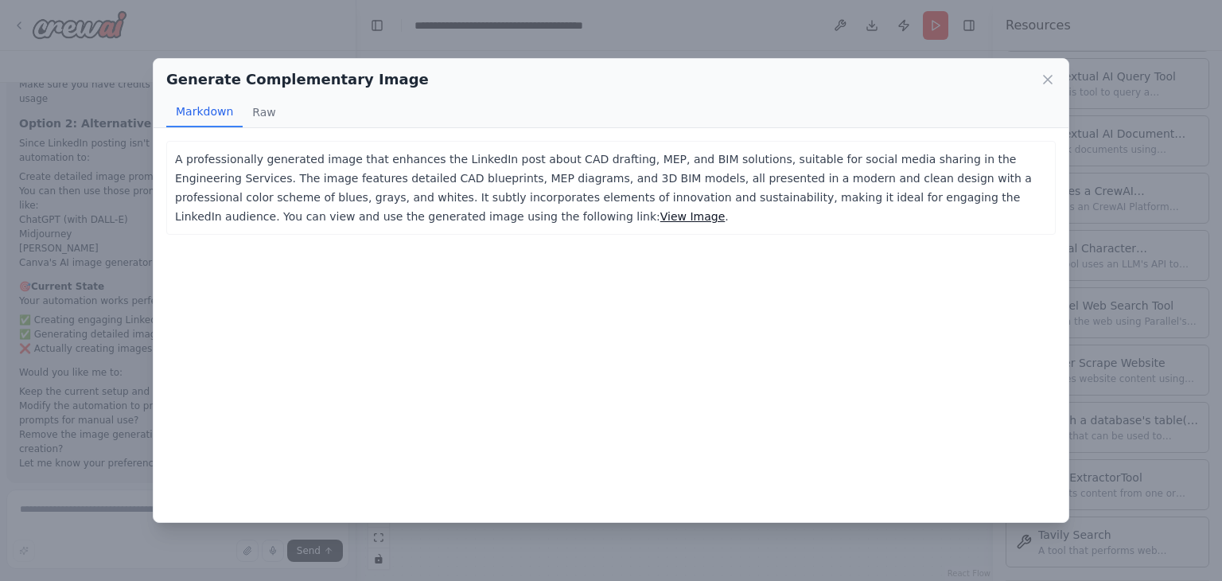
click at [661, 214] on link "View Image" at bounding box center [693, 216] width 65 height 13
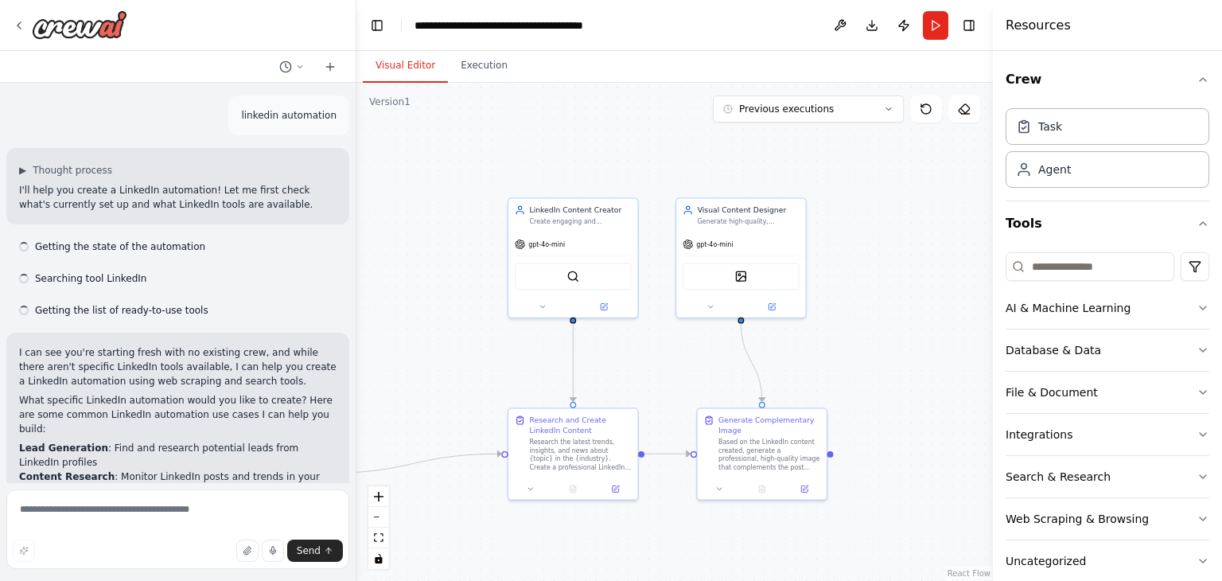
scroll to position [2750, 0]
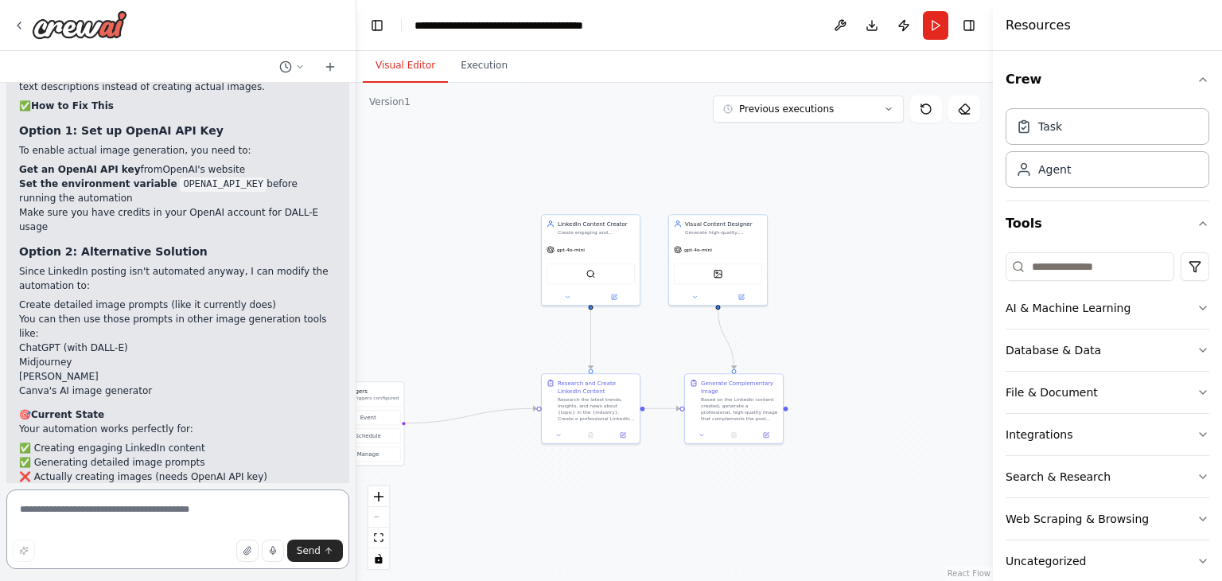
click at [140, 512] on textarea at bounding box center [177, 529] width 343 height 80
type textarea "**********"
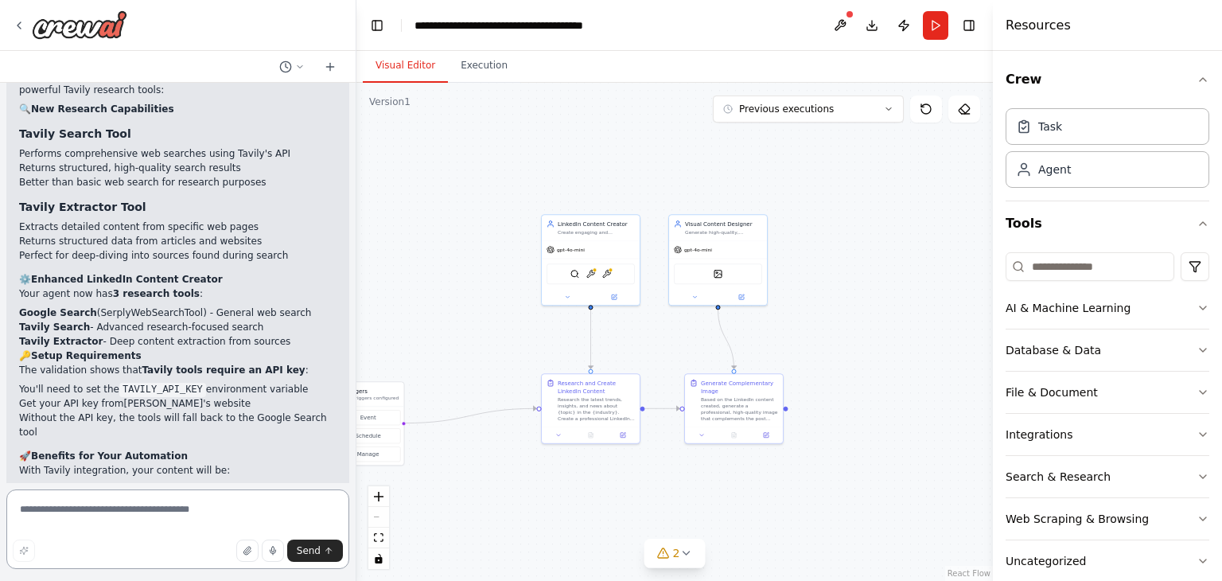
scroll to position [3821, 0]
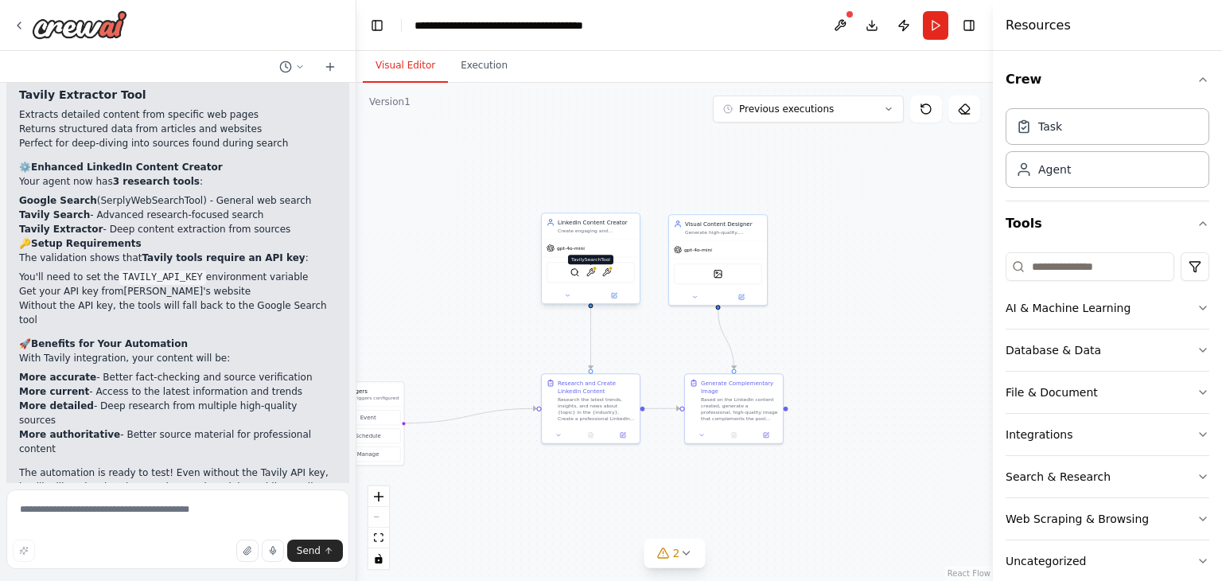
click at [593, 276] on img at bounding box center [592, 272] width 10 height 10
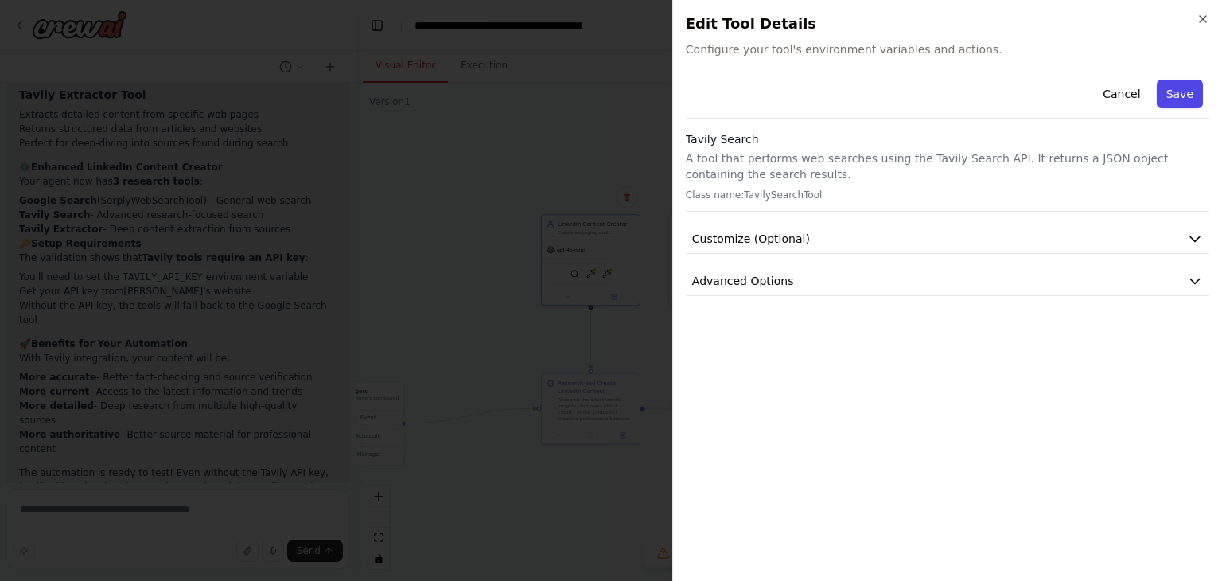
click at [1191, 103] on button "Save" at bounding box center [1180, 94] width 46 height 29
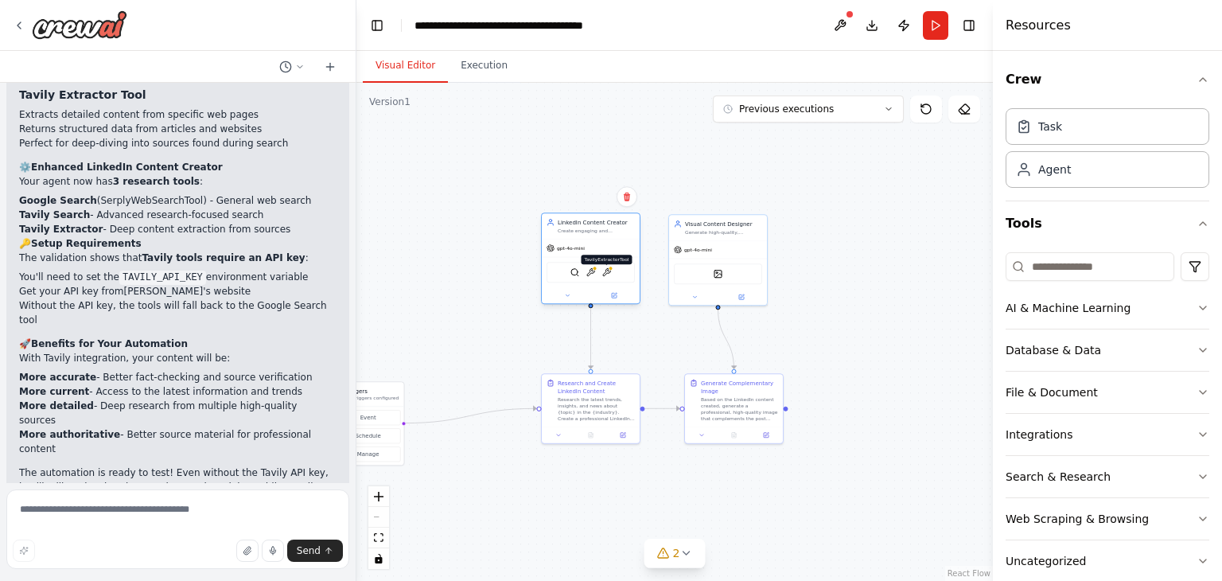
click at [605, 273] on img at bounding box center [607, 272] width 10 height 10
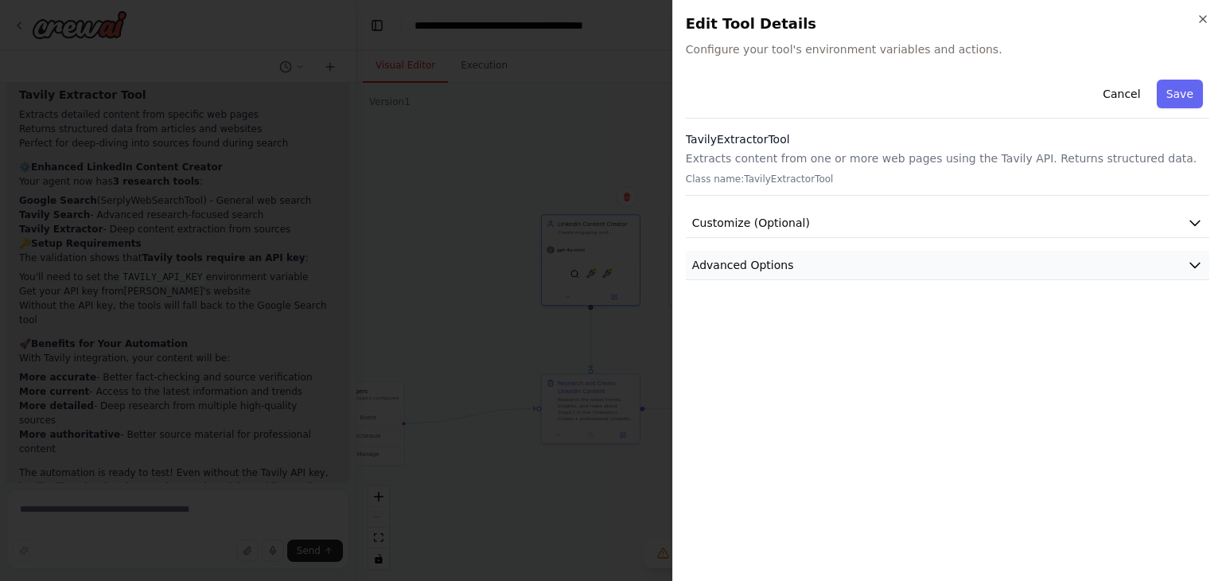
click at [1190, 259] on icon "button" at bounding box center [1195, 265] width 16 height 16
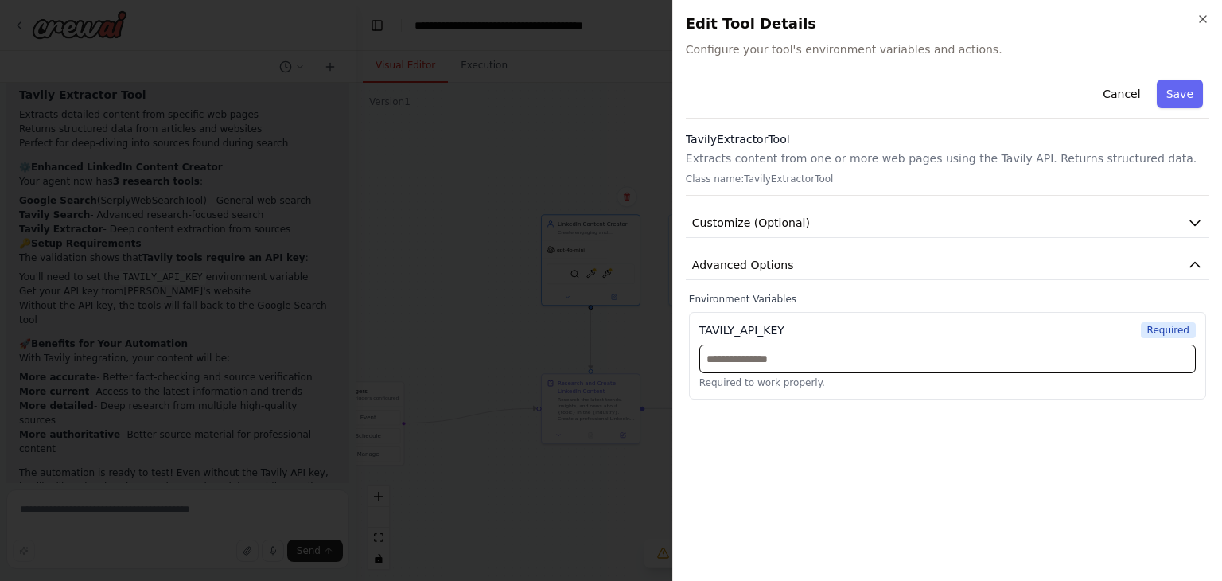
click at [779, 353] on input "text" at bounding box center [948, 359] width 497 height 29
paste input "**********"
type input "**********"
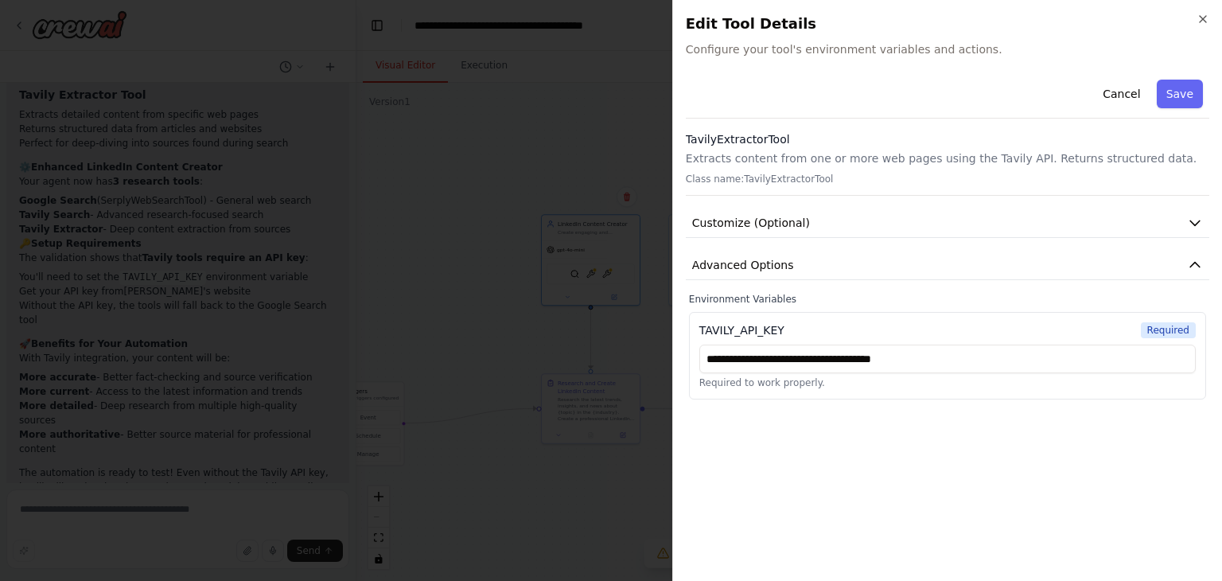
click at [1061, 414] on div "**********" at bounding box center [948, 320] width 524 height 495
click at [1179, 92] on button "Save" at bounding box center [1180, 94] width 46 height 29
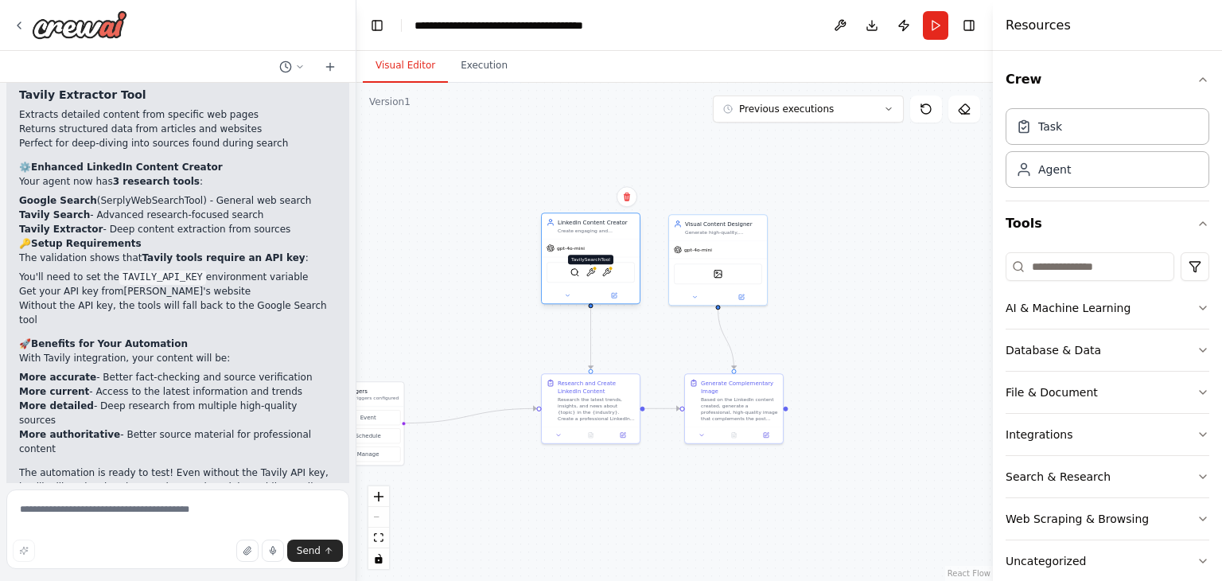
click at [593, 267] on div at bounding box center [595, 268] width 5 height 5
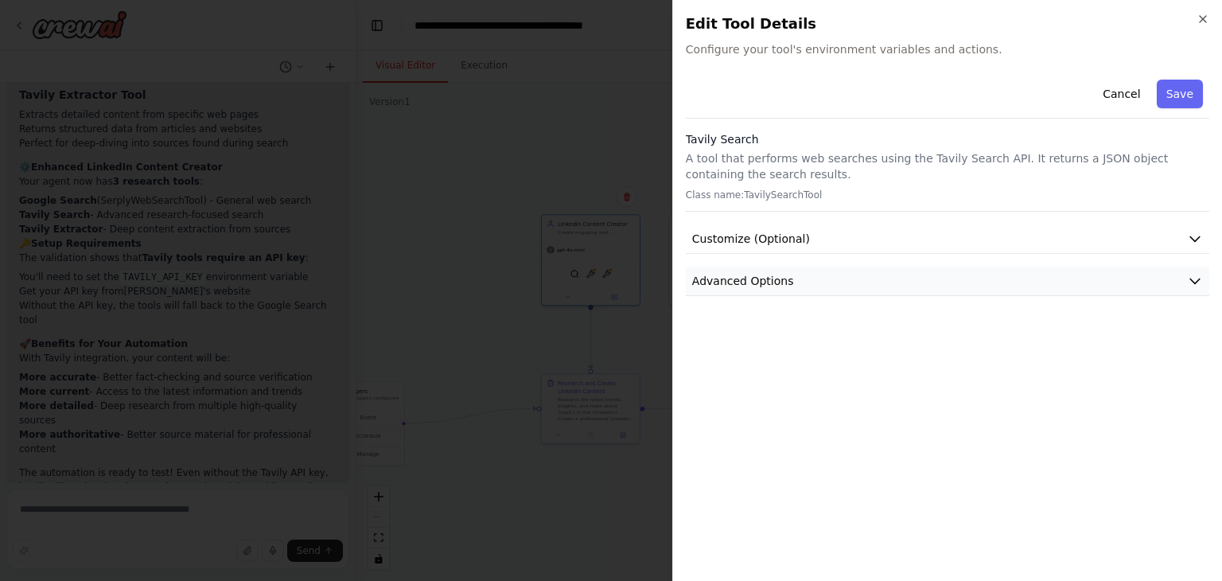
click at [1132, 274] on button "Advanced Options" at bounding box center [948, 281] width 524 height 29
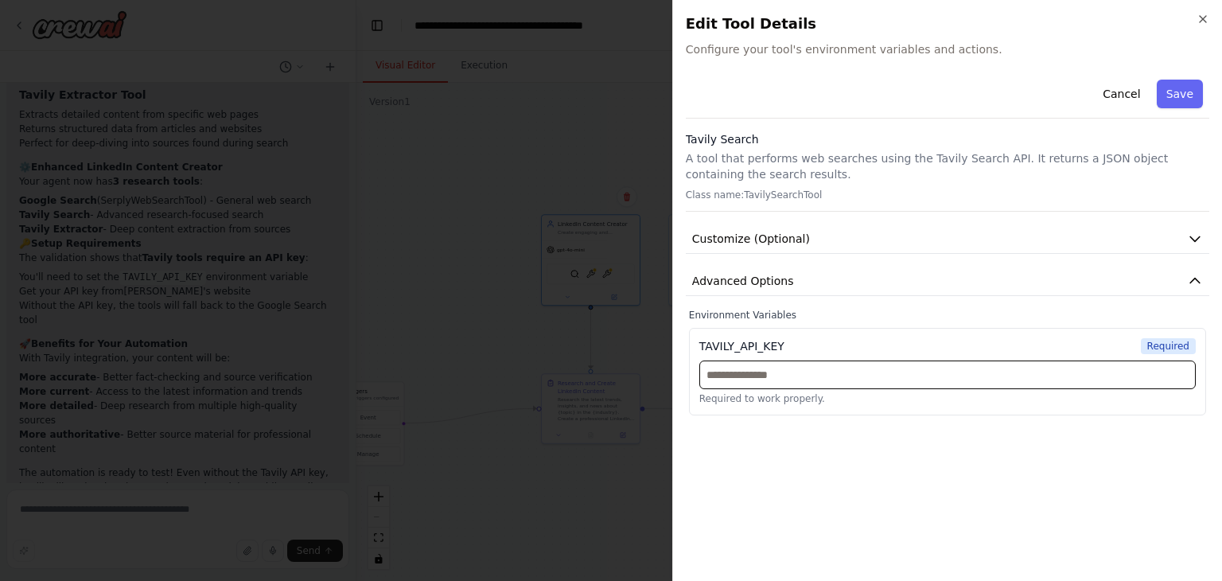
click at [740, 373] on input "text" at bounding box center [948, 375] width 497 height 29
paste input "**********"
type input "**********"
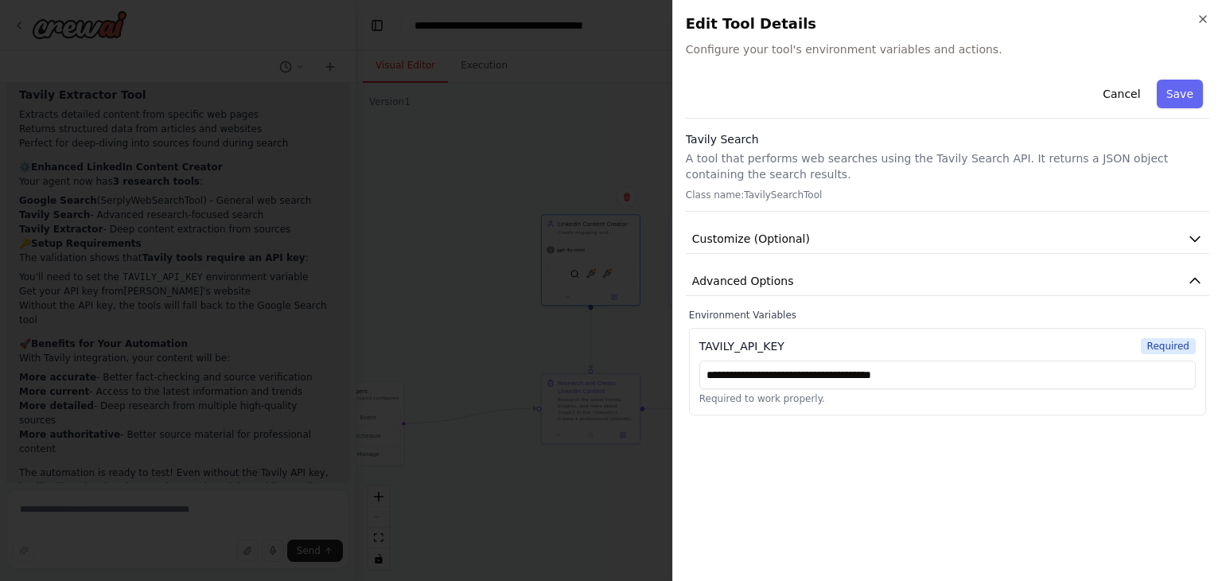
click at [1179, 432] on div "**********" at bounding box center [948, 320] width 524 height 495
click at [1190, 94] on button "Save" at bounding box center [1180, 94] width 46 height 29
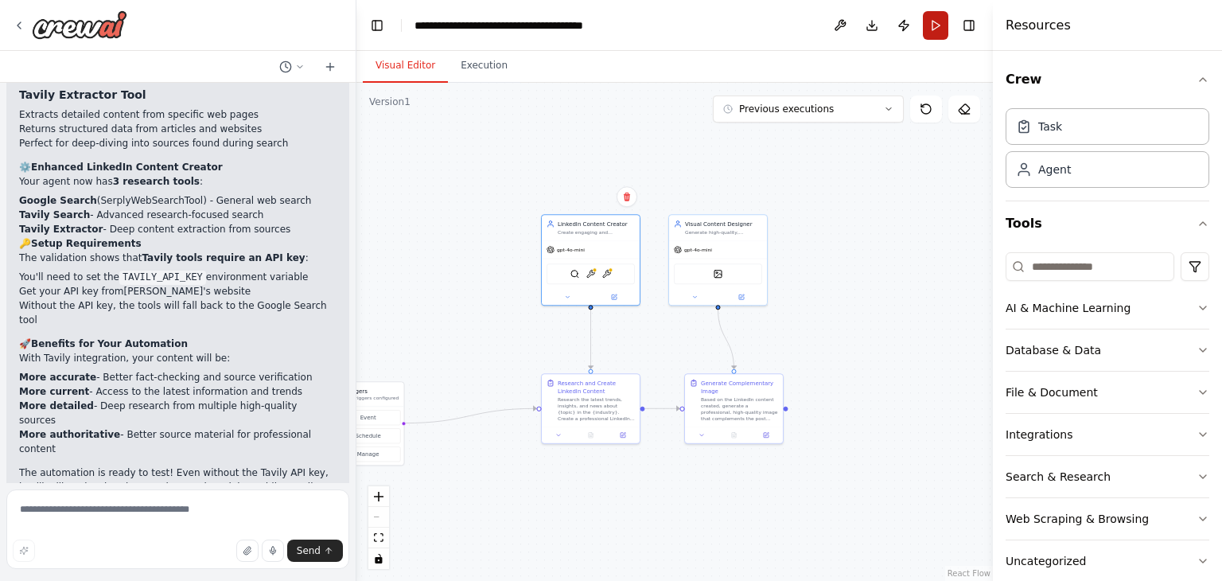
click at [937, 18] on button "Run" at bounding box center [935, 25] width 25 height 29
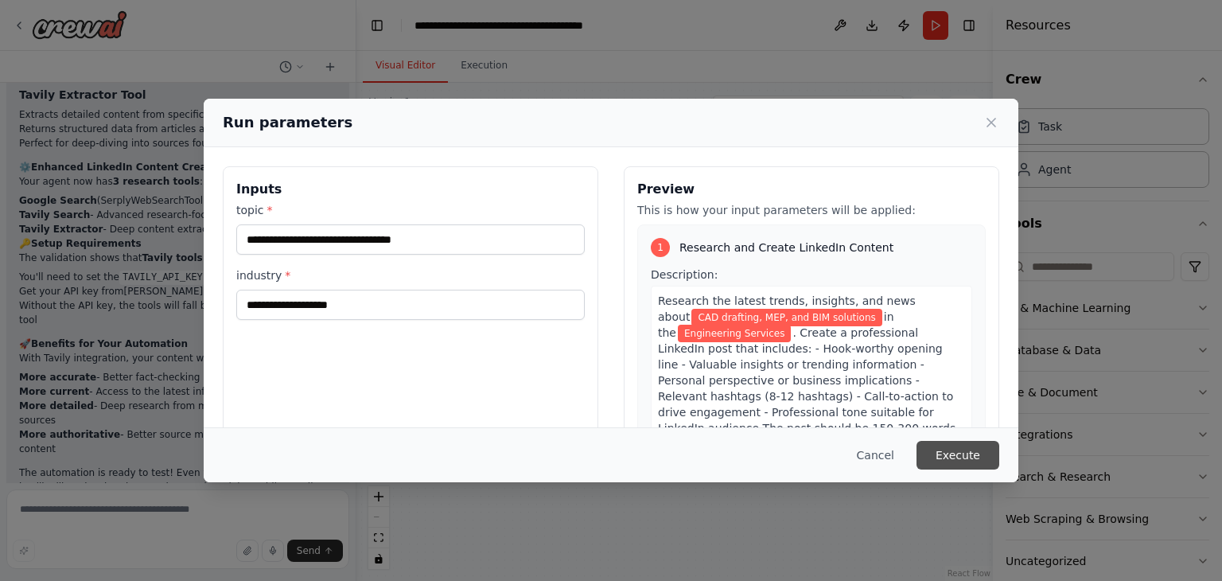
click at [952, 450] on button "Execute" at bounding box center [958, 455] width 83 height 29
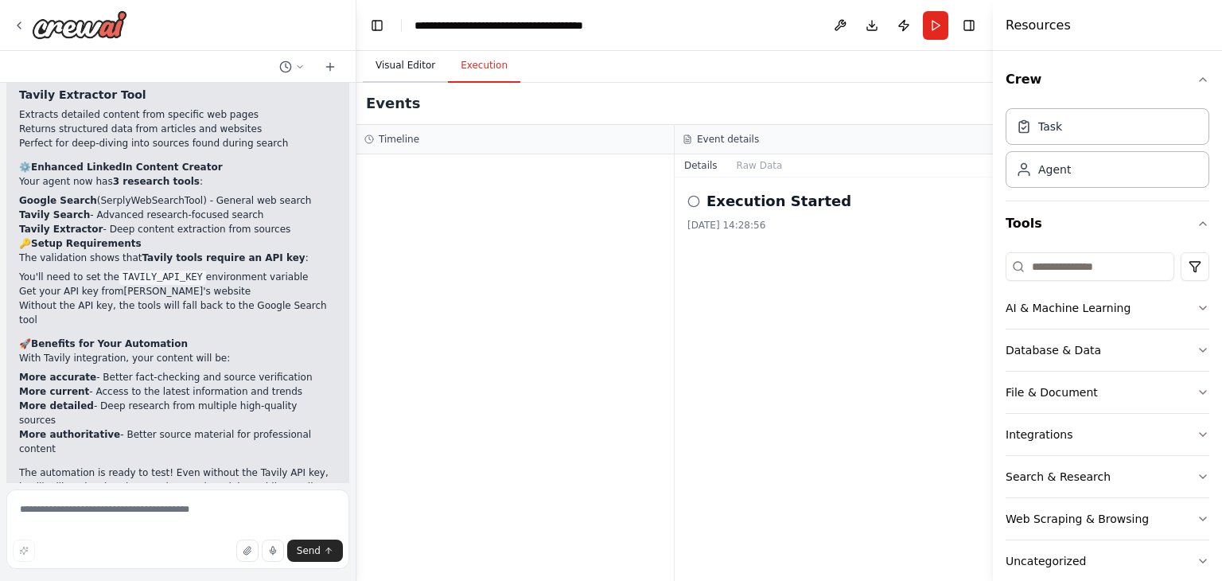
click at [394, 68] on button "Visual Editor" at bounding box center [405, 65] width 85 height 33
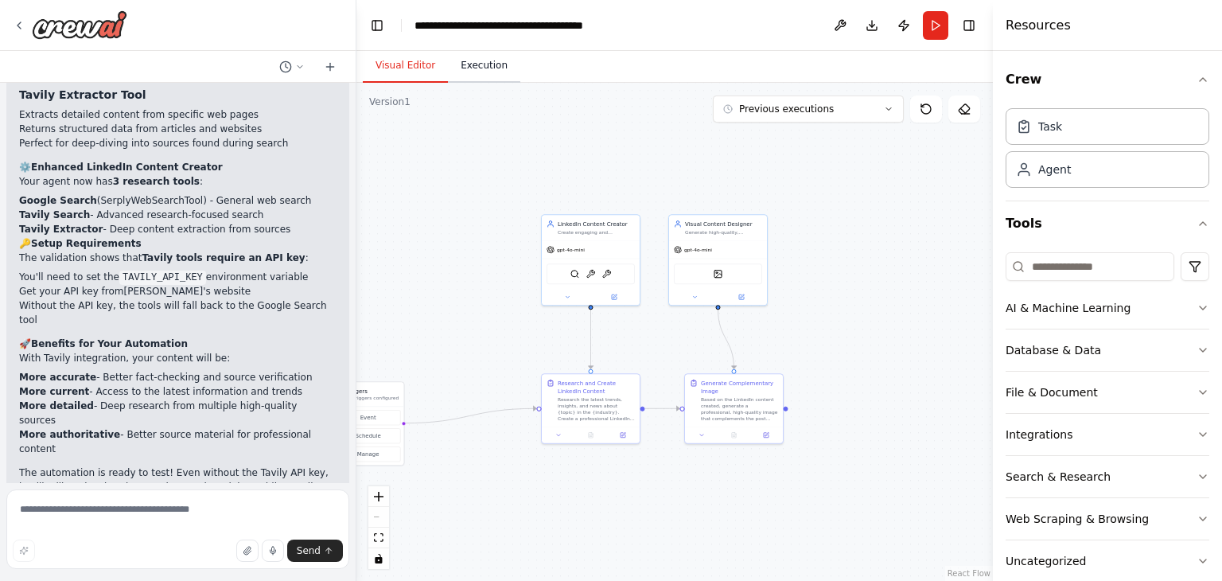
click at [464, 61] on button "Execution" at bounding box center [484, 65] width 72 height 33
click at [401, 55] on button "Visual Editor" at bounding box center [405, 65] width 85 height 33
click at [594, 275] on img at bounding box center [592, 272] width 10 height 10
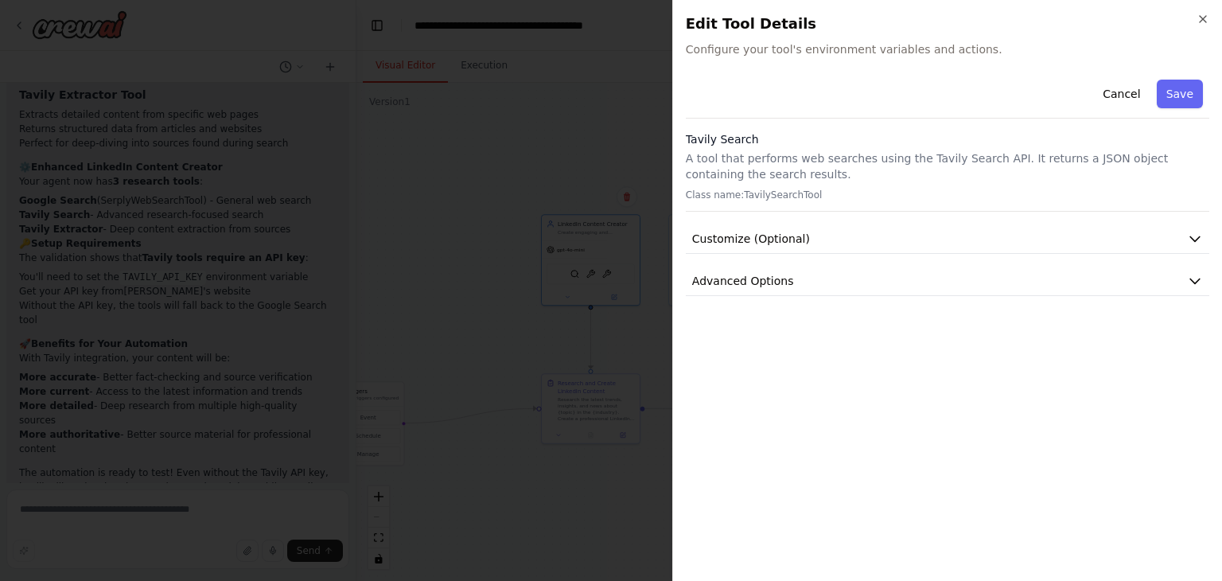
click at [719, 44] on span "Configure your tool's environment variables and actions." at bounding box center [948, 49] width 524 height 16
click at [719, 58] on div "Close Edit Tool Details Configure your tool's environment variables and actions…" at bounding box center [947, 290] width 550 height 581
click at [719, 55] on span "Configure your tool's environment variables and actions." at bounding box center [948, 49] width 524 height 16
click at [1178, 283] on button "Advanced Options" at bounding box center [948, 281] width 524 height 29
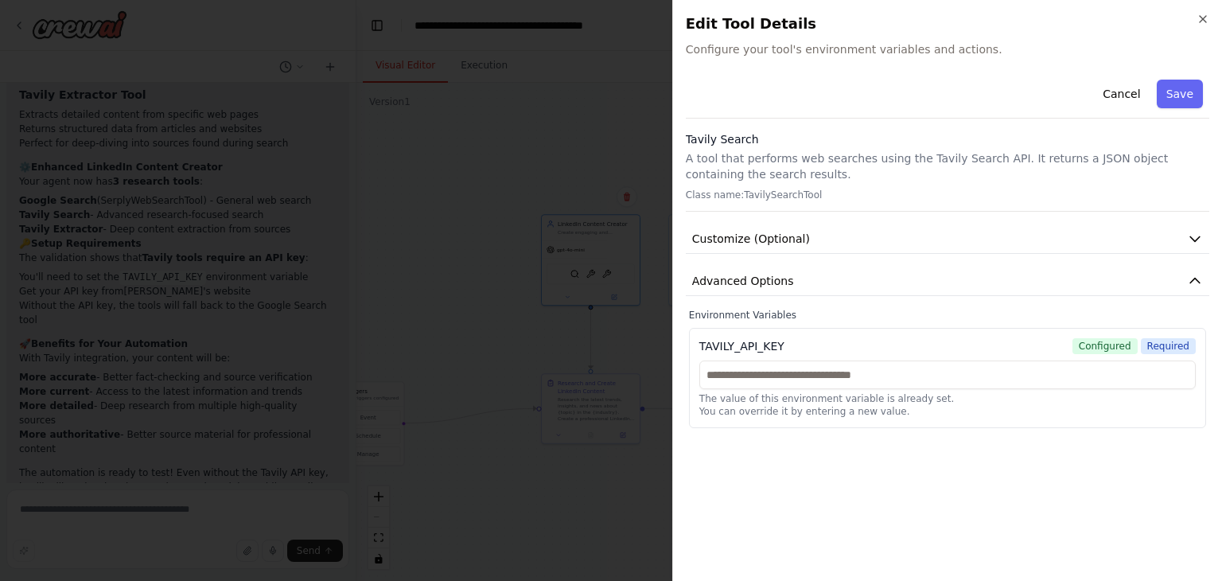
click at [984, 446] on div "Cancel Save Tavily Search A tool that performs web searches using the Tavily Se…" at bounding box center [948, 320] width 524 height 495
click at [1186, 98] on button "Save" at bounding box center [1180, 94] width 46 height 29
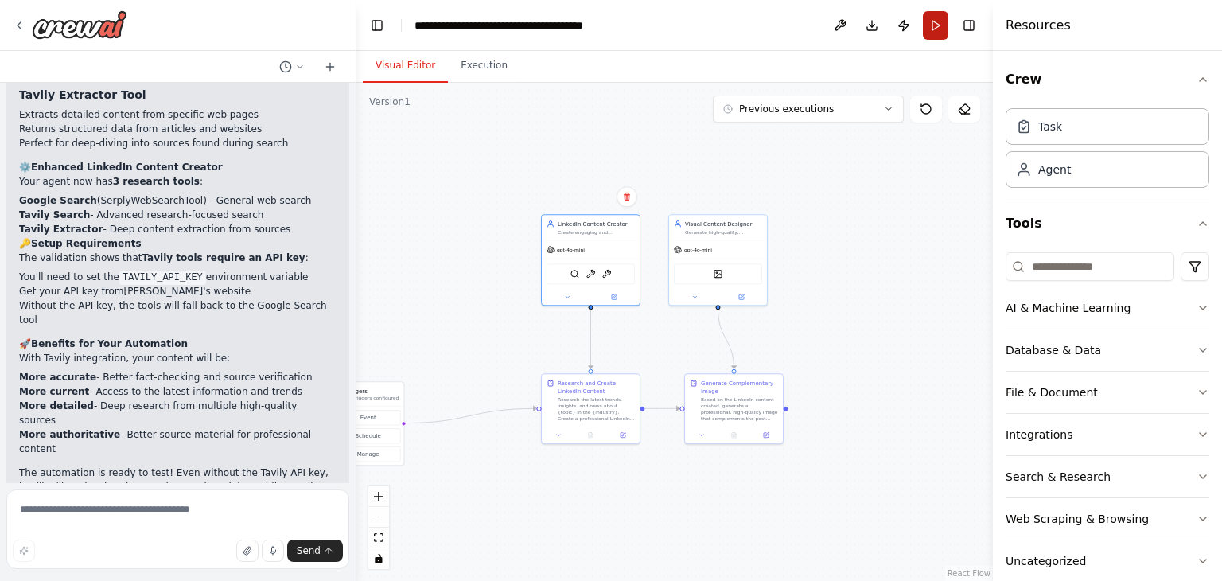
click at [942, 26] on button "Run" at bounding box center [935, 25] width 25 height 29
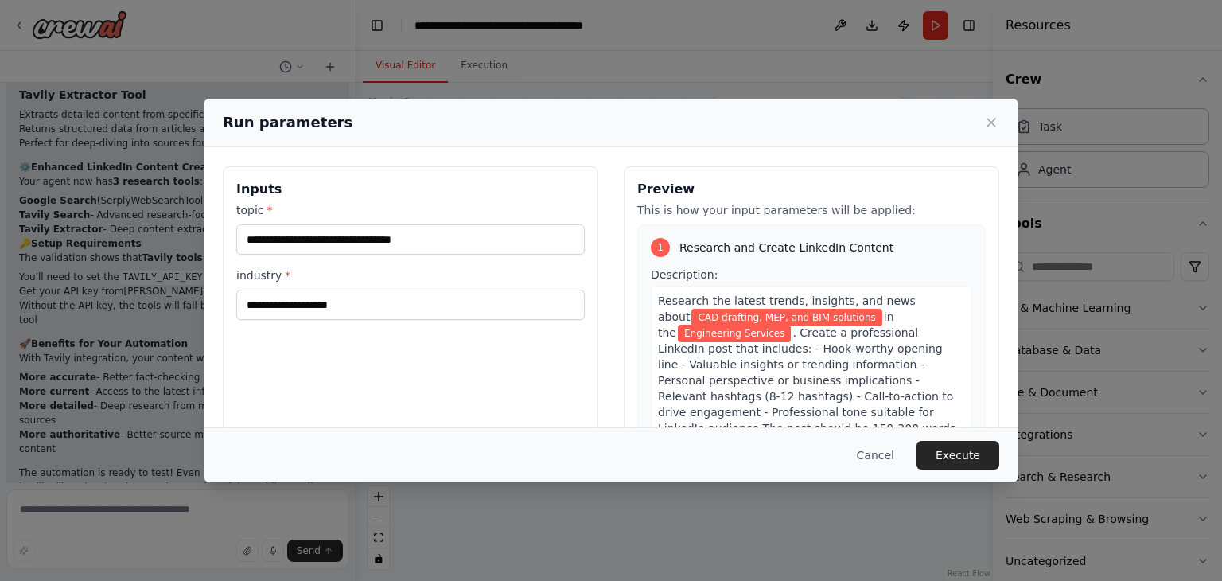
click at [1000, 120] on div "Run parameters" at bounding box center [611, 123] width 815 height 49
click at [996, 117] on icon at bounding box center [992, 123] width 16 height 16
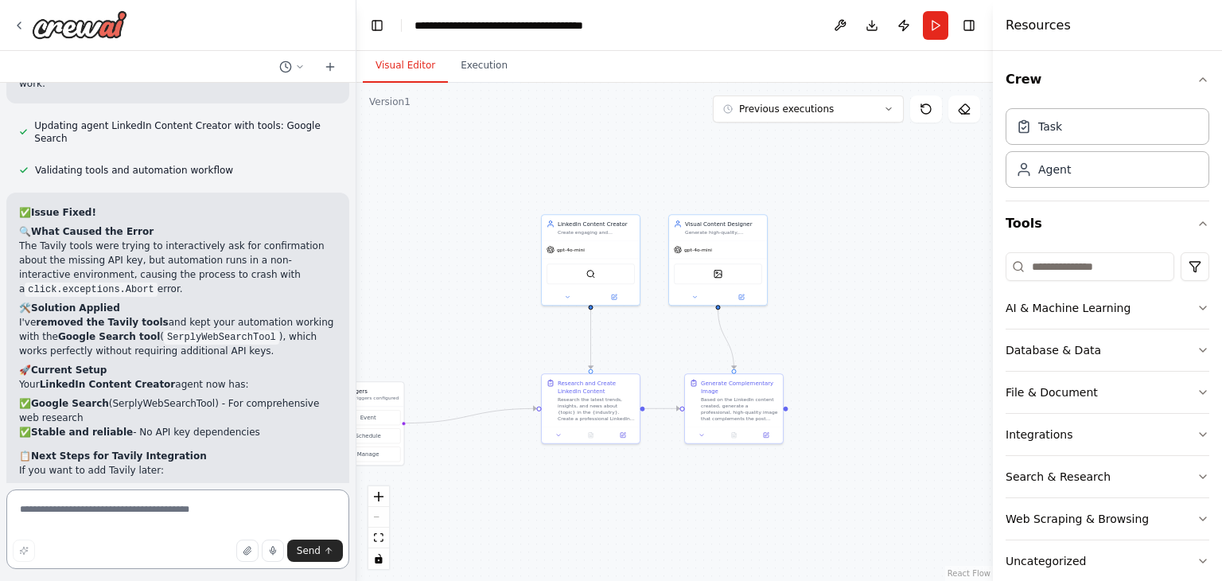
scroll to position [4457, 0]
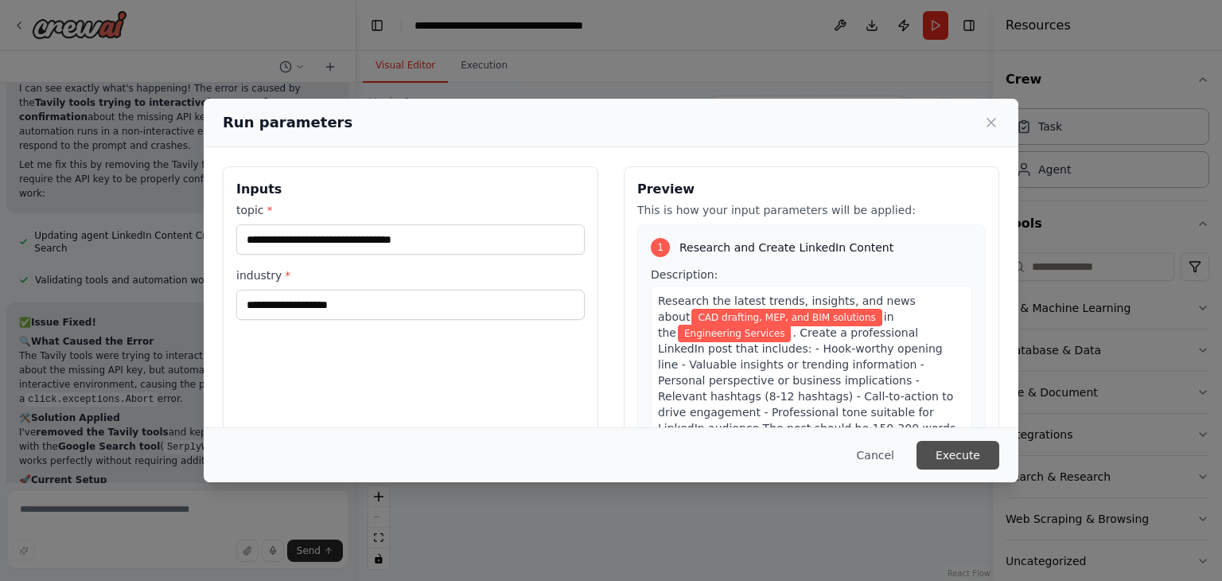
click at [941, 453] on button "Execute" at bounding box center [958, 455] width 83 height 29
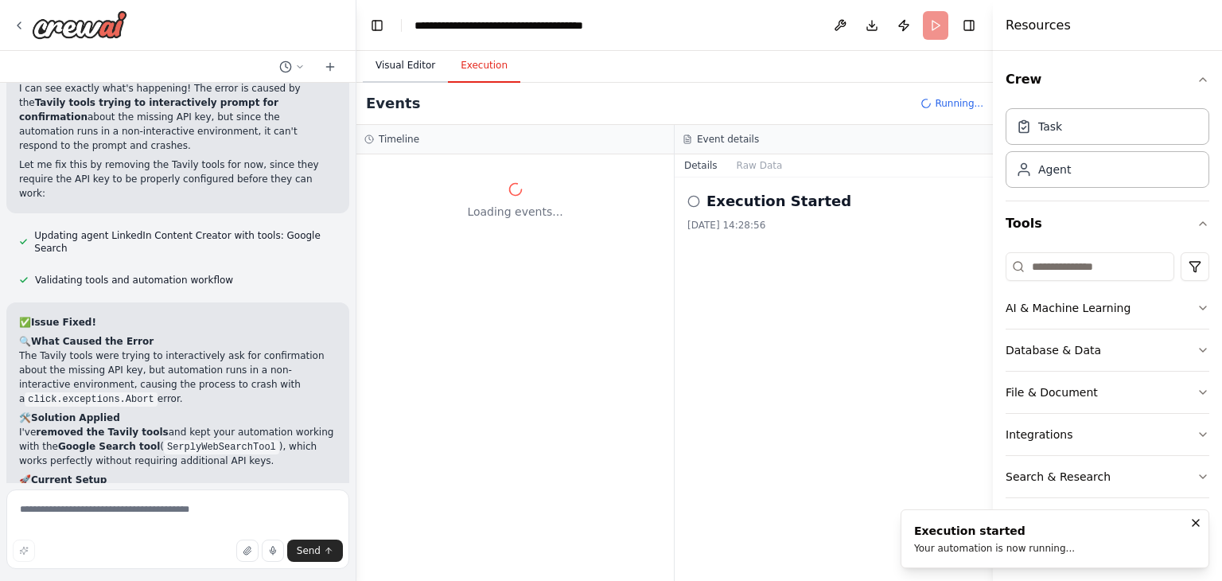
click at [407, 69] on button "Visual Editor" at bounding box center [405, 65] width 85 height 33
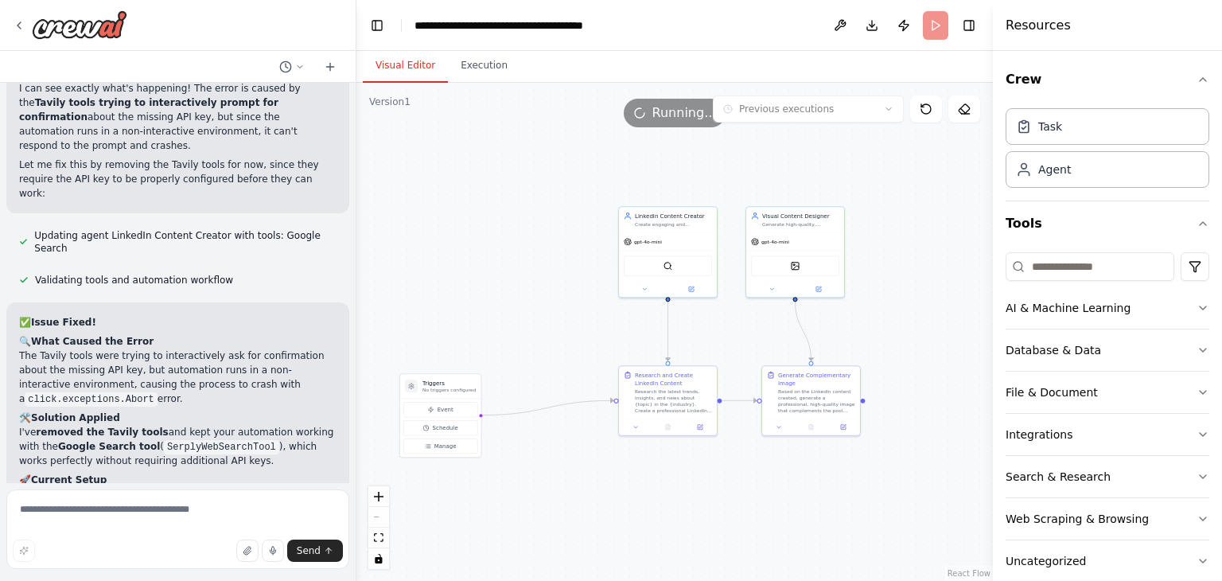
drag, startPoint x: 442, startPoint y: 286, endPoint x: 517, endPoint y: 279, distance: 75.2
click at [517, 279] on div ".deletable-edge-delete-btn { width: 20px; height: 20px; border: 0px solid #ffff…" at bounding box center [675, 332] width 637 height 498
click at [668, 431] on div at bounding box center [668, 425] width 98 height 17
click at [667, 426] on icon at bounding box center [668, 426] width 4 height 6
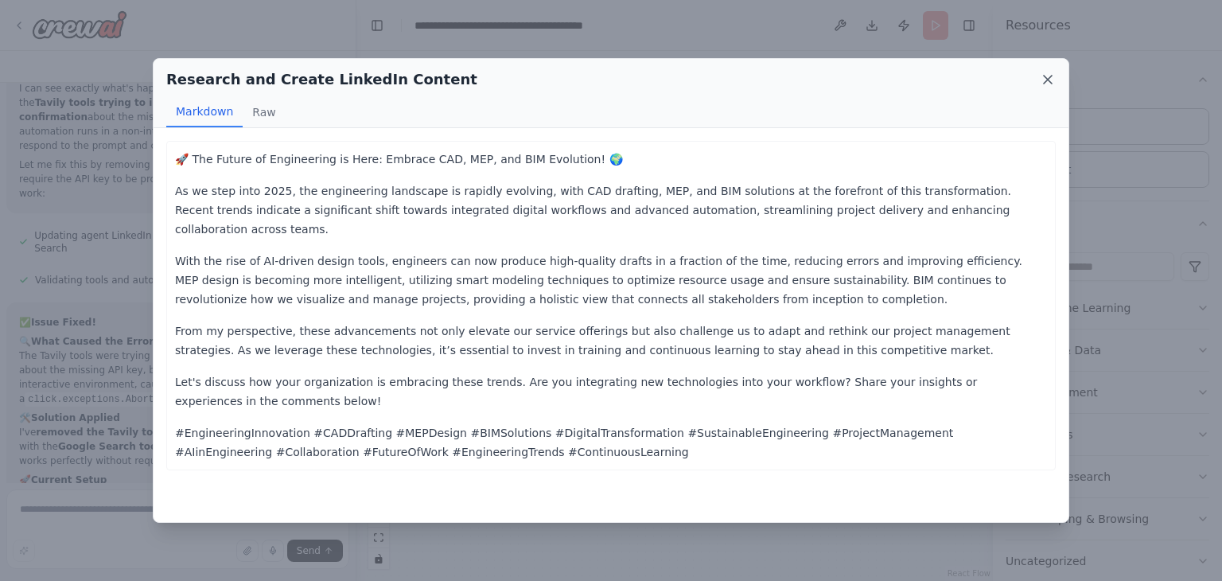
click at [1044, 77] on icon at bounding box center [1048, 80] width 16 height 16
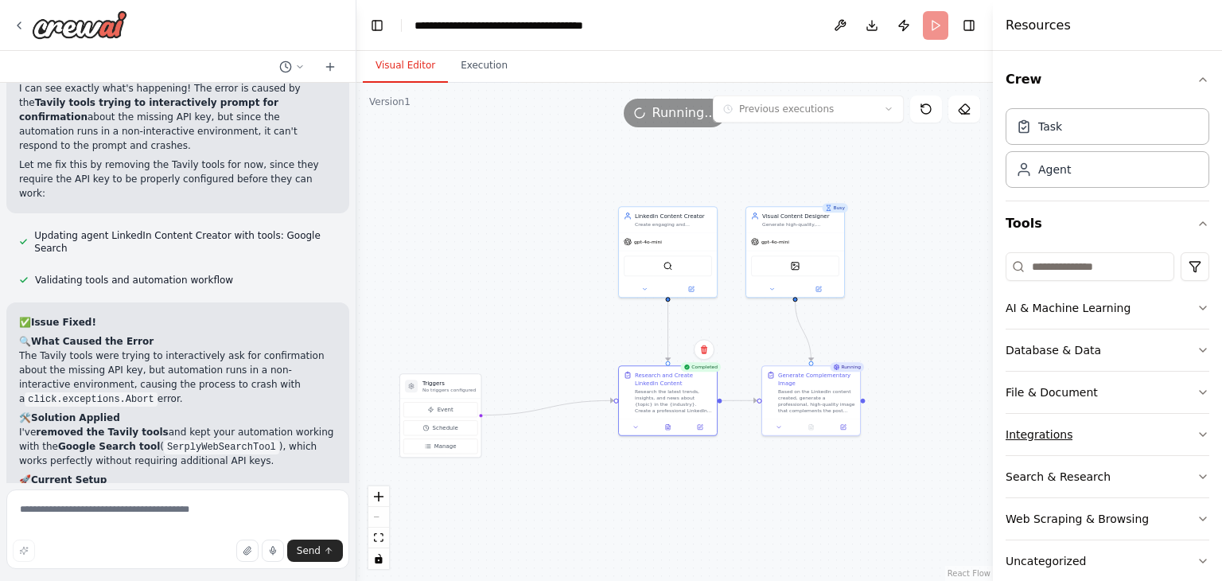
scroll to position [25, 0]
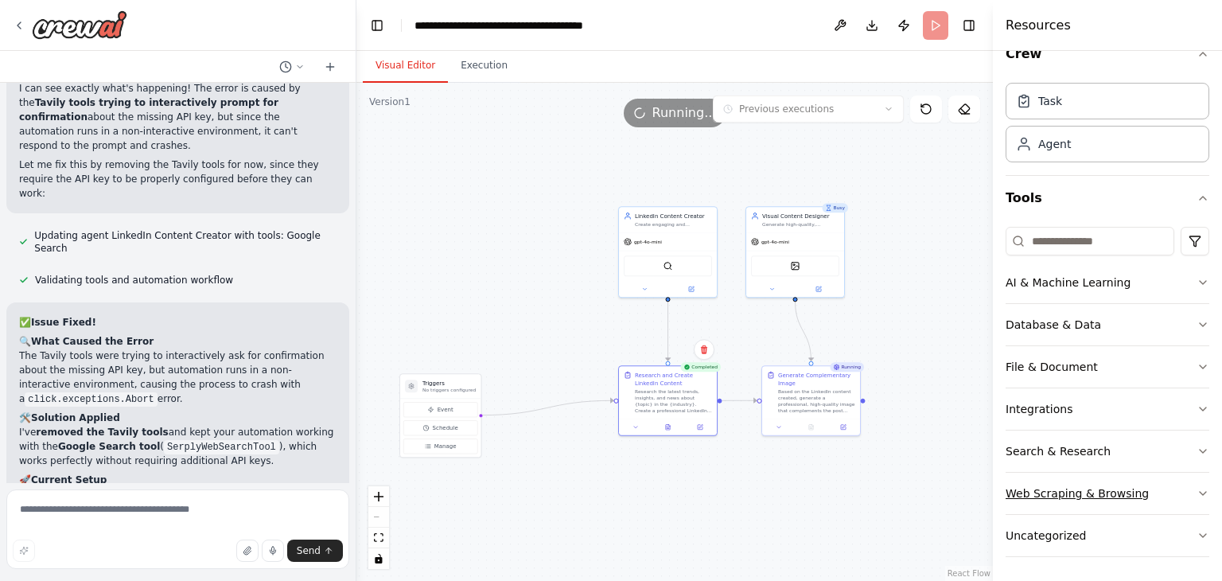
click at [1197, 491] on icon "button" at bounding box center [1203, 493] width 13 height 13
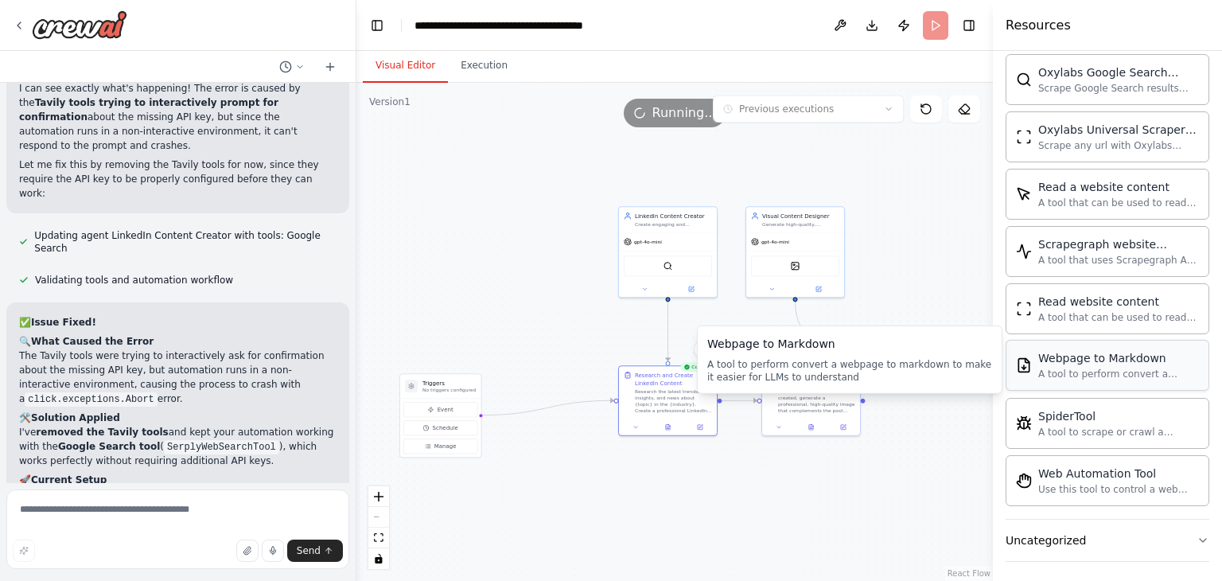
scroll to position [4457, 0]
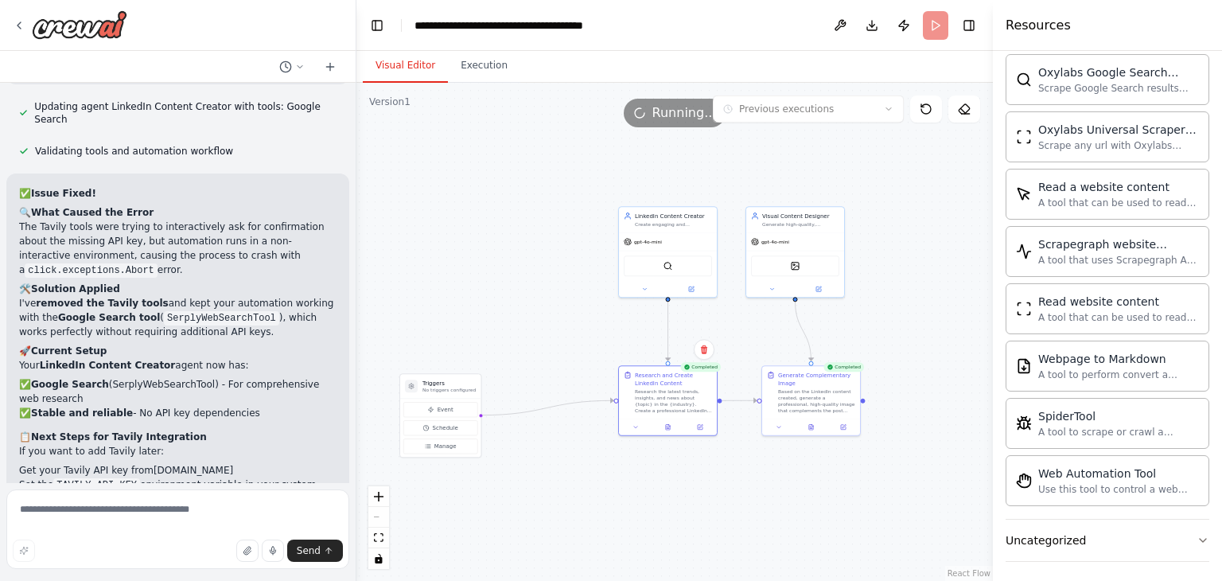
click at [910, 477] on div ".deletable-edge-delete-btn { width: 20px; height: 20px; border: 0px solid #ffff…" at bounding box center [675, 332] width 637 height 498
click at [812, 424] on icon at bounding box center [811, 426] width 4 height 6
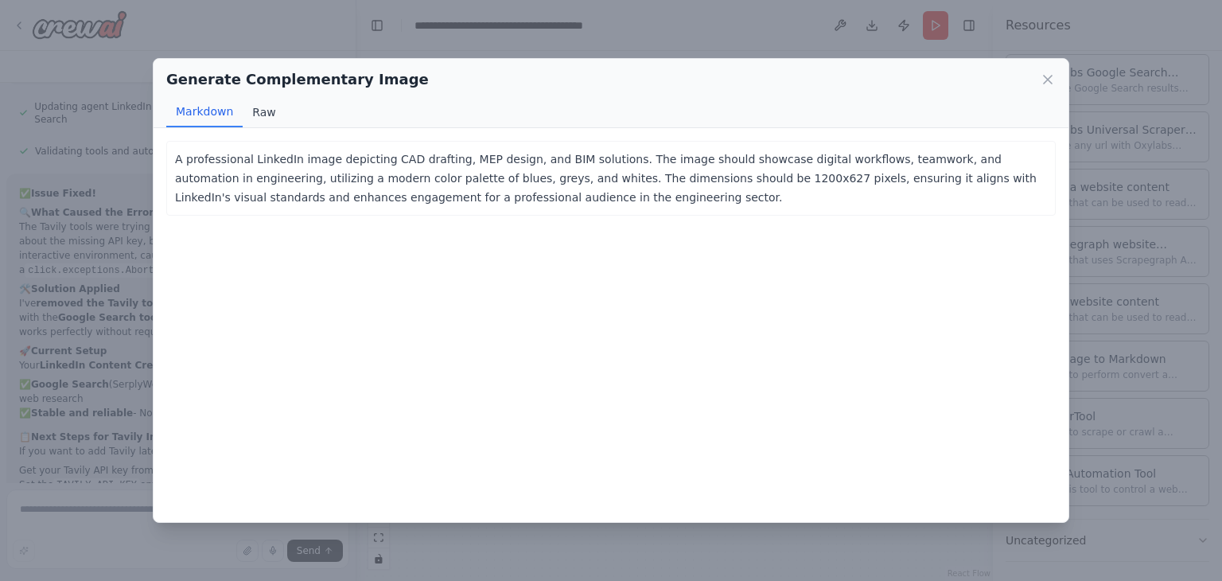
click at [264, 107] on button "Raw" at bounding box center [264, 112] width 42 height 30
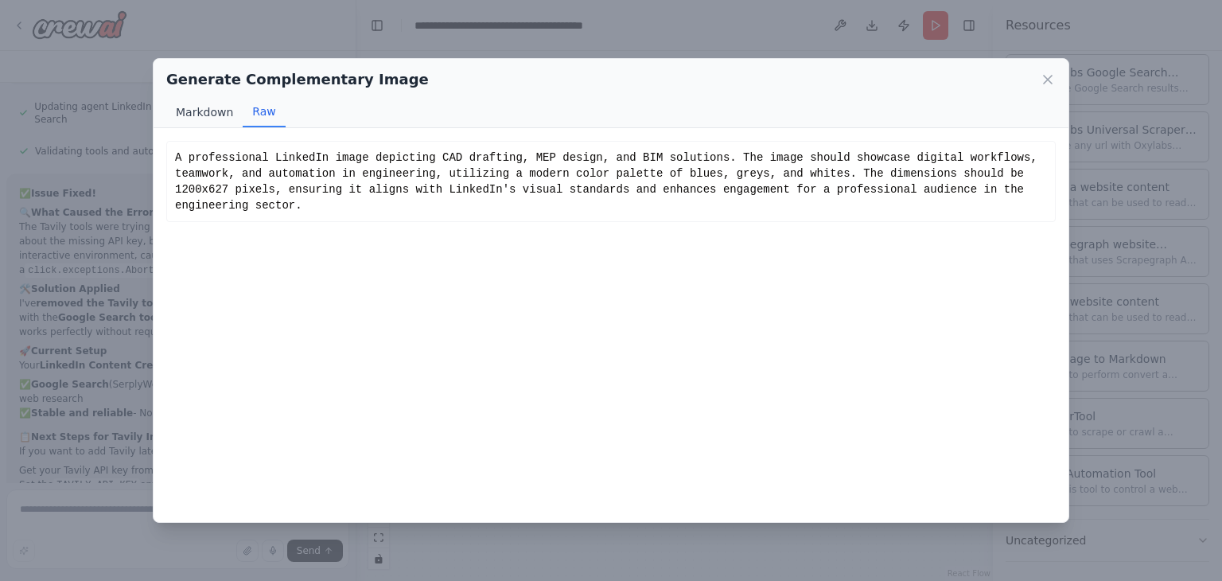
click at [203, 111] on button "Markdown" at bounding box center [204, 112] width 76 height 30
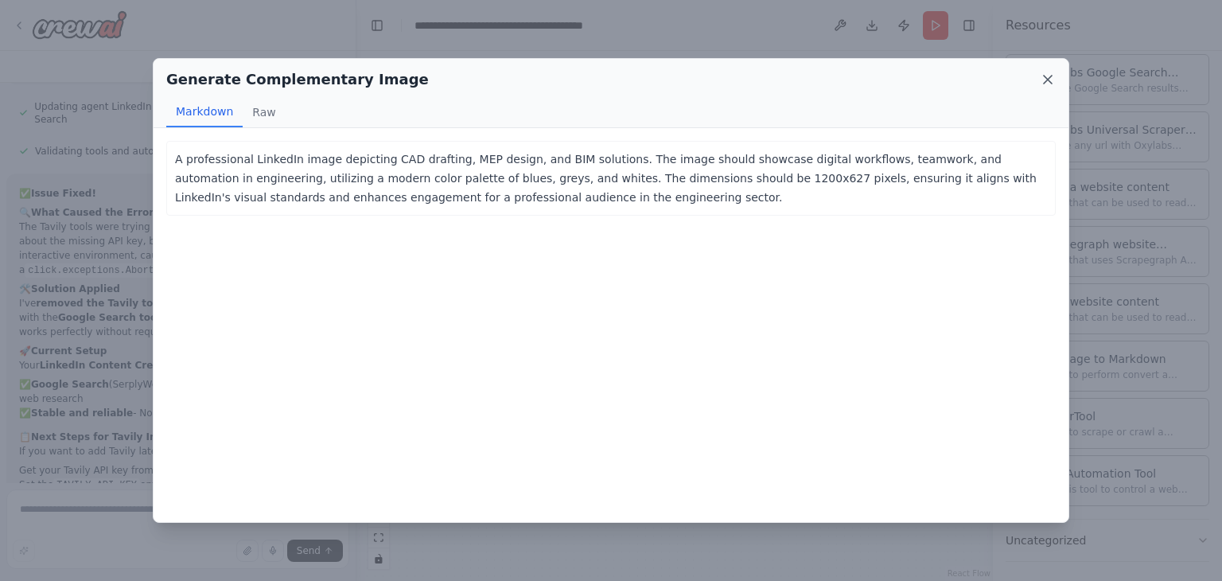
click at [1046, 75] on icon at bounding box center [1048, 80] width 16 height 16
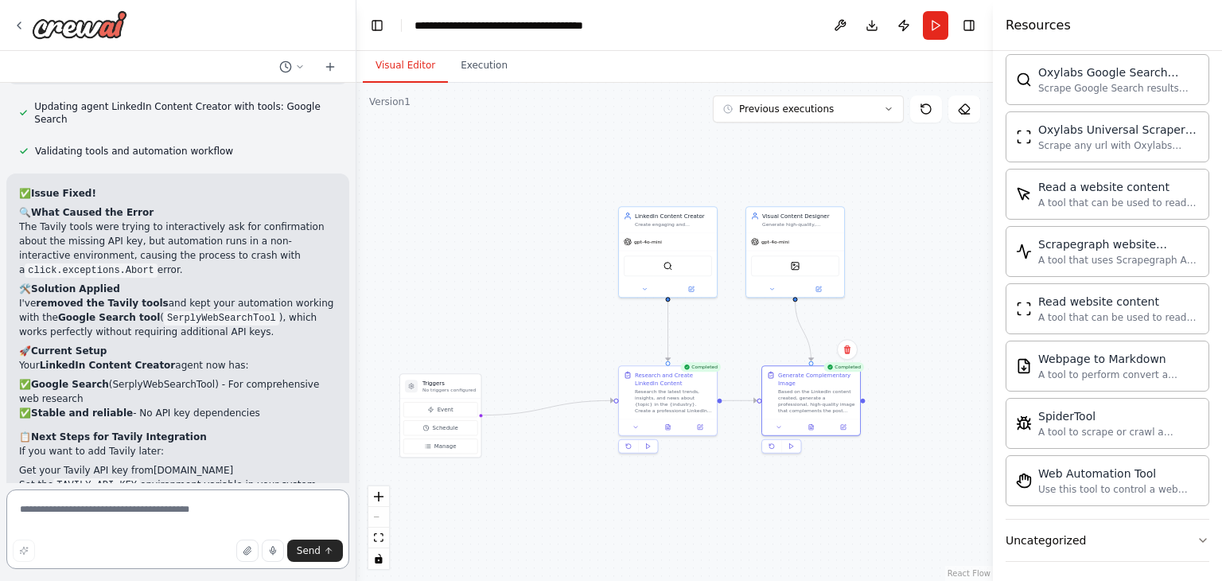
click at [150, 524] on textarea at bounding box center [177, 529] width 343 height 80
type textarea "**********"
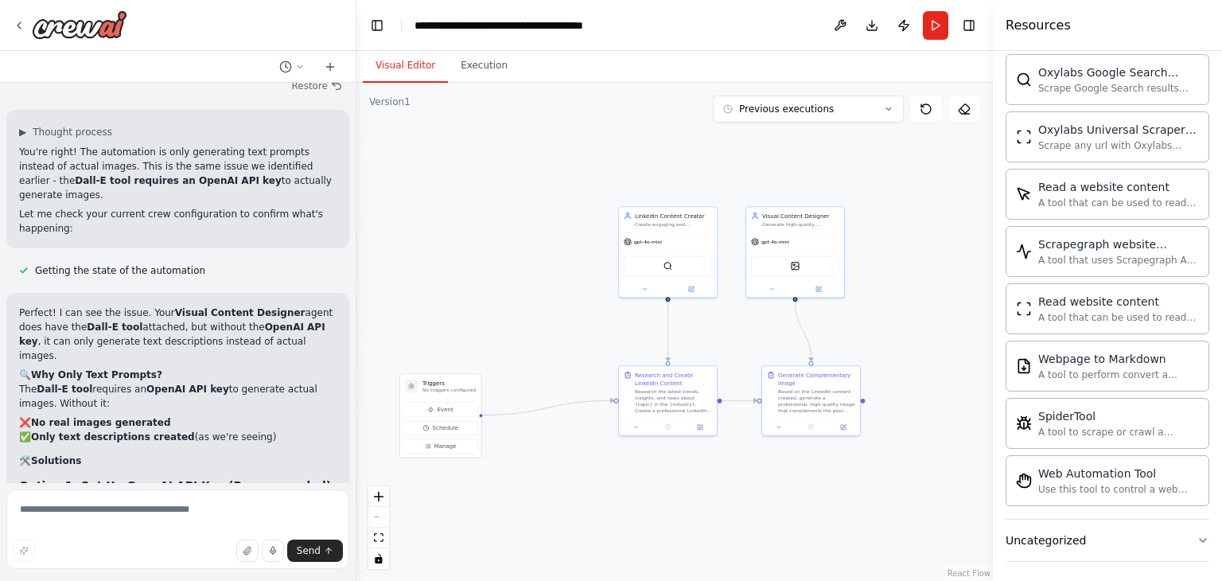
scroll to position [5047, 0]
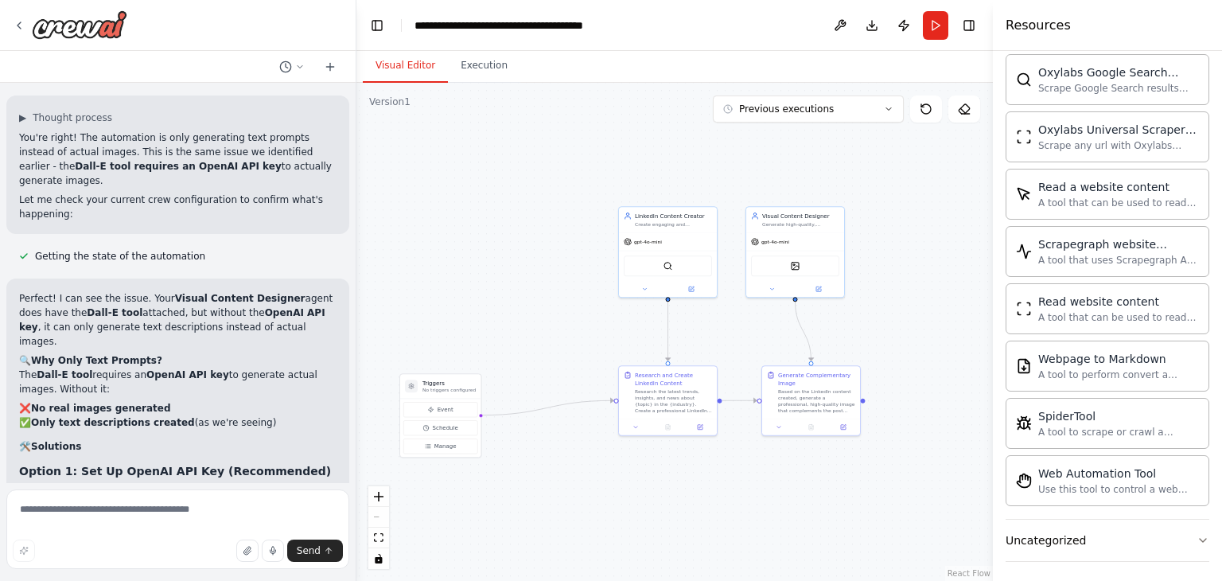
click at [250, 513] on code "OPENAI_API_KEY=your_api_key_here" at bounding box center [154, 520] width 189 height 14
click at [186, 513] on code "OPENAI_API_KEY=your_api_key_here" at bounding box center [154, 520] width 189 height 14
click at [780, 291] on div at bounding box center [795, 287] width 98 height 16
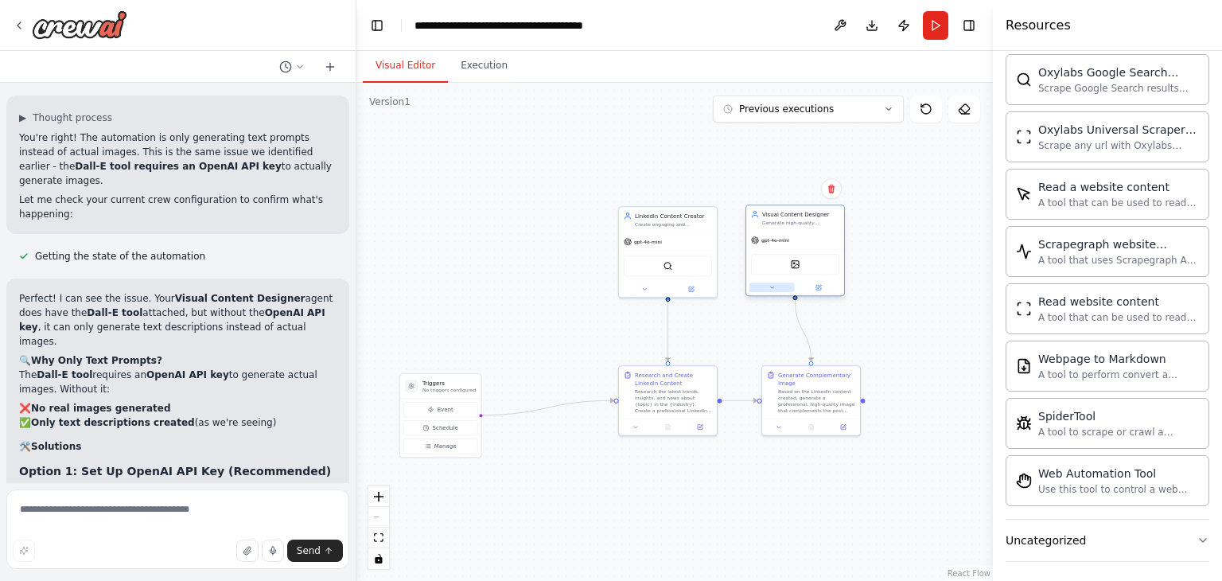
click at [774, 290] on icon at bounding box center [772, 287] width 6 height 6
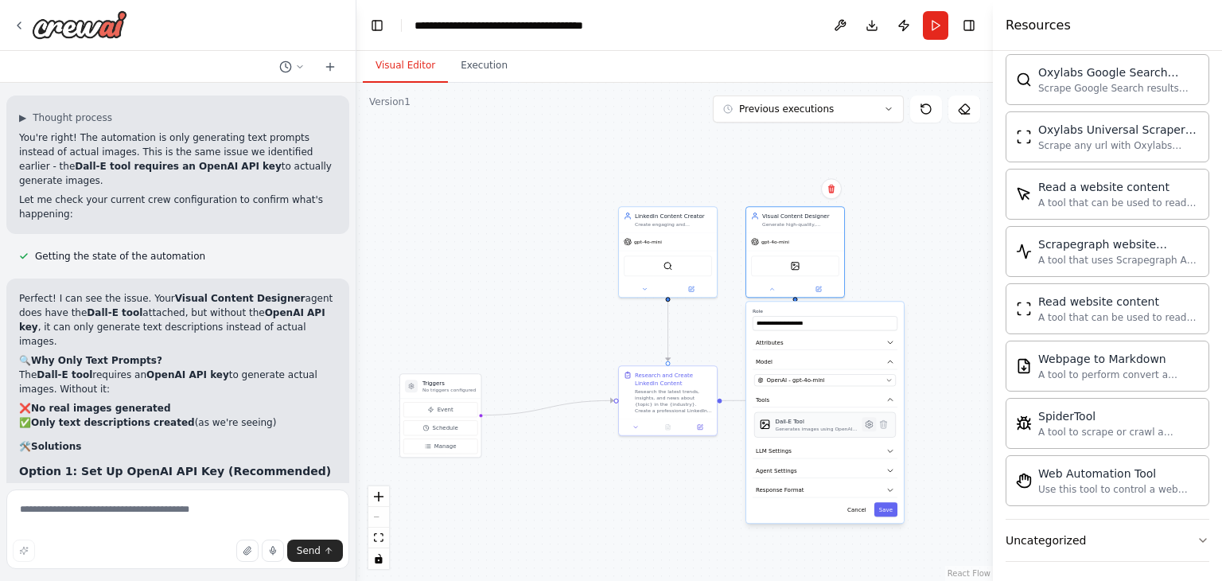
click at [866, 427] on icon at bounding box center [870, 424] width 10 height 10
click at [894, 372] on icon "button" at bounding box center [891, 375] width 8 height 8
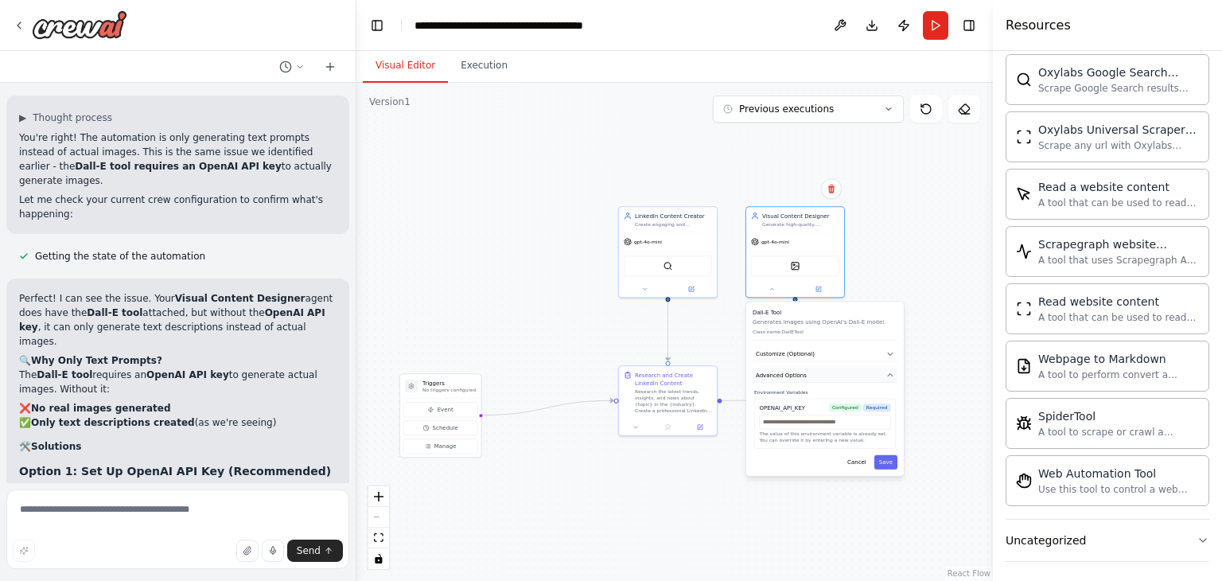
click at [894, 372] on icon "button" at bounding box center [891, 375] width 8 height 8
click at [887, 389] on button "Save" at bounding box center [886, 396] width 23 height 14
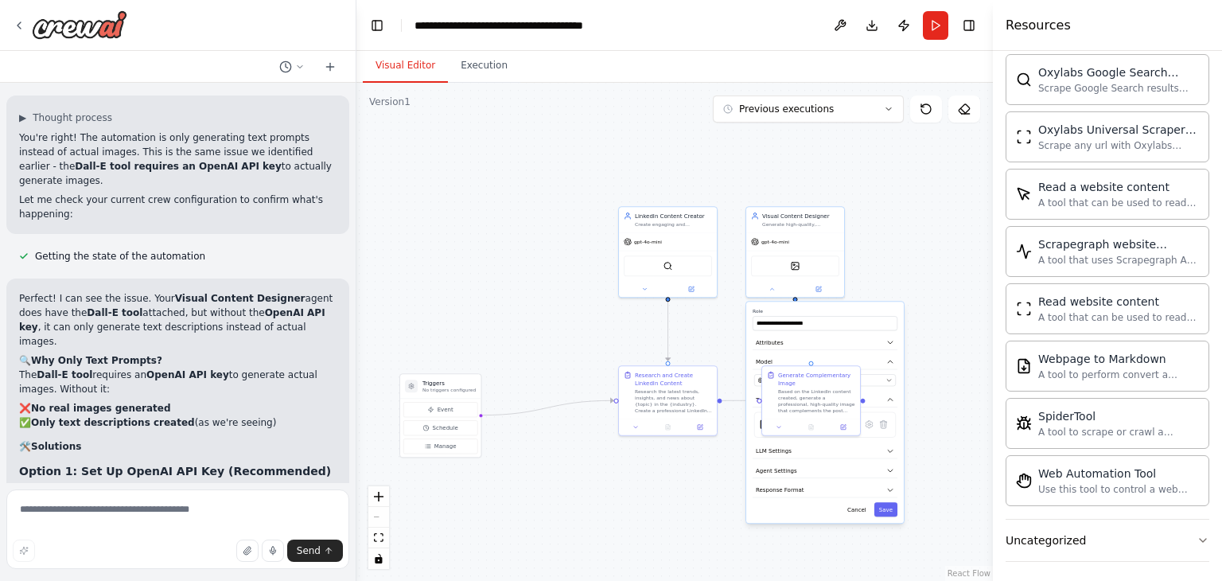
click at [910, 275] on div ".deletable-edge-delete-btn { width: 20px; height: 20px; border: 0px solid #ffff…" at bounding box center [675, 332] width 637 height 498
click at [713, 479] on div ".deletable-edge-delete-btn { width: 20px; height: 20px; border: 0px solid #ffff…" at bounding box center [675, 332] width 637 height 498
click at [886, 506] on button "Save" at bounding box center [886, 509] width 23 height 14
click at [943, 23] on button "Run" at bounding box center [935, 25] width 25 height 29
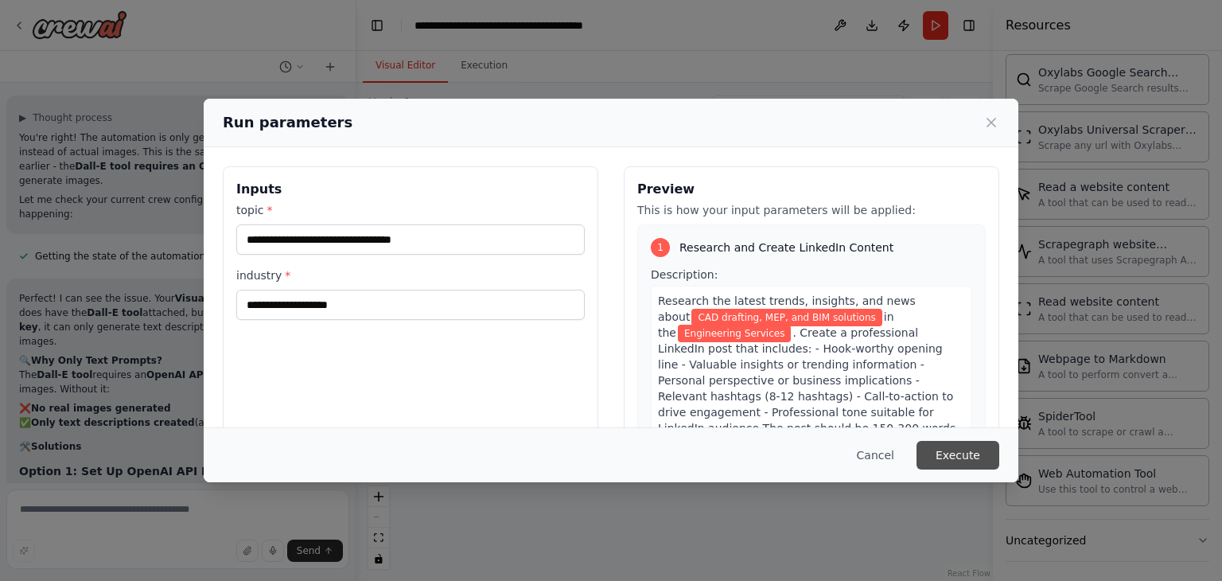
click at [972, 457] on button "Execute" at bounding box center [958, 455] width 83 height 29
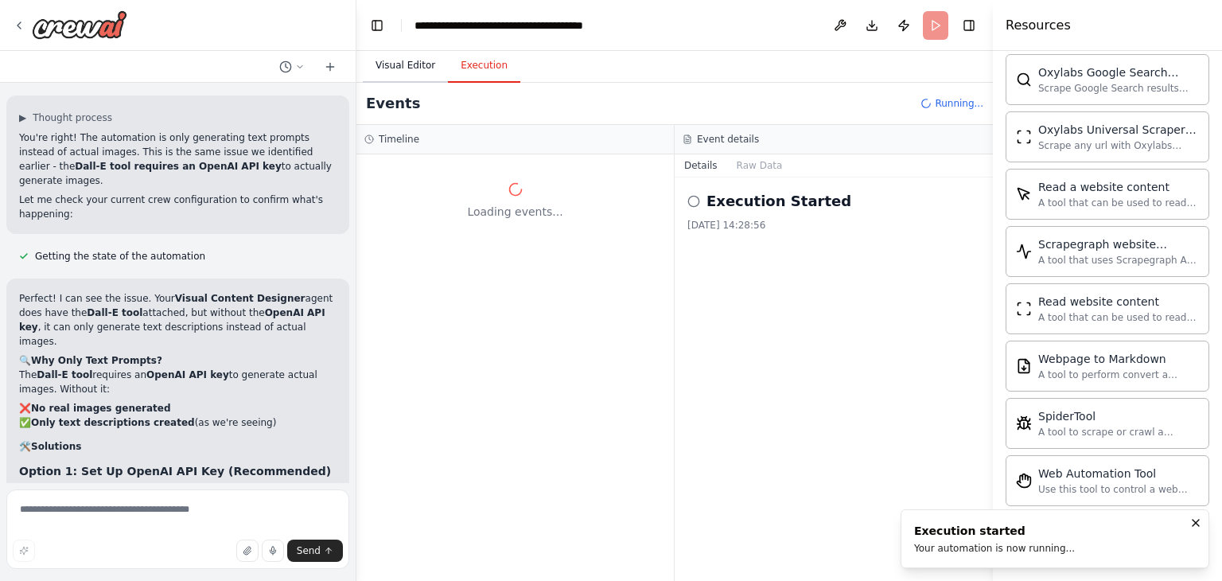
click at [414, 68] on button "Visual Editor" at bounding box center [405, 65] width 85 height 33
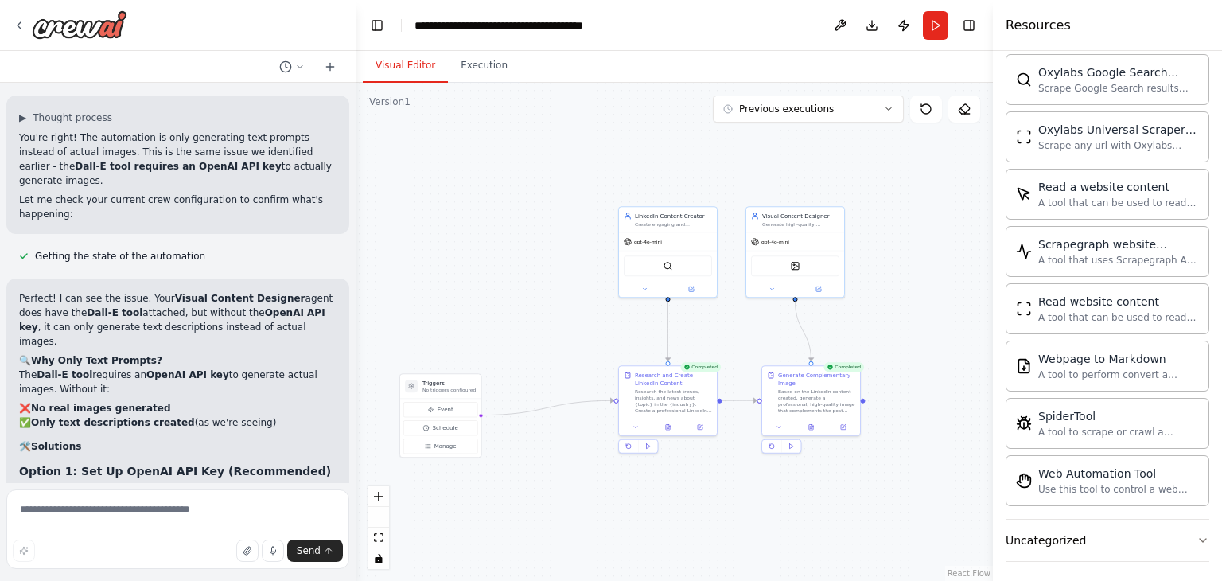
scroll to position [5176, 0]
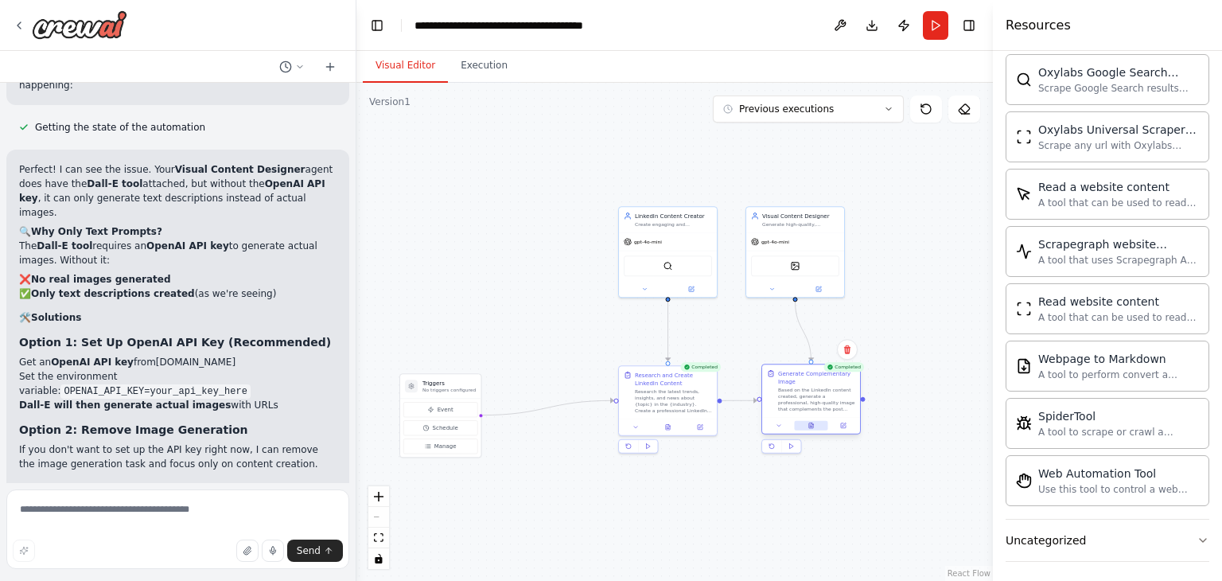
click at [809, 425] on icon at bounding box center [812, 426] width 6 height 6
click at [809, 426] on icon at bounding box center [812, 426] width 6 height 6
click at [812, 426] on icon at bounding box center [811, 426] width 4 height 6
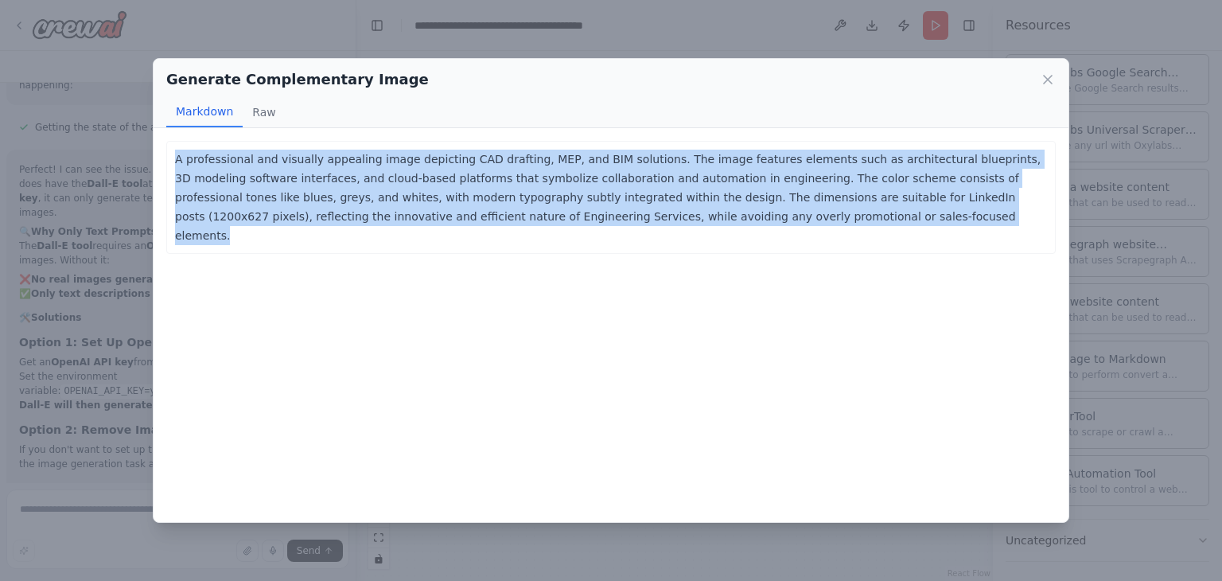
drag, startPoint x: 175, startPoint y: 152, endPoint x: 604, endPoint y: 224, distance: 434.9
click at [604, 224] on p "A professional and visually appealing image depicting CAD drafting, MEP, and BI…" at bounding box center [611, 197] width 872 height 95
copy p "A professional and visually appealing image depicting CAD drafting, MEP, and BI…"
click at [1048, 81] on icon at bounding box center [1048, 80] width 16 height 16
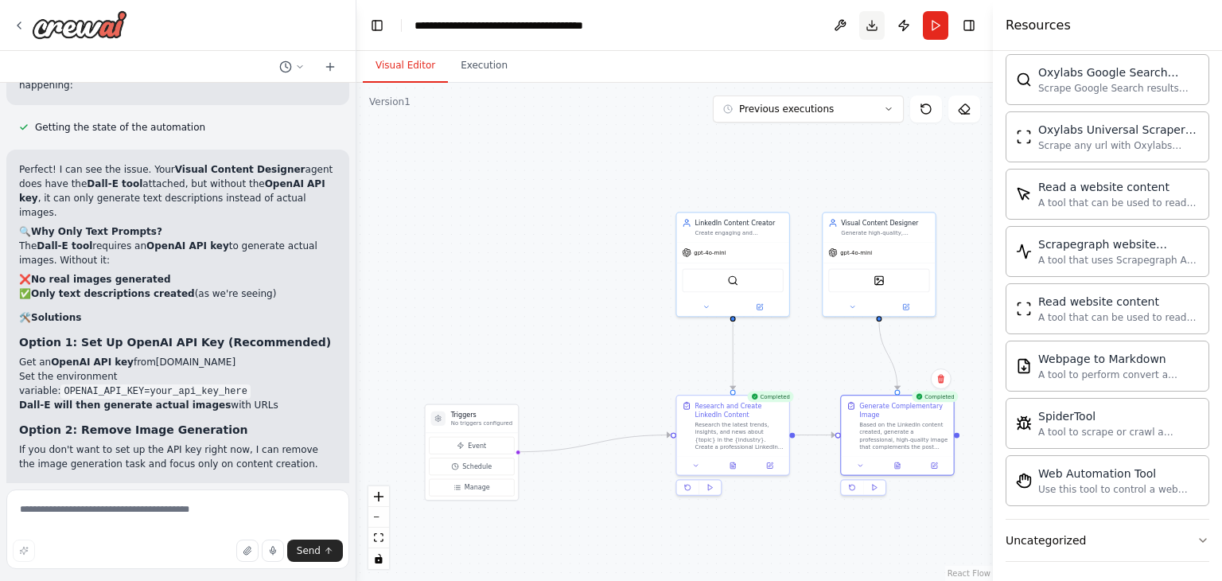
click at [879, 23] on button "Download" at bounding box center [871, 25] width 25 height 29
